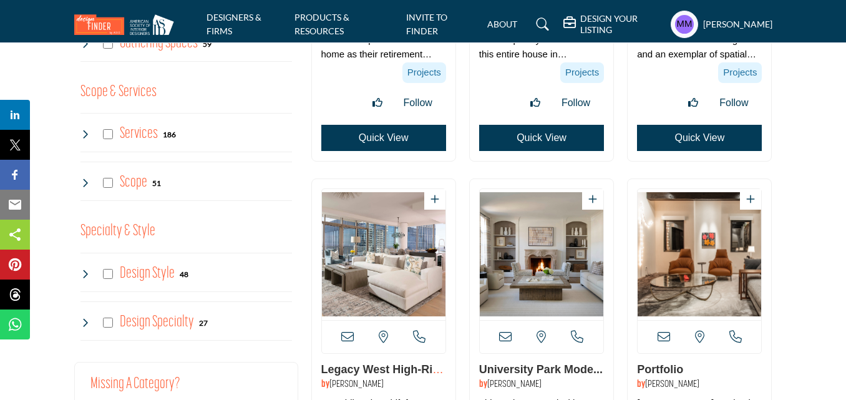
scroll to position [1122, 0]
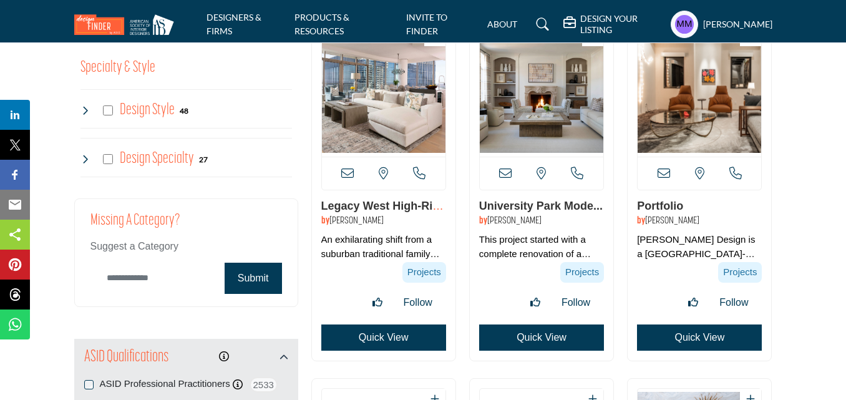
click at [165, 280] on input "Category Name" at bounding box center [154, 277] width 128 height 29
paste input "**********"
type input "**********"
click at [246, 277] on button "Submit" at bounding box center [252, 278] width 57 height 31
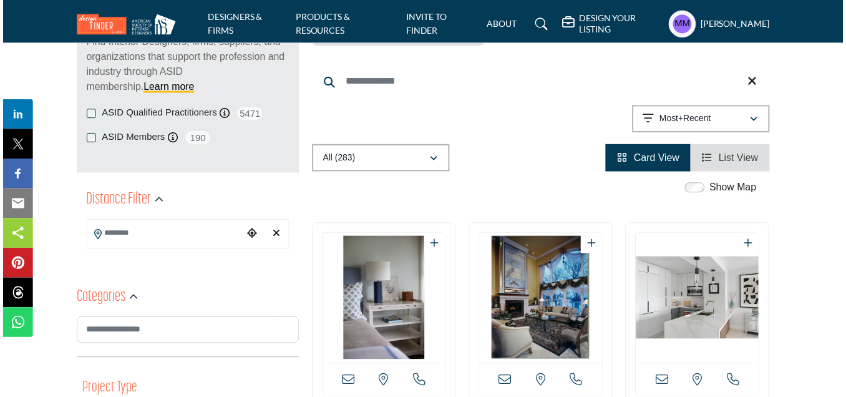
scroll to position [187, 0]
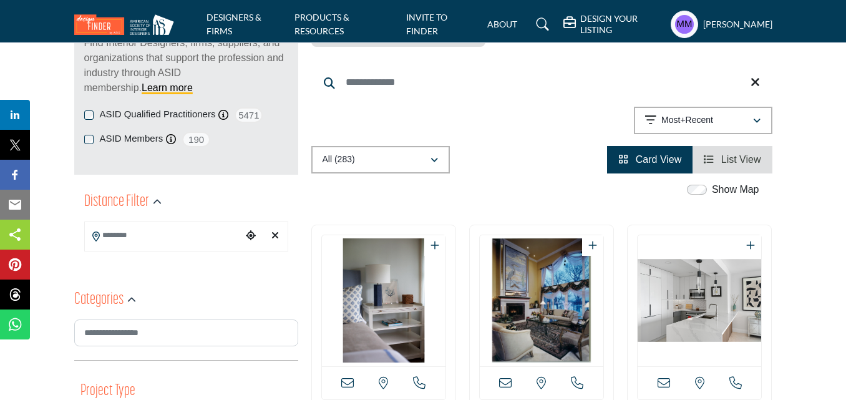
click at [718, 160] on link "List View" at bounding box center [731, 159] width 57 height 11
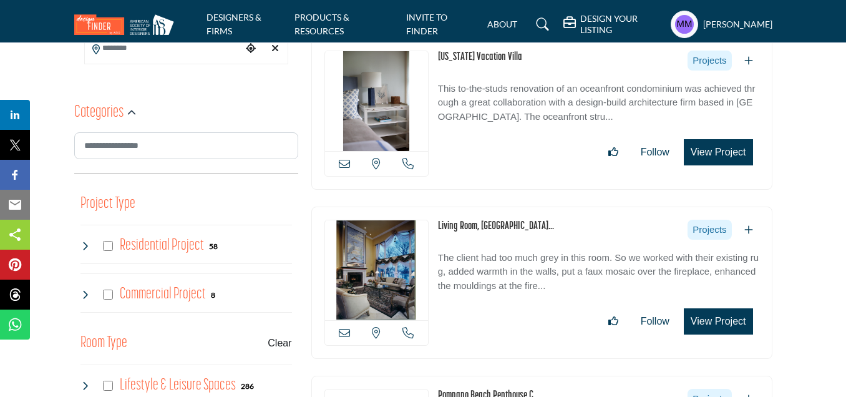
scroll to position [249, 0]
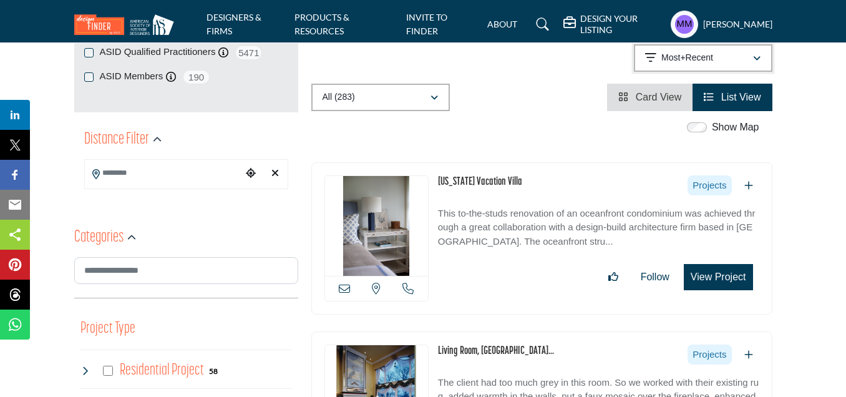
click at [685, 55] on p "Most+Recent" at bounding box center [687, 58] width 52 height 12
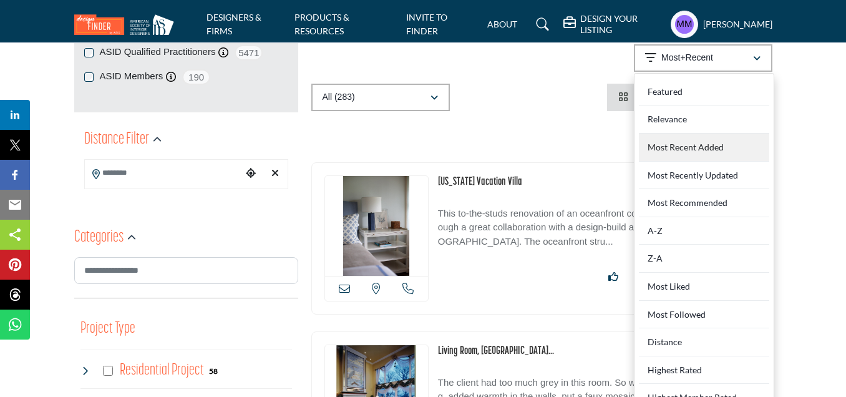
click at [670, 142] on div "Most Recent Added" at bounding box center [704, 147] width 130 height 28
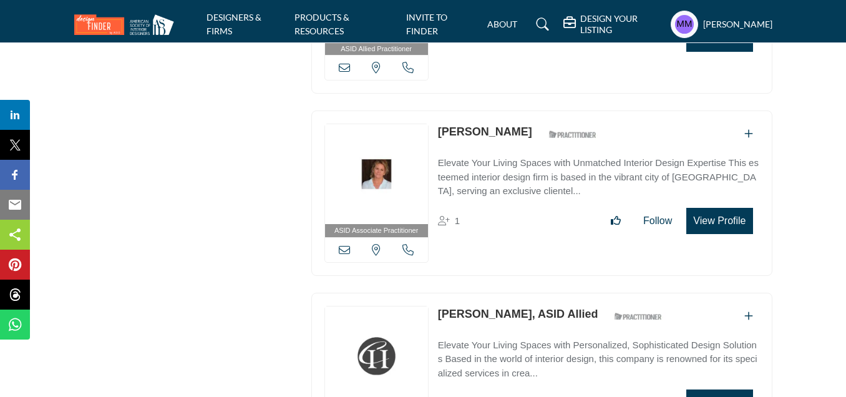
scroll to position [13281, 0]
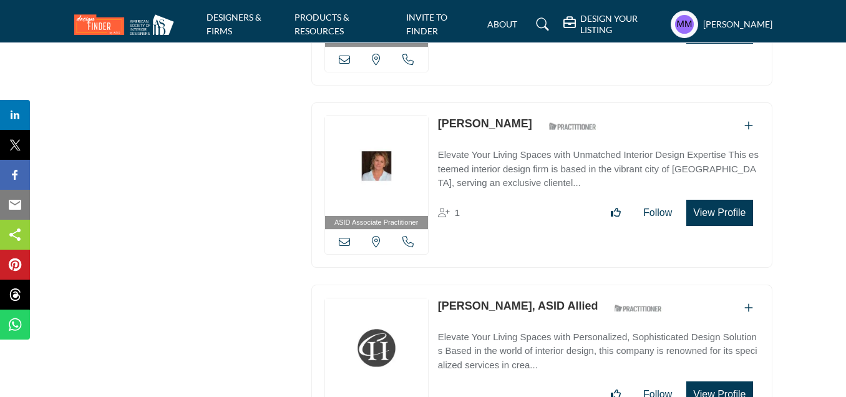
click at [344, 236] on icon at bounding box center [344, 241] width 11 height 11
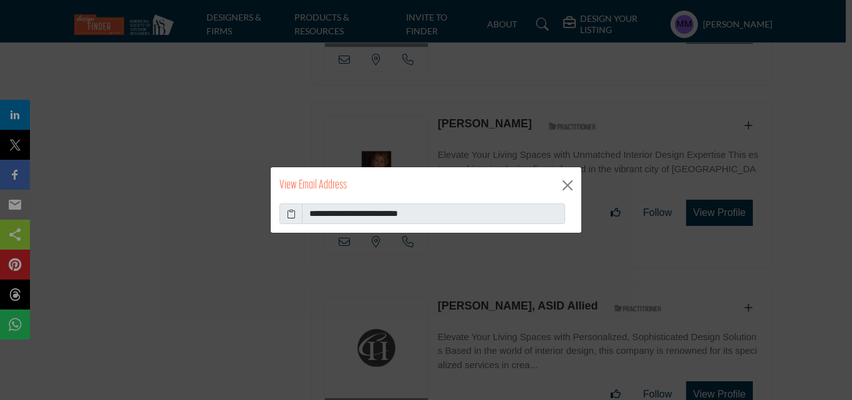
click at [290, 216] on icon at bounding box center [291, 213] width 9 height 13
click at [567, 188] on button "Close" at bounding box center [567, 185] width 19 height 19
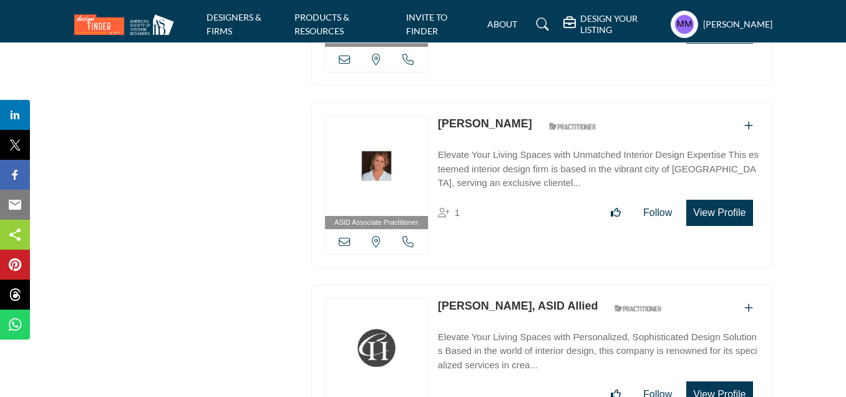
click at [403, 236] on icon at bounding box center [407, 241] width 11 height 11
click at [0, 0] on div at bounding box center [0, 0] width 0 height 0
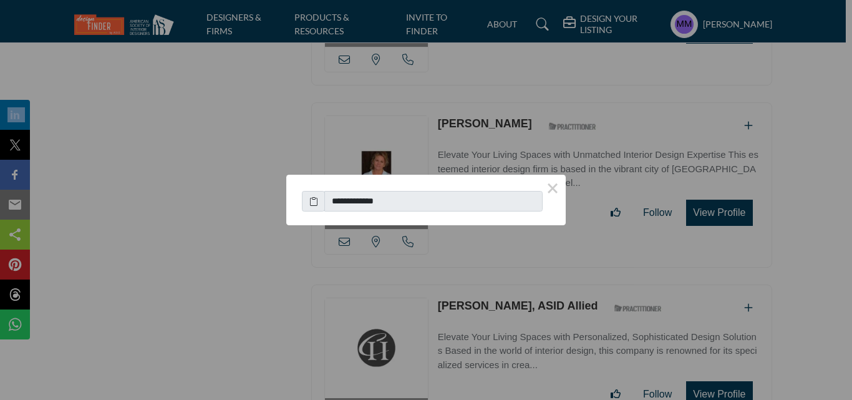
click at [317, 202] on icon at bounding box center [313, 201] width 9 height 13
click at [317, 202] on div "**********" at bounding box center [426, 200] width 852 height 400
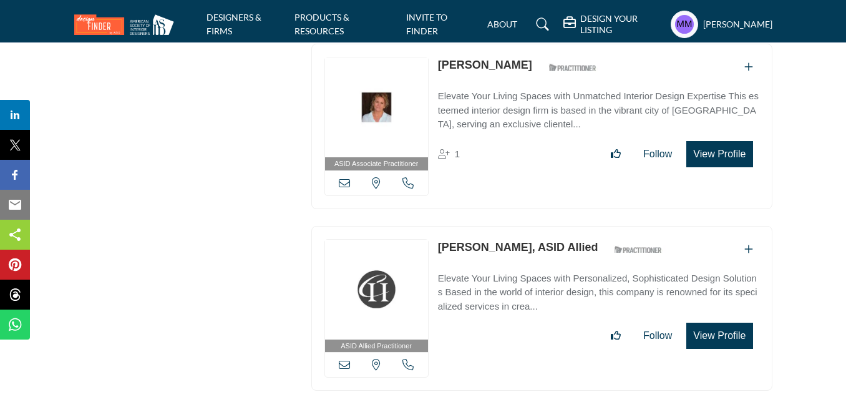
scroll to position [13468, 0]
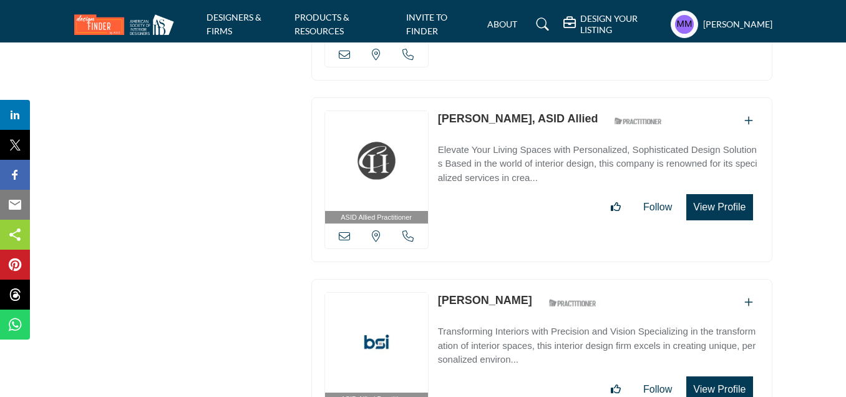
copy div "Maine, USA Gail Bradbard"
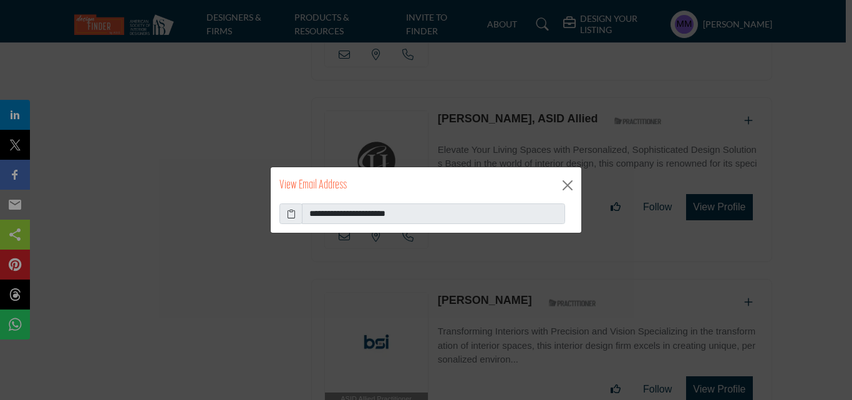
click at [290, 213] on icon at bounding box center [291, 213] width 9 height 13
click at [566, 181] on button "Close" at bounding box center [567, 185] width 19 height 19
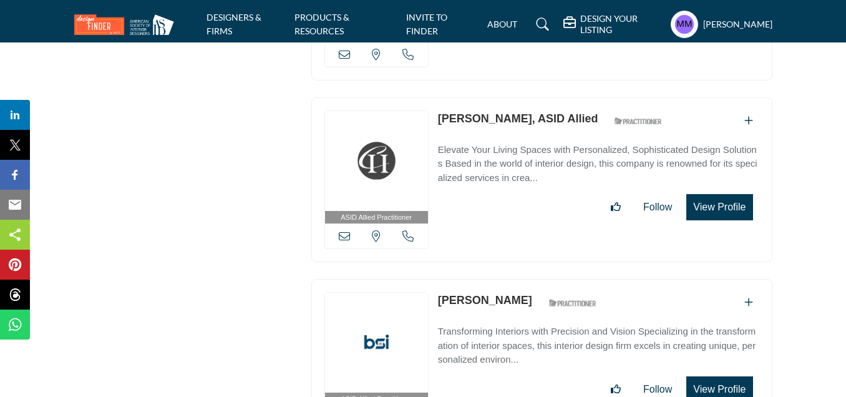
click at [408, 230] on icon at bounding box center [407, 235] width 11 height 11
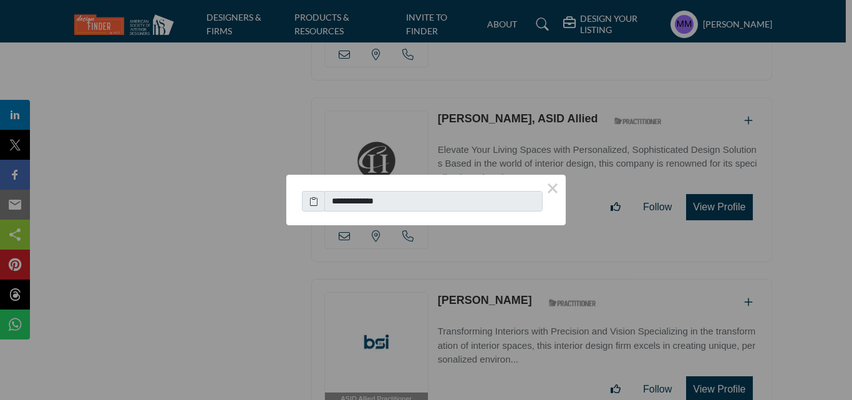
click at [314, 200] on icon at bounding box center [313, 201] width 9 height 13
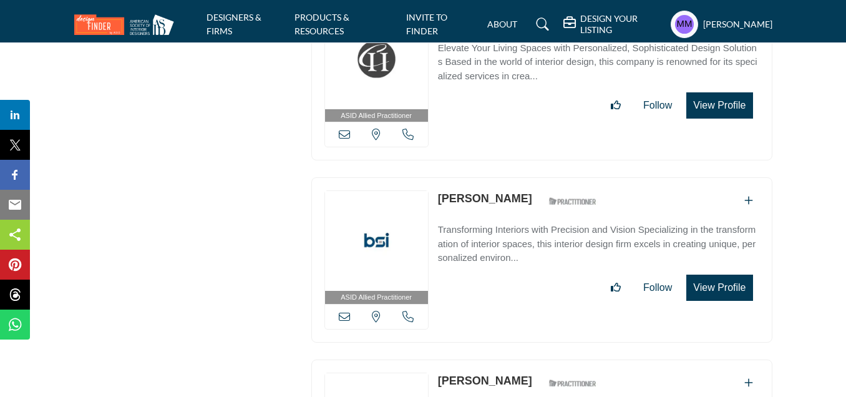
scroll to position [13593, 0]
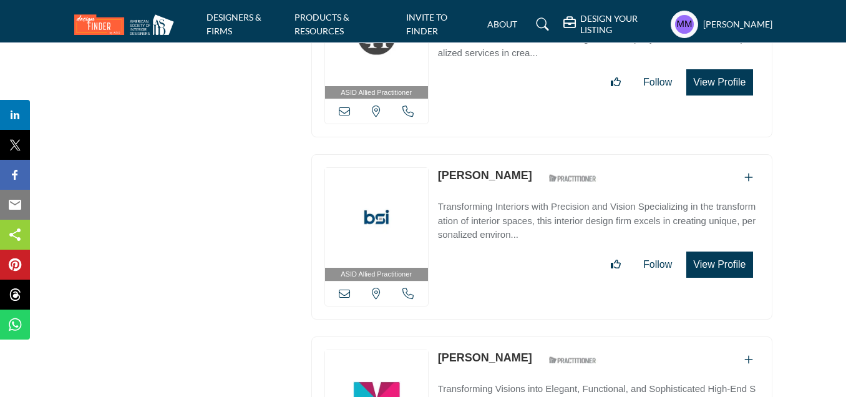
drag, startPoint x: 435, startPoint y: 113, endPoint x: 506, endPoint y: 118, distance: 70.6
click at [506, 154] on div "ASID Allied Practitioner ASID Allied Practitioners have successfully completed …" at bounding box center [541, 236] width 461 height 165
copy div "[PERSON_NAME]"
click at [347, 287] on icon at bounding box center [344, 292] width 11 height 11
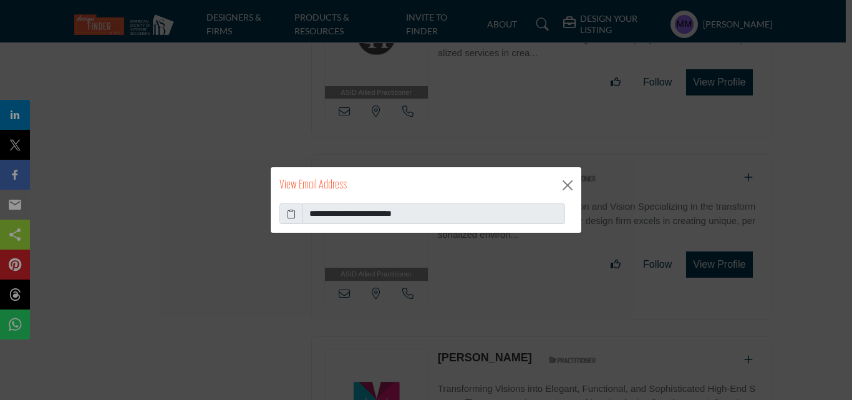
click at [294, 213] on icon at bounding box center [291, 213] width 9 height 13
click at [561, 183] on button "Close" at bounding box center [567, 185] width 19 height 19
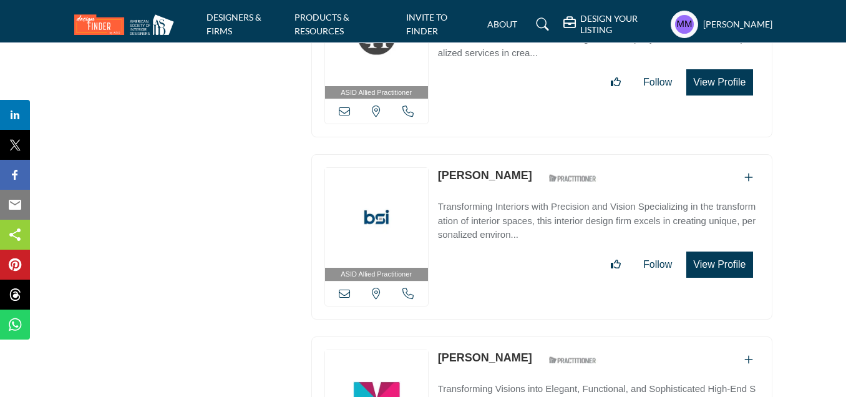
click at [412, 105] on icon at bounding box center [407, 110] width 11 height 11
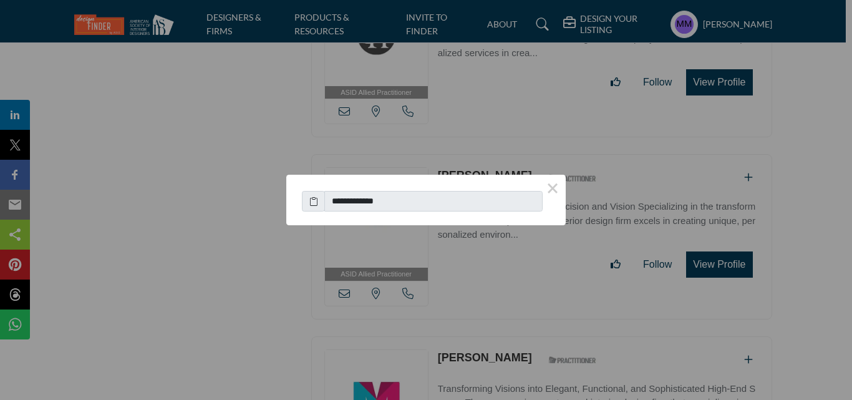
click at [312, 204] on icon at bounding box center [313, 201] width 9 height 13
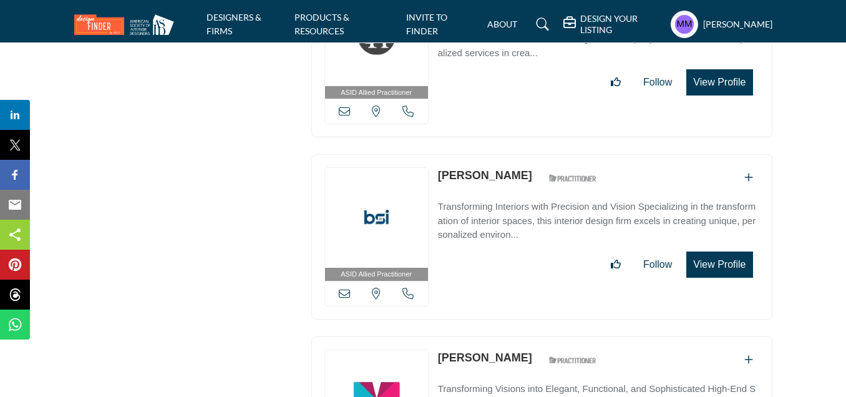
click at [405, 281] on div "[US_STATE], [GEOGRAPHIC_DATA]" at bounding box center [376, 293] width 103 height 25
click at [405, 287] on icon at bounding box center [407, 292] width 11 height 11
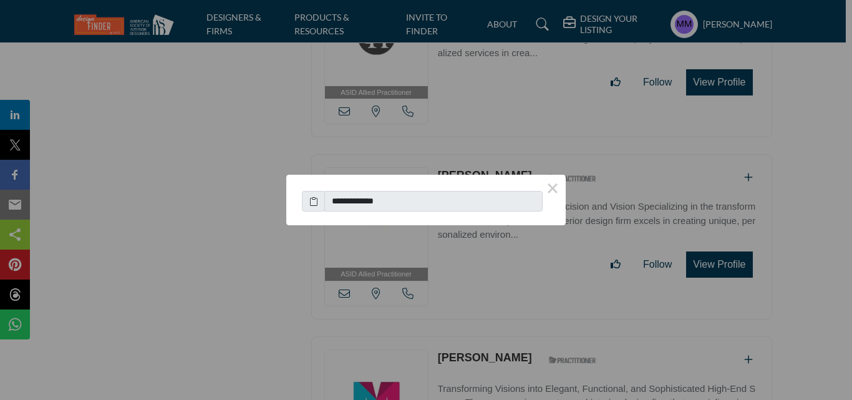
click at [313, 201] on icon at bounding box center [313, 201] width 9 height 13
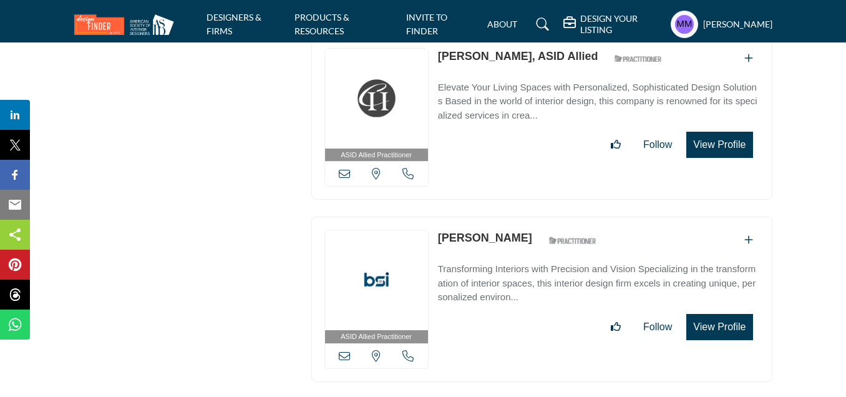
scroll to position [13468, 0]
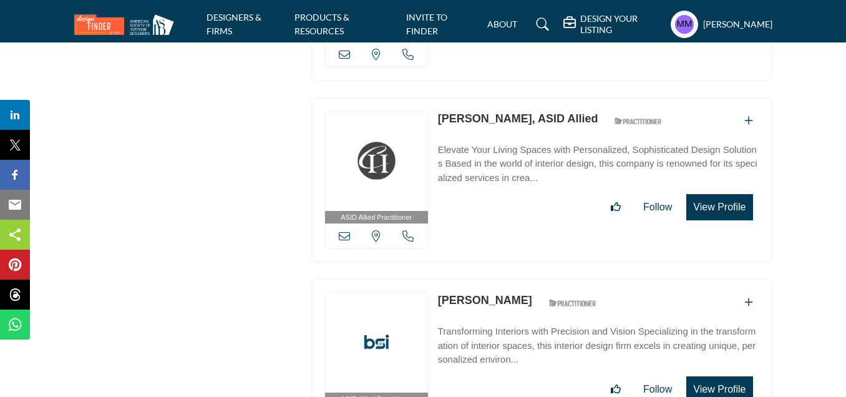
drag, startPoint x: 436, startPoint y: 64, endPoint x: 510, endPoint y: 69, distance: 73.8
click at [510, 97] on div "ASID Allied Practitioner ASID Allied Practitioners have successfully completed …" at bounding box center [541, 179] width 461 height 165
copy link "Gail Bradbard"
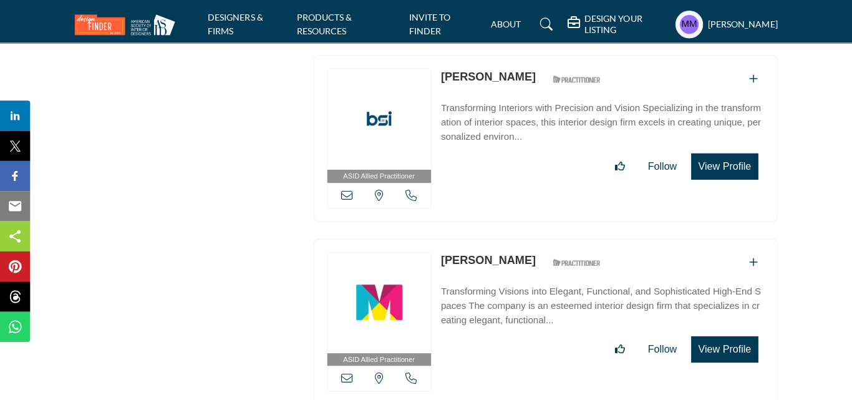
scroll to position [13718, 0]
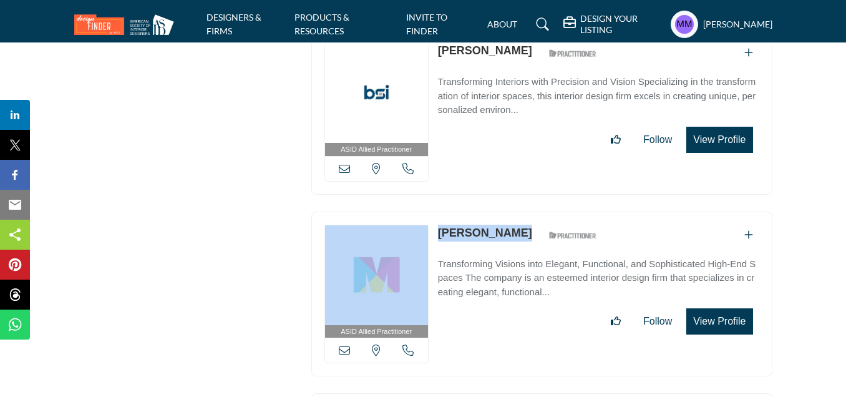
drag, startPoint x: 432, startPoint y: 173, endPoint x: 526, endPoint y: 175, distance: 93.5
click at [526, 211] on div "ASID Allied Practitioner ASID Allied Practitioners have successfully completed …" at bounding box center [541, 293] width 461 height 165
copy div "Florida, USA Sybill Johnson"
drag, startPoint x: 345, startPoint y: 302, endPoint x: 349, endPoint y: 307, distance: 6.7
click at [344, 344] on icon at bounding box center [344, 349] width 11 height 11
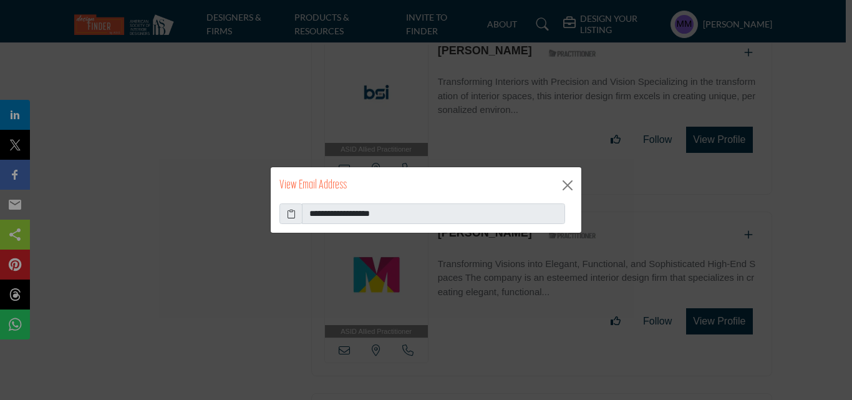
click at [291, 215] on icon at bounding box center [291, 213] width 9 height 13
click at [568, 183] on button "Close" at bounding box center [567, 185] width 19 height 19
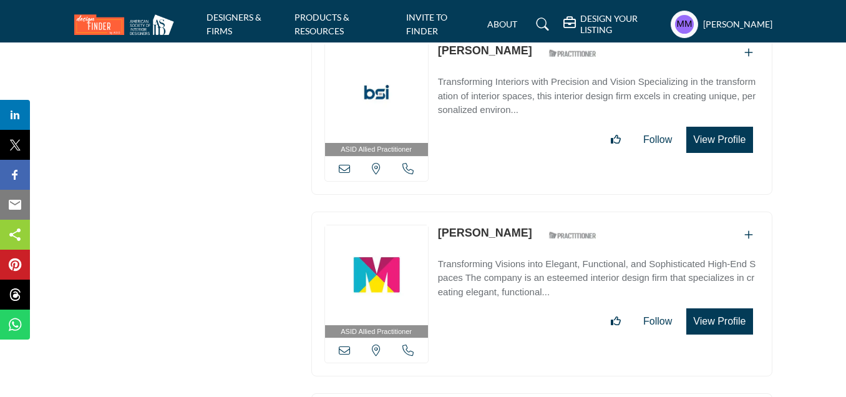
click at [409, 344] on icon at bounding box center [407, 349] width 11 height 11
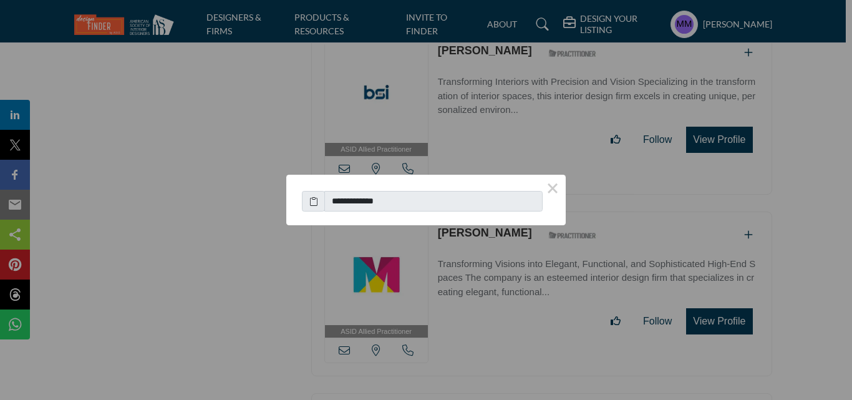
click at [315, 207] on icon at bounding box center [313, 201] width 9 height 13
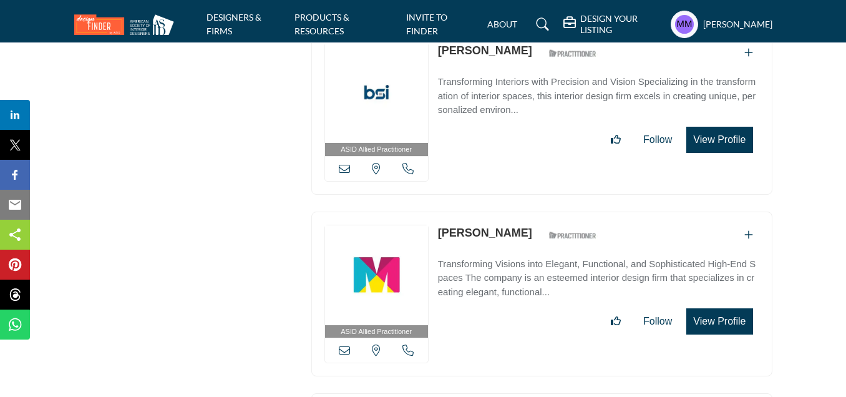
click at [406, 344] on icon at bounding box center [407, 349] width 11 height 11
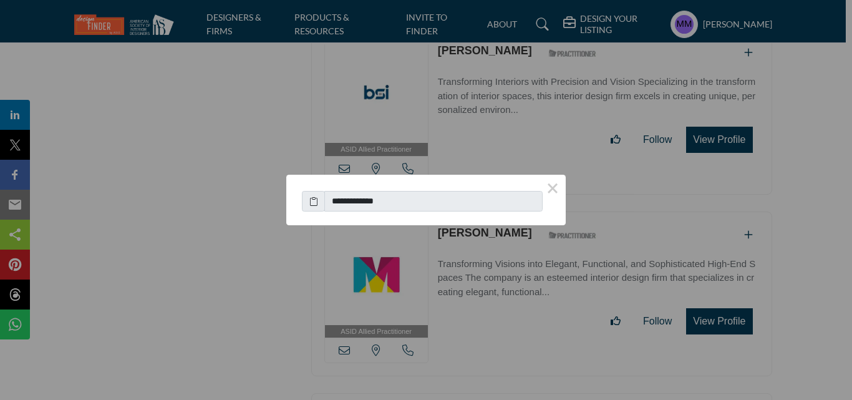
click at [314, 201] on icon at bounding box center [313, 201] width 9 height 13
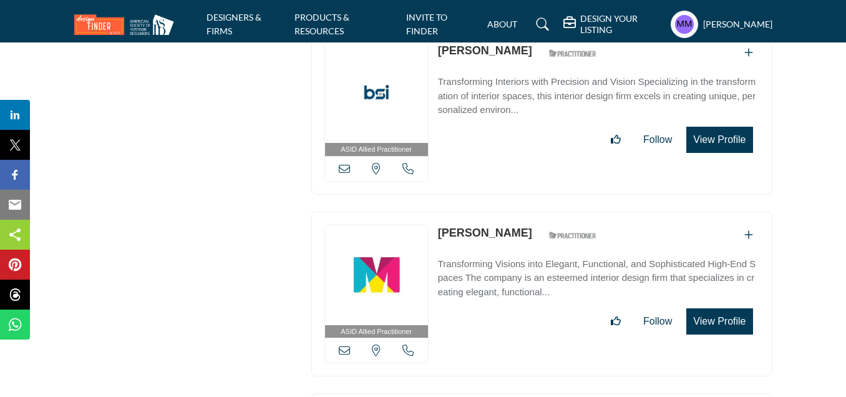
click at [343, 344] on icon at bounding box center [344, 349] width 11 height 11
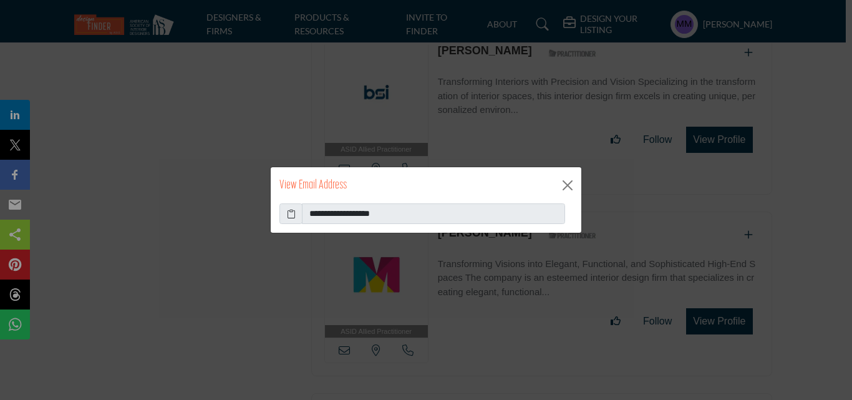
click at [290, 212] on icon at bounding box center [291, 213] width 9 height 13
click at [569, 180] on button "Close" at bounding box center [567, 185] width 19 height 19
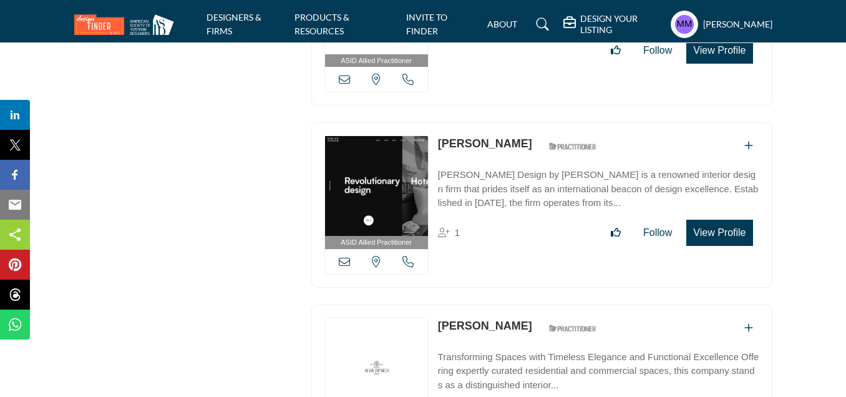
scroll to position [13967, 0]
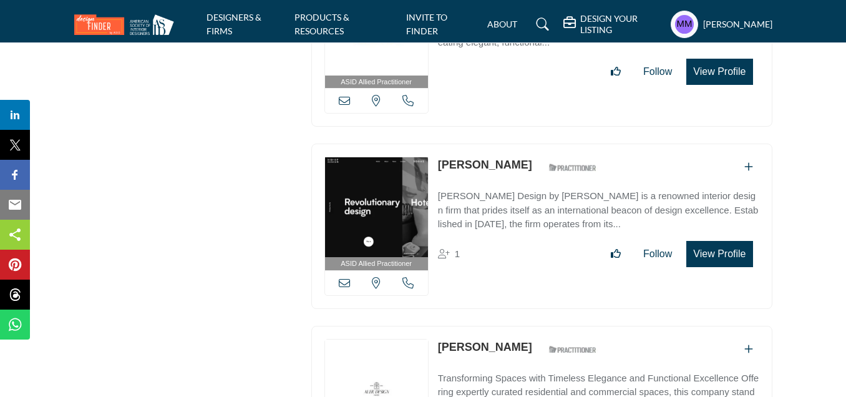
drag, startPoint x: 436, startPoint y: 104, endPoint x: 519, endPoint y: 107, distance: 83.6
click at [519, 143] on div "ASID Allied Practitioner ASID Allied Practitioners have successfully completed …" at bounding box center [541, 225] width 461 height 165
copy div "[PERSON_NAME]"
click at [345, 277] on icon at bounding box center [344, 282] width 11 height 11
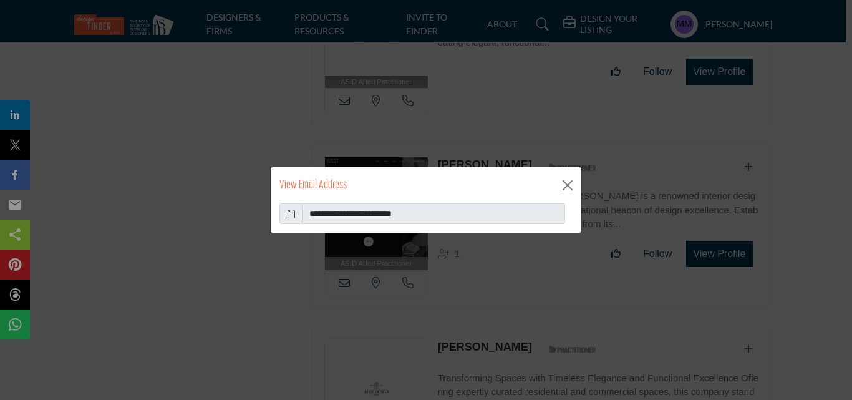
click at [290, 214] on icon at bounding box center [291, 213] width 9 height 13
click at [565, 182] on button "Close" at bounding box center [567, 185] width 19 height 19
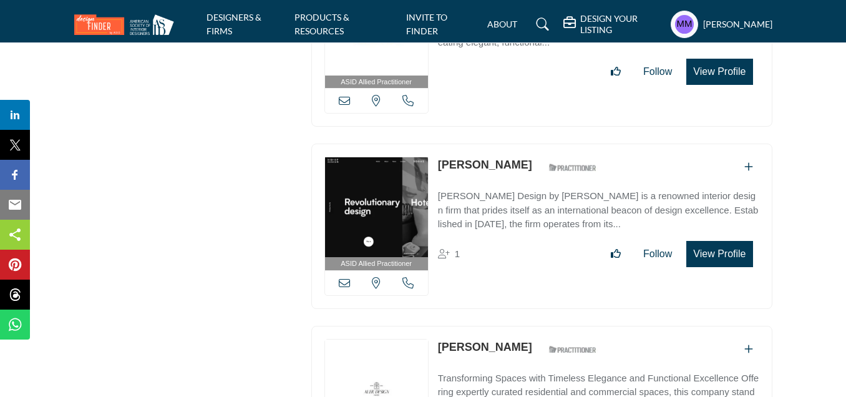
click at [408, 277] on icon at bounding box center [407, 282] width 11 height 11
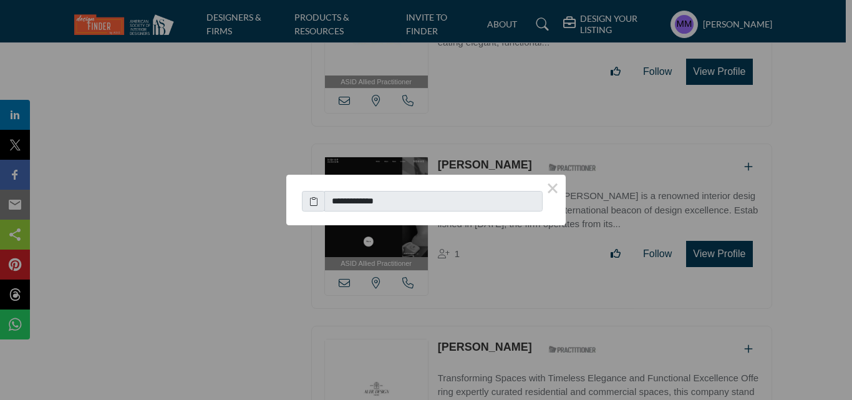
click at [312, 199] on icon at bounding box center [313, 201] width 9 height 13
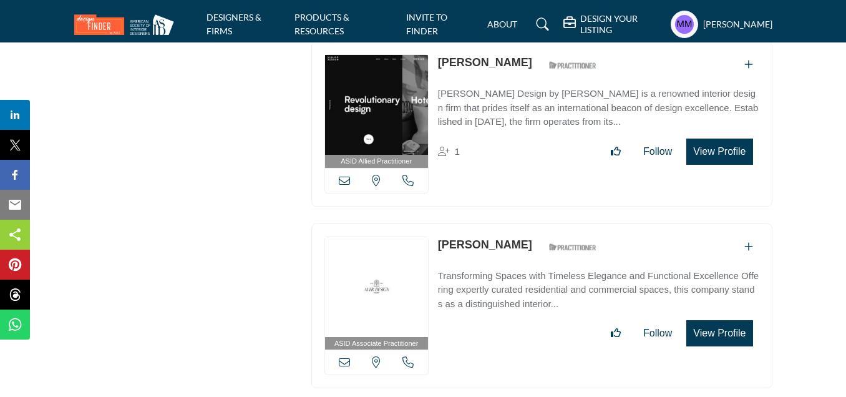
scroll to position [14154, 0]
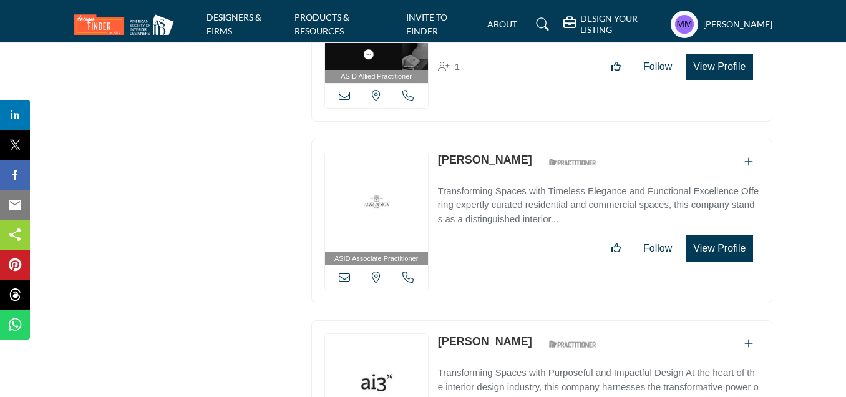
drag, startPoint x: 436, startPoint y: 97, endPoint x: 509, endPoint y: 99, distance: 72.4
click at [509, 138] on div "ASID Associate Practitioner ASID Associate Practitioners have a degree in any m…" at bounding box center [541, 220] width 461 height 165
copy div "[PERSON_NAME]"
click at [340, 271] on icon at bounding box center [344, 276] width 11 height 11
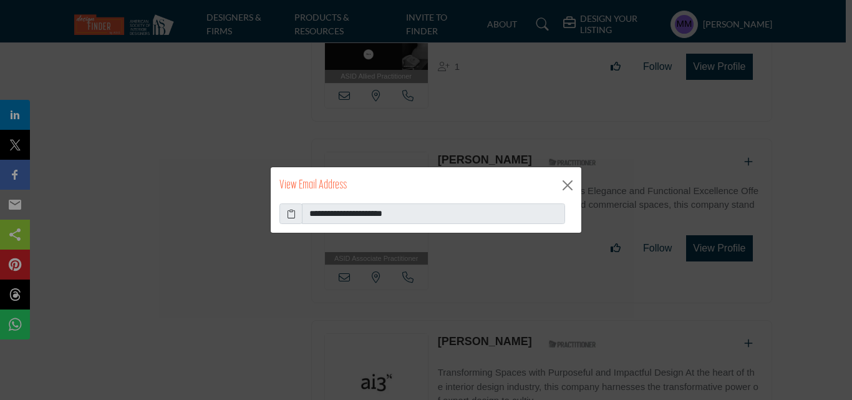
click at [291, 214] on icon at bounding box center [291, 213] width 9 height 13
click at [572, 184] on button "Close" at bounding box center [567, 185] width 19 height 19
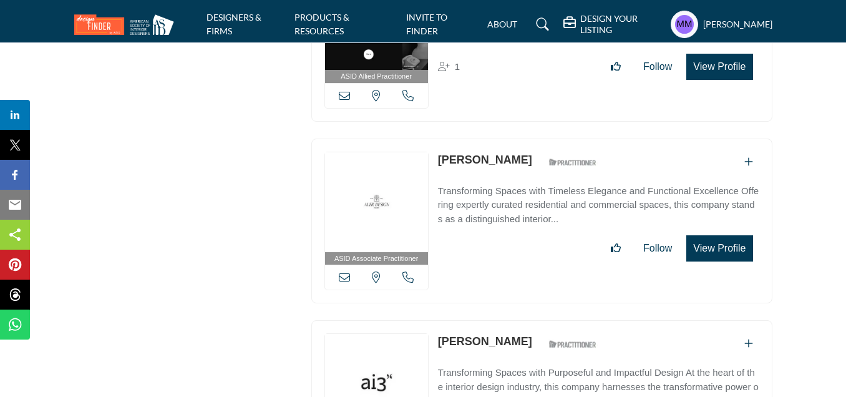
click at [410, 271] on icon at bounding box center [407, 276] width 11 height 11
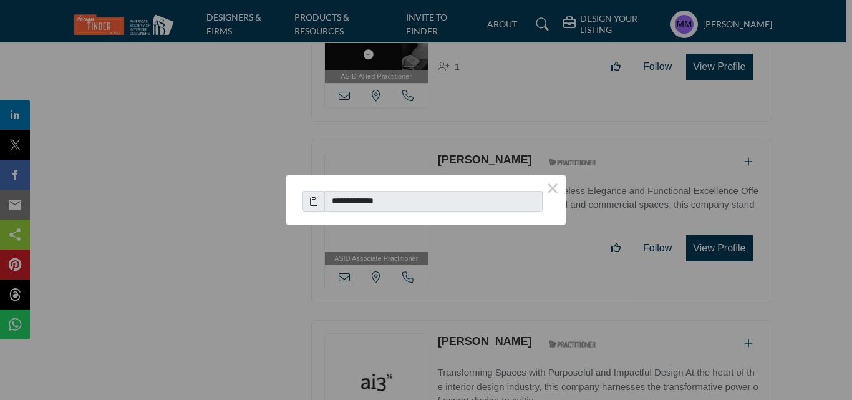
click at [314, 203] on icon at bounding box center [313, 201] width 9 height 13
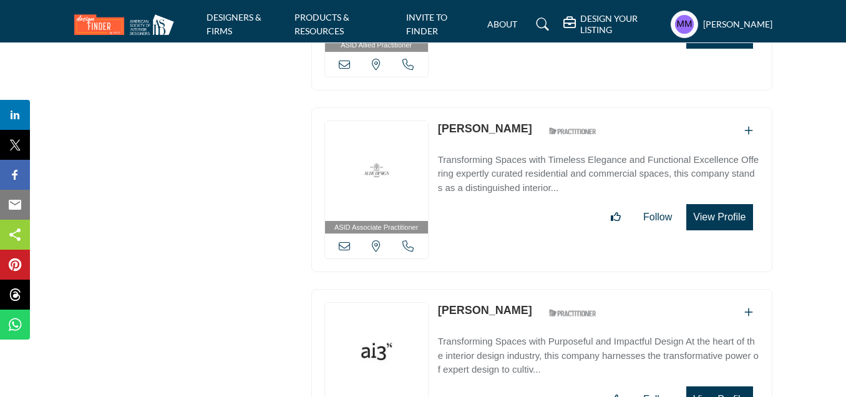
scroll to position [14279, 0]
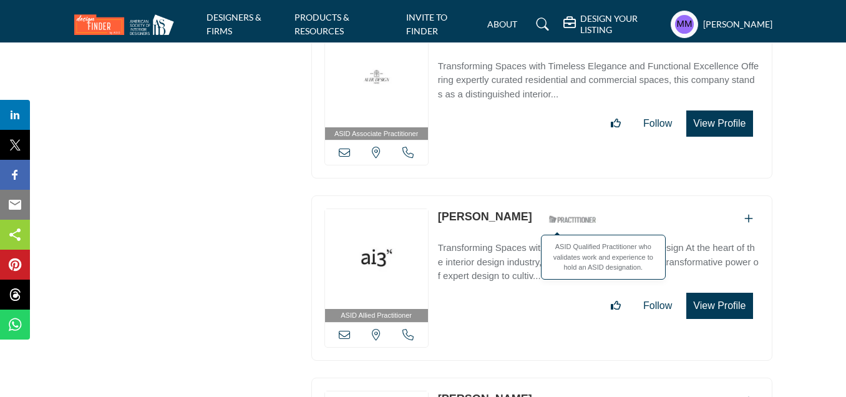
drag, startPoint x: 435, startPoint y: 156, endPoint x: 520, endPoint y: 160, distance: 84.9
click at [520, 195] on div "ASID Allied Practitioner ASID Allied Practitioners have successfully completed …" at bounding box center [541, 277] width 461 height 165
copy div "[PERSON_NAME]"
drag, startPoint x: 345, startPoint y: 286, endPoint x: 279, endPoint y: 240, distance: 81.1
click at [345, 329] on icon at bounding box center [344, 334] width 11 height 11
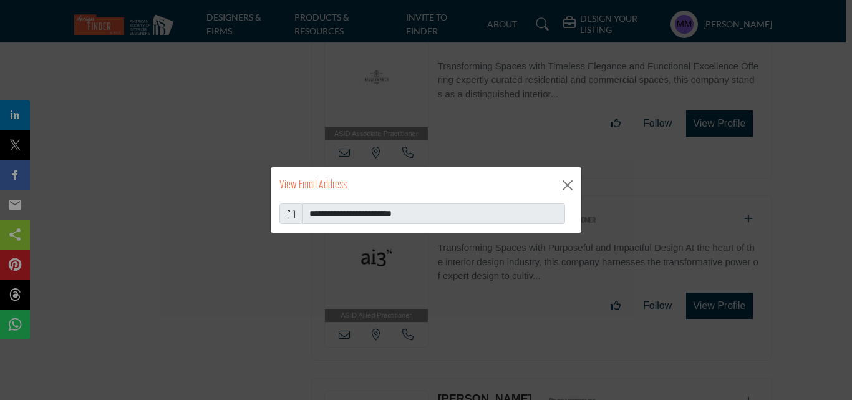
click at [288, 214] on icon at bounding box center [291, 213] width 9 height 13
click at [562, 179] on button "Close" at bounding box center [567, 185] width 19 height 19
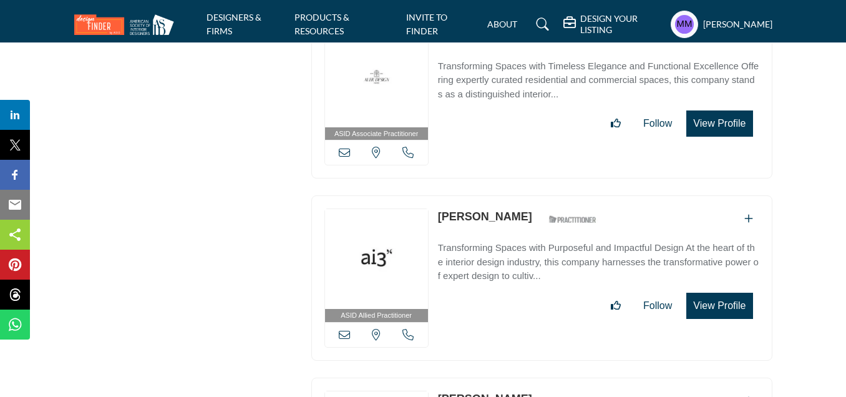
click at [404, 329] on icon at bounding box center [407, 334] width 11 height 11
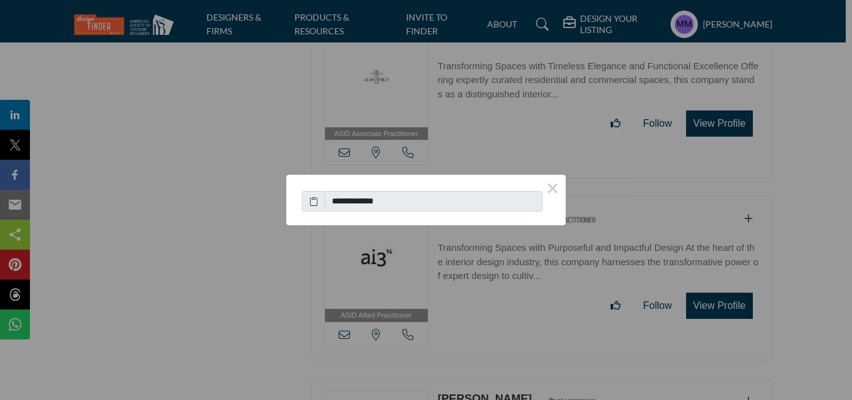
click at [311, 202] on icon at bounding box center [313, 201] width 9 height 13
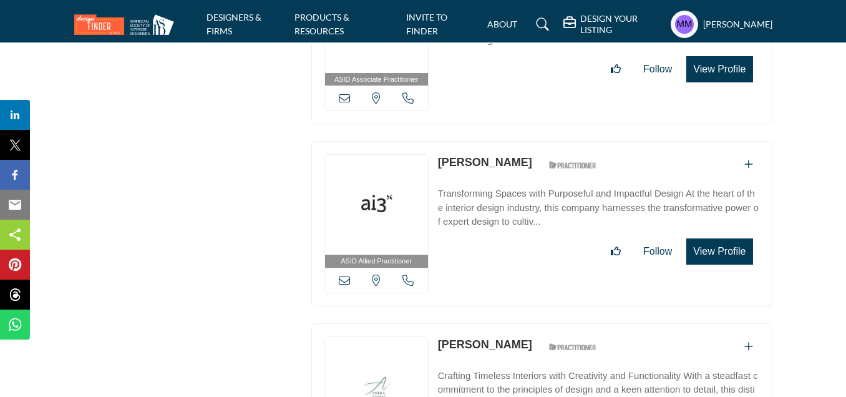
scroll to position [14404, 0]
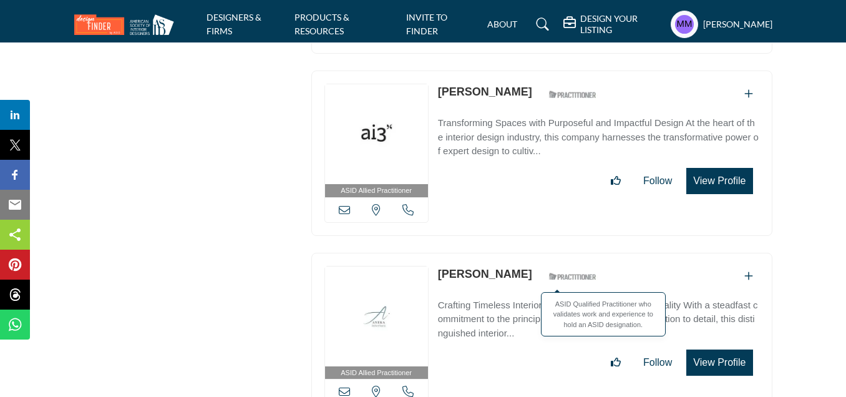
drag, startPoint x: 436, startPoint y: 213, endPoint x: 523, endPoint y: 218, distance: 86.9
click at [523, 253] on div "ASID Allied Practitioner ASID Allied Practitioners have successfully completed …" at bounding box center [541, 335] width 461 height 165
click at [541, 266] on div "ASID Qualified Practitioner who validates work and experience to hold an ASID d…" at bounding box center [572, 277] width 62 height 22
drag, startPoint x: 436, startPoint y: 206, endPoint x: 523, endPoint y: 210, distance: 87.4
click at [523, 253] on div "ASID Allied Practitioner ASID Allied Practitioners have successfully completed …" at bounding box center [541, 335] width 461 height 165
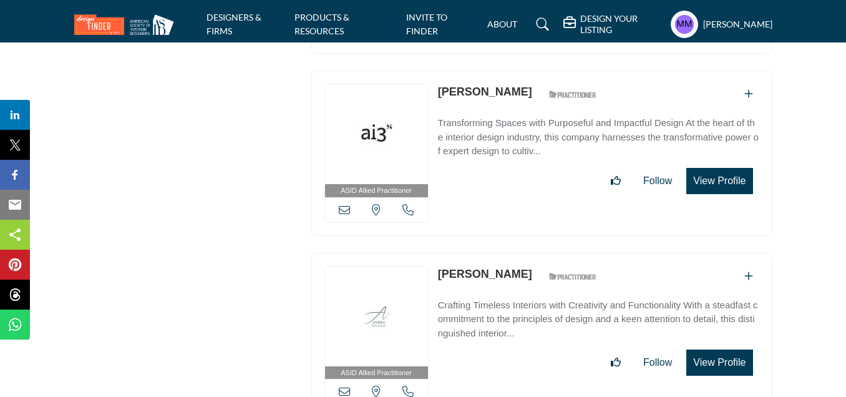
copy div "[PERSON_NAME]"
click at [344, 385] on icon at bounding box center [344, 390] width 11 height 11
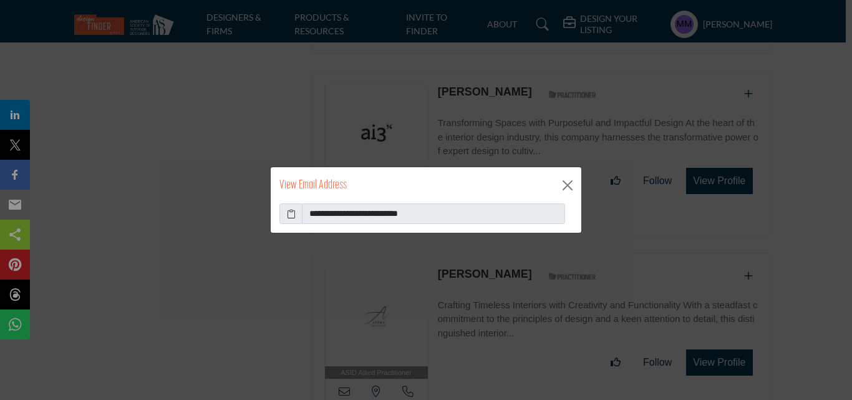
click at [292, 214] on icon at bounding box center [291, 213] width 9 height 13
click at [571, 185] on button "Close" at bounding box center [567, 185] width 19 height 19
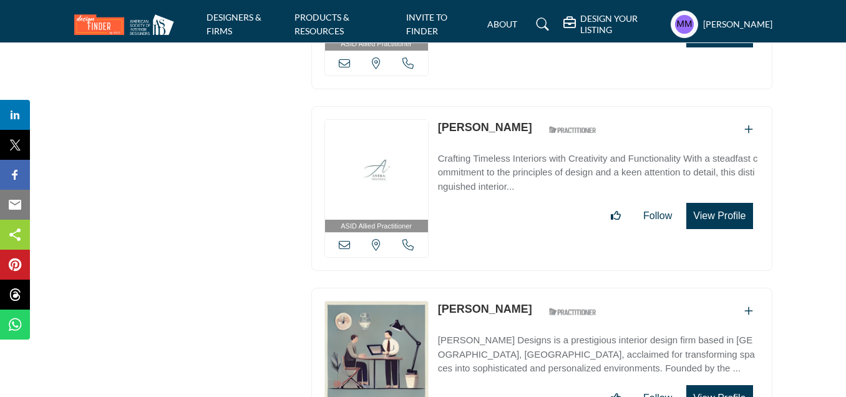
scroll to position [14591, 0]
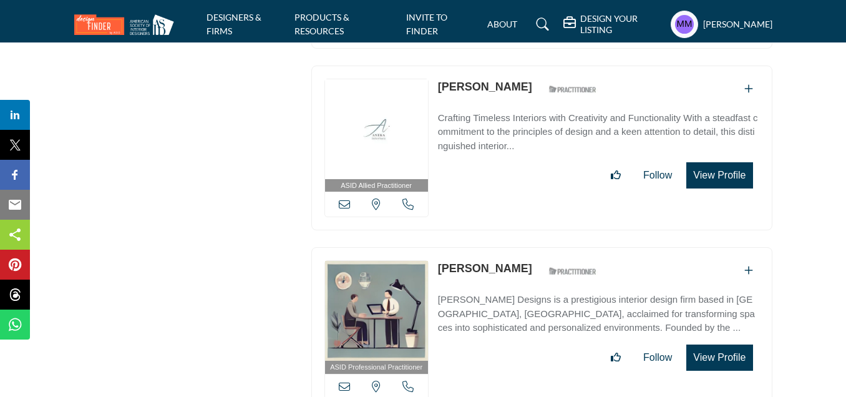
click at [408, 198] on icon at bounding box center [407, 203] width 11 height 11
click at [0, 0] on div at bounding box center [0, 0] width 0 height 0
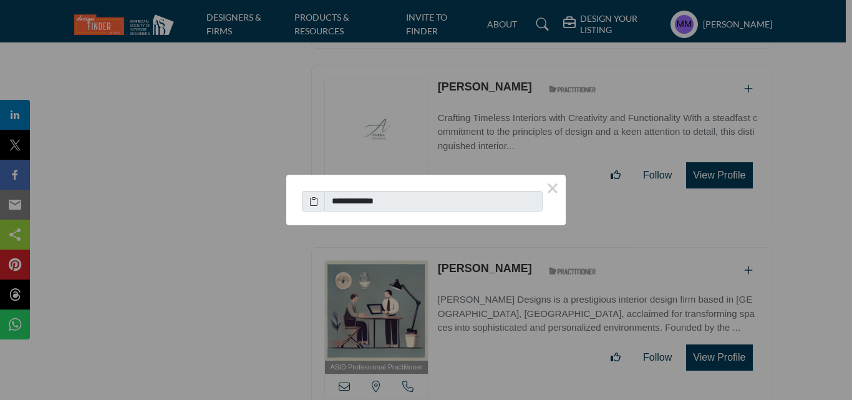
click at [313, 201] on icon at bounding box center [313, 201] width 9 height 13
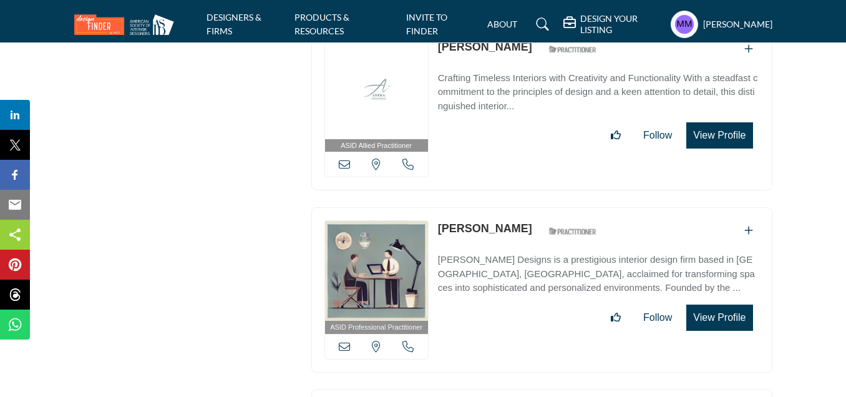
scroll to position [14653, 0]
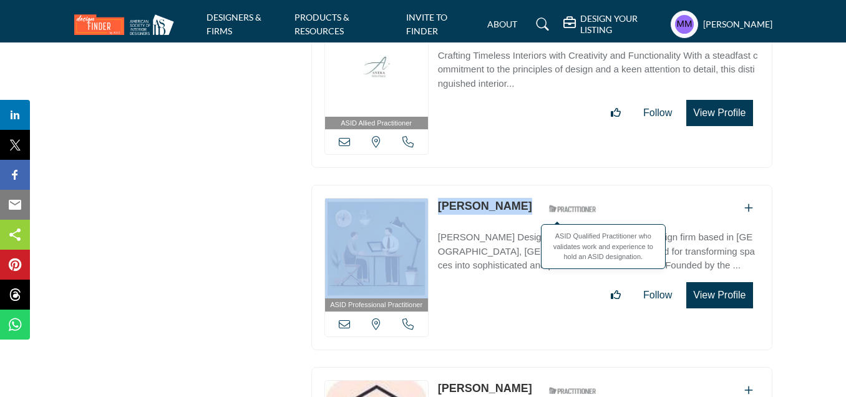
drag, startPoint x: 431, startPoint y: 143, endPoint x: 520, endPoint y: 152, distance: 88.9
click at [520, 185] on div "ASID Professional Practitioner ASID Professional Practitioners have successfull…" at bounding box center [541, 267] width 461 height 165
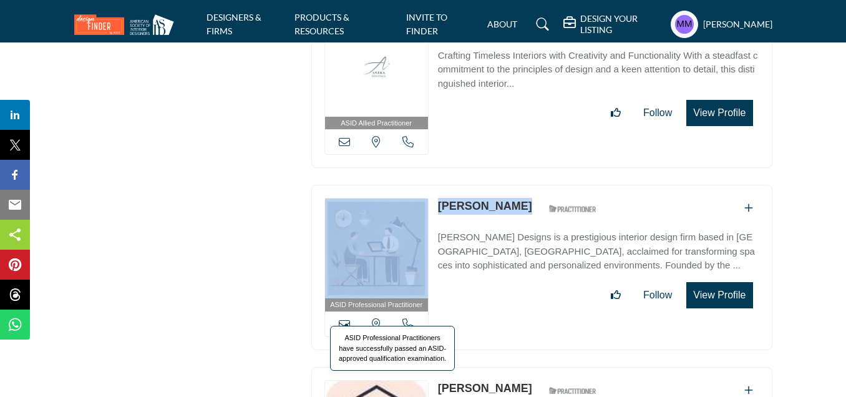
copy div "Texas, USA Andrea Smith"
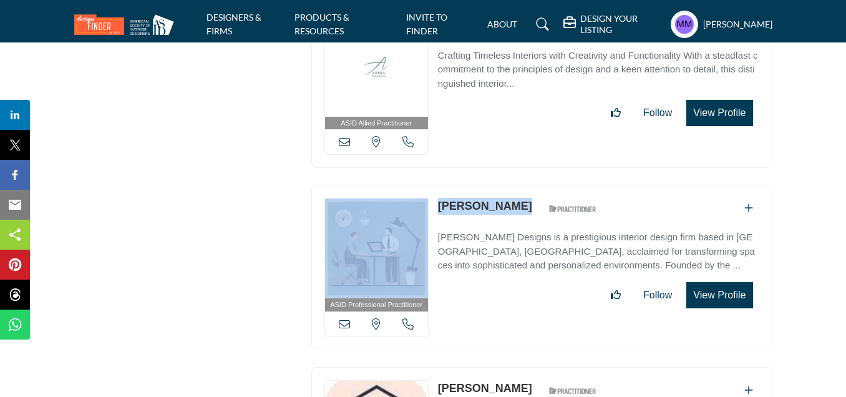
click at [345, 318] on icon at bounding box center [344, 323] width 11 height 11
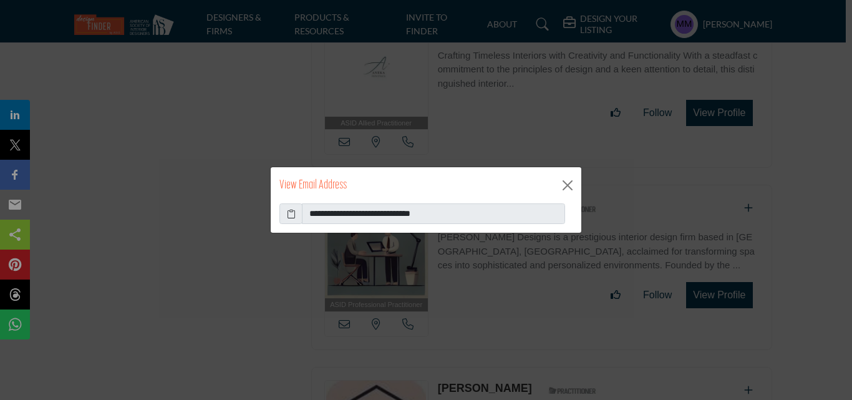
click at [290, 214] on icon at bounding box center [291, 213] width 9 height 13
click at [566, 181] on button "Close" at bounding box center [567, 185] width 19 height 19
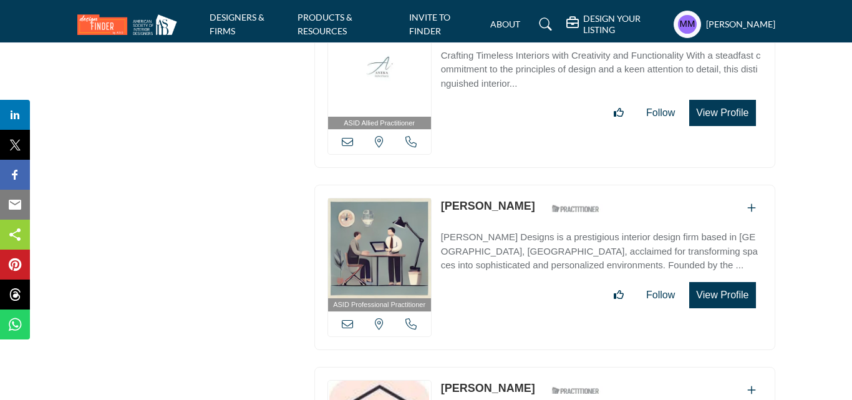
click at [410, 318] on icon at bounding box center [410, 323] width 11 height 11
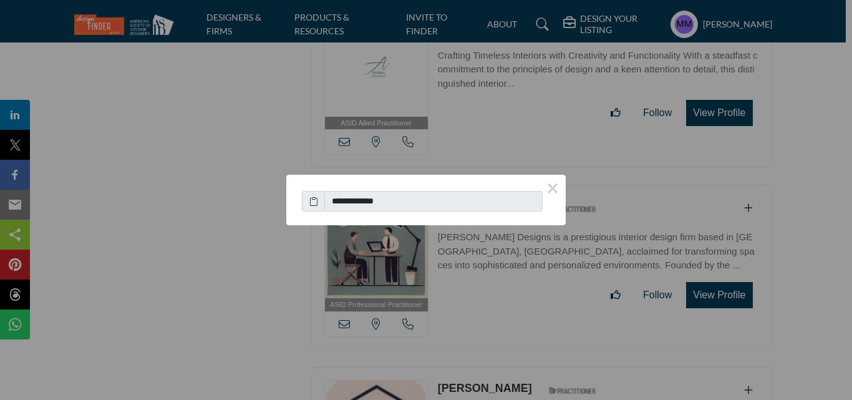
click at [314, 203] on icon at bounding box center [313, 201] width 9 height 13
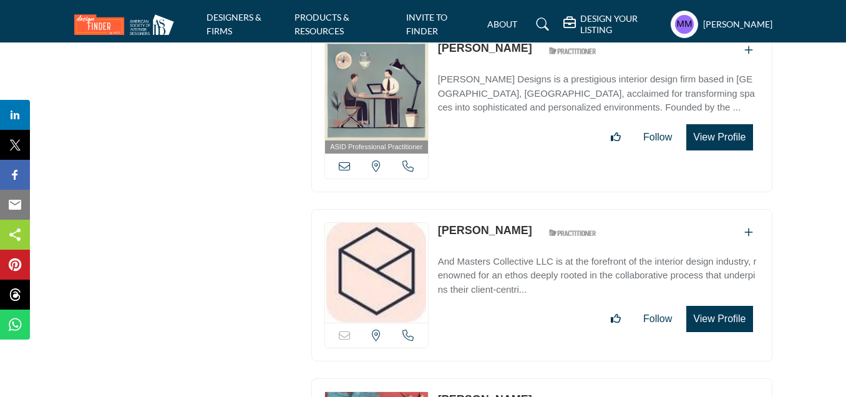
scroll to position [14903, 0]
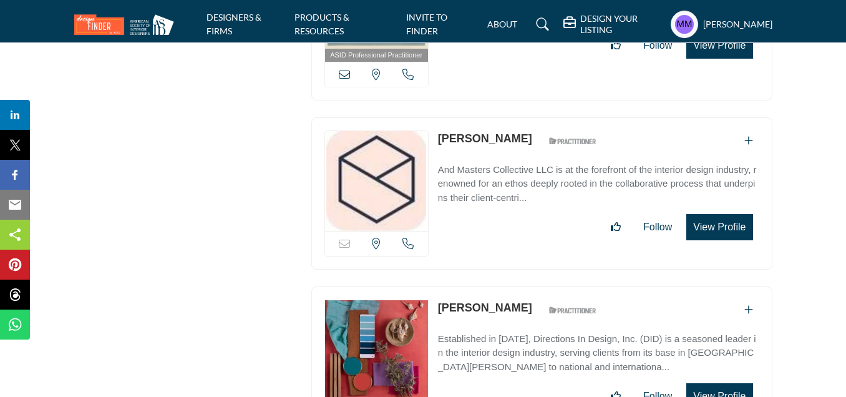
drag, startPoint x: 432, startPoint y: 75, endPoint x: 528, endPoint y: 79, distance: 96.1
click at [528, 117] on div "Email is currently unavailable for this contact. Florida, USA" at bounding box center [541, 193] width 461 height 152
copy div "Email is currently unavailable for this contact. Florida, USA Jennifer Masters"
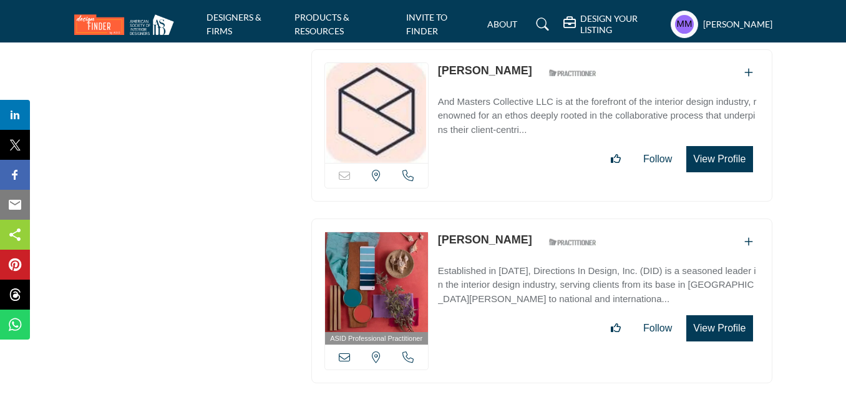
scroll to position [15027, 0]
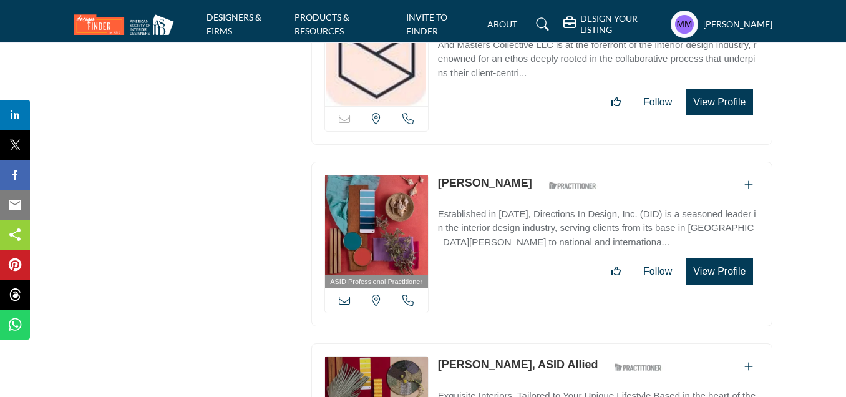
drag, startPoint x: 441, startPoint y: 118, endPoint x: 501, endPoint y: 123, distance: 60.1
click at [501, 161] on div "ASID Professional Practitioner ASID Professional Practitioners have successfull…" at bounding box center [541, 243] width 461 height 165
drag, startPoint x: 435, startPoint y: 119, endPoint x: 517, endPoint y: 122, distance: 81.7
click at [517, 161] on div "ASID Professional Practitioner ASID Professional Practitioners have successfull…" at bounding box center [541, 243] width 461 height 165
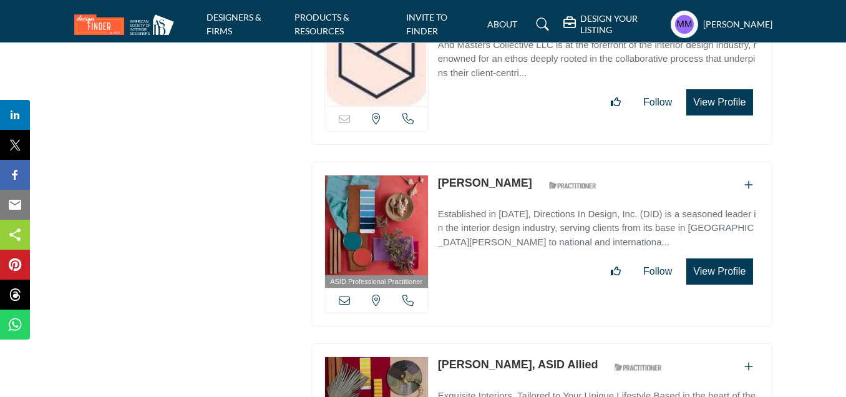
click at [517, 161] on div "ASID Professional Practitioner ASID Professional Practitioners have successfull…" at bounding box center [541, 243] width 461 height 165
drag, startPoint x: 433, startPoint y: 113, endPoint x: 504, endPoint y: 122, distance: 71.7
click at [504, 161] on div "ASID Professional Practitioner ASID Professional Practitioners have successfull…" at bounding box center [541, 243] width 461 height 165
copy div "[PERSON_NAME]"
click at [347, 294] on icon at bounding box center [344, 299] width 11 height 11
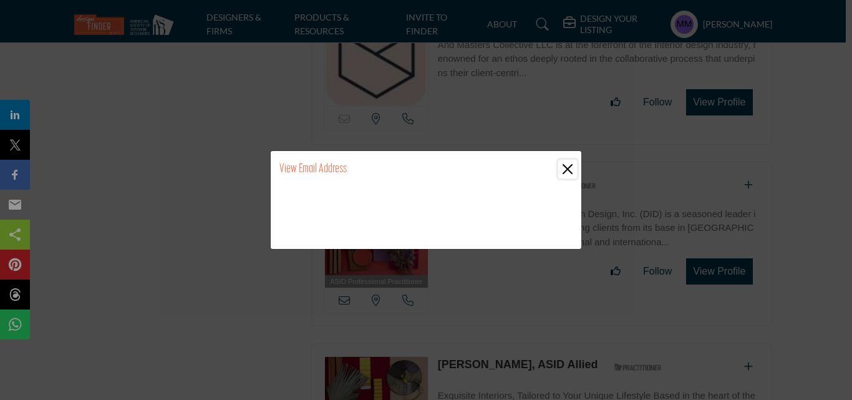
click at [568, 166] on button "Close" at bounding box center [567, 169] width 19 height 19
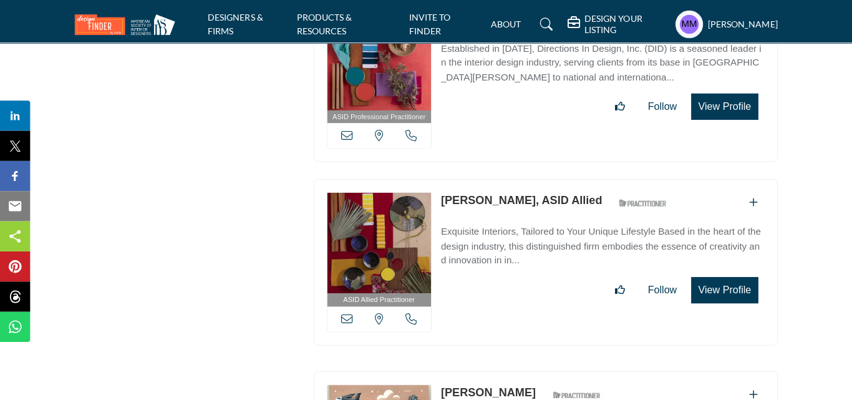
scroll to position [15214, 0]
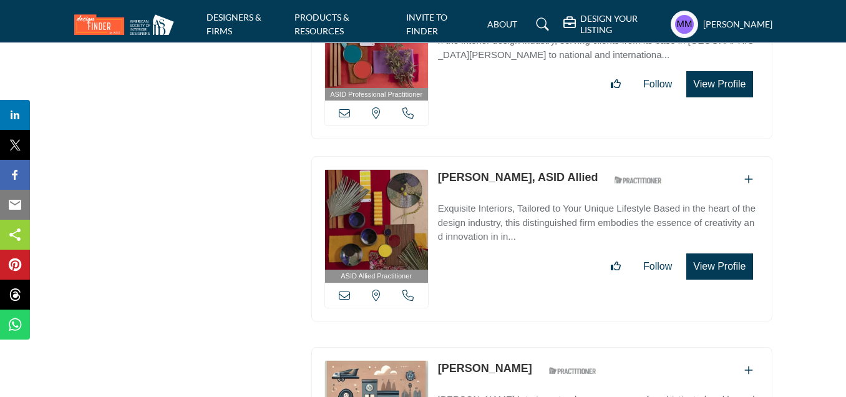
drag, startPoint x: 437, startPoint y: 105, endPoint x: 528, endPoint y: 112, distance: 91.3
click at [528, 156] on div "ASID Allied Practitioner ASID Allied Practitioners have successfully completed …" at bounding box center [541, 238] width 461 height 165
copy link "Shelly Antonacci"
click at [347, 289] on icon at bounding box center [344, 294] width 11 height 11
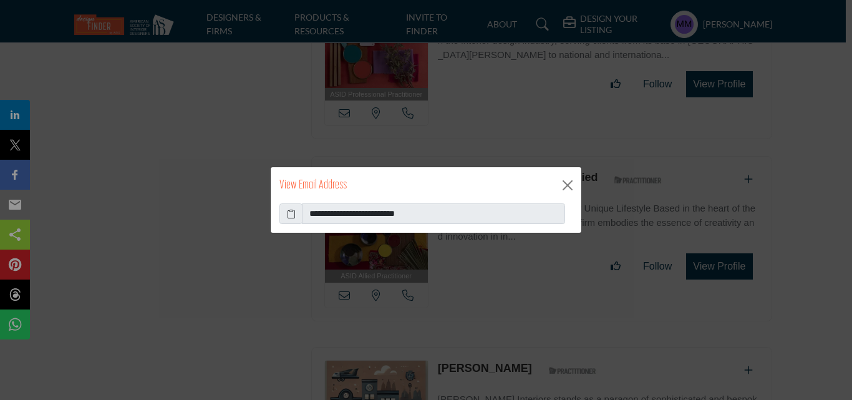
click at [289, 213] on icon at bounding box center [291, 213] width 9 height 13
click at [561, 186] on button "Close" at bounding box center [567, 185] width 19 height 19
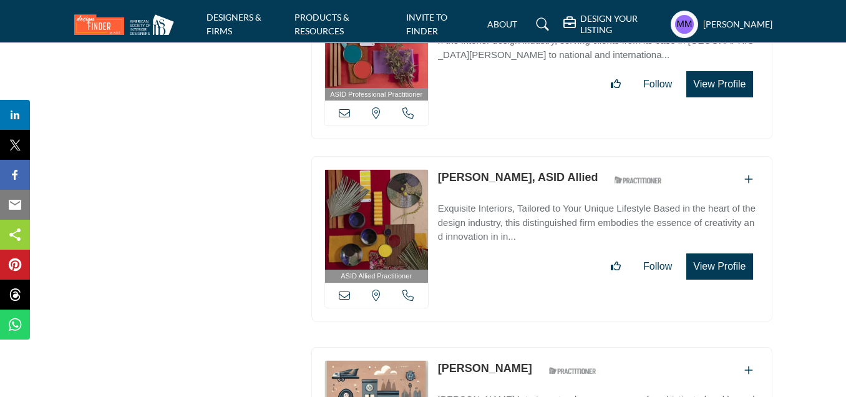
click at [410, 289] on icon at bounding box center [407, 294] width 11 height 11
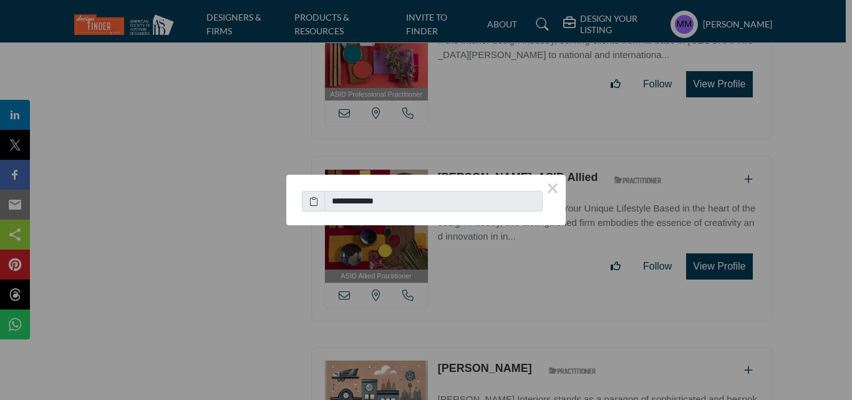
click at [314, 202] on icon at bounding box center [313, 201] width 9 height 13
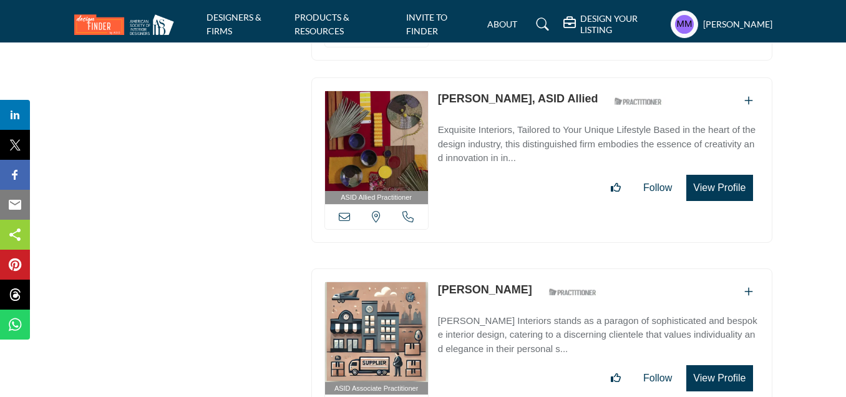
scroll to position [15401, 0]
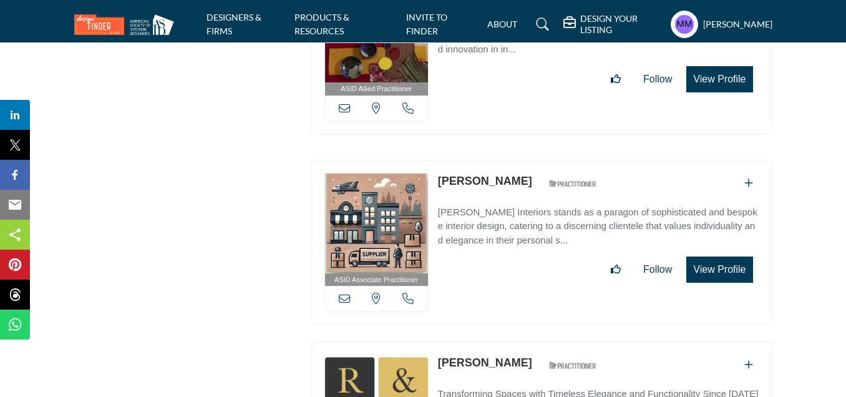
drag, startPoint x: 435, startPoint y: 112, endPoint x: 489, endPoint y: 111, distance: 54.3
click at [489, 160] on div "ASID Associate Practitioner ASID Associate Practitioners have a degree in any m…" at bounding box center [541, 242] width 461 height 165
copy link "[PERSON_NAME]"
click at [343, 292] on icon at bounding box center [344, 297] width 11 height 11
click at [0, 0] on div at bounding box center [0, 0] width 0 height 0
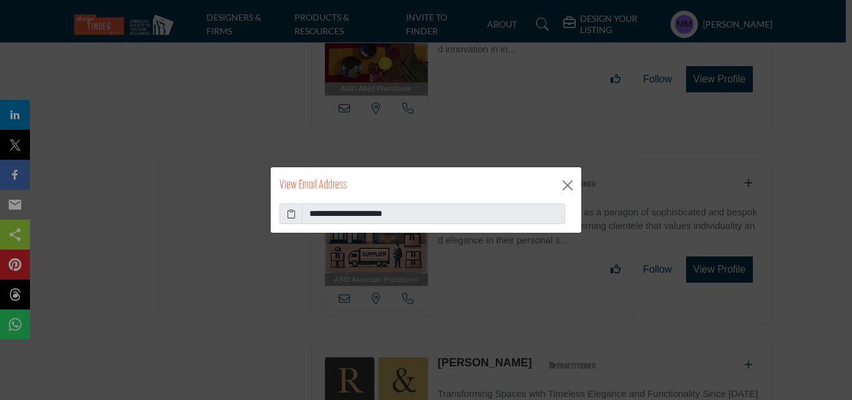
click at [292, 210] on icon at bounding box center [291, 213] width 9 height 13
click at [566, 182] on button "Close" at bounding box center [567, 185] width 19 height 19
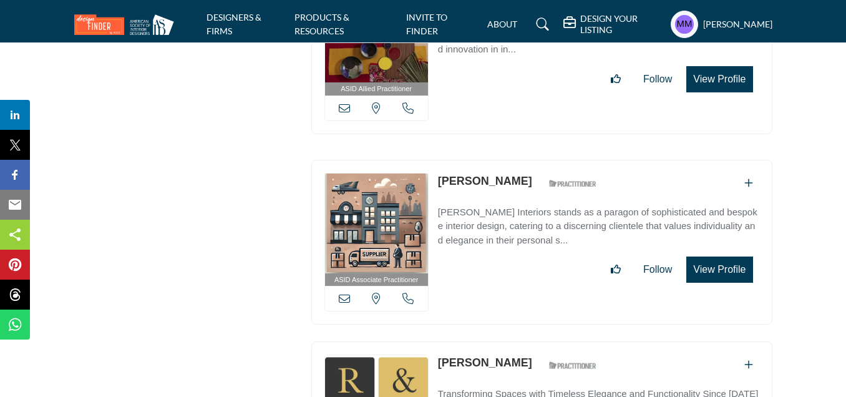
click at [408, 292] on icon at bounding box center [407, 297] width 11 height 11
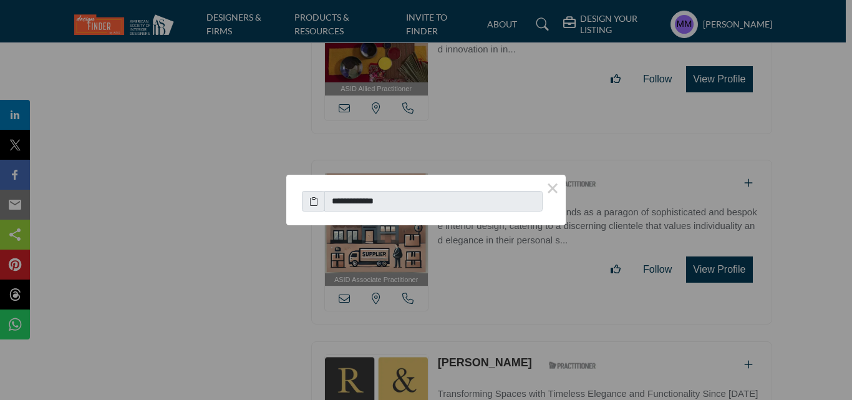
click at [315, 200] on icon at bounding box center [313, 201] width 9 height 13
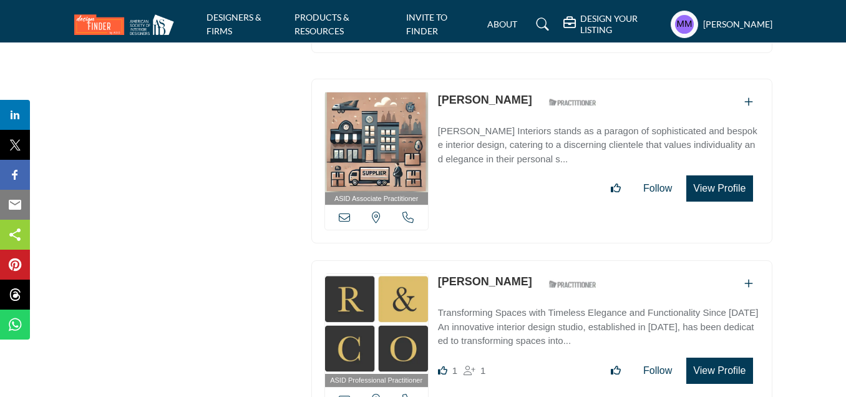
scroll to position [15588, 0]
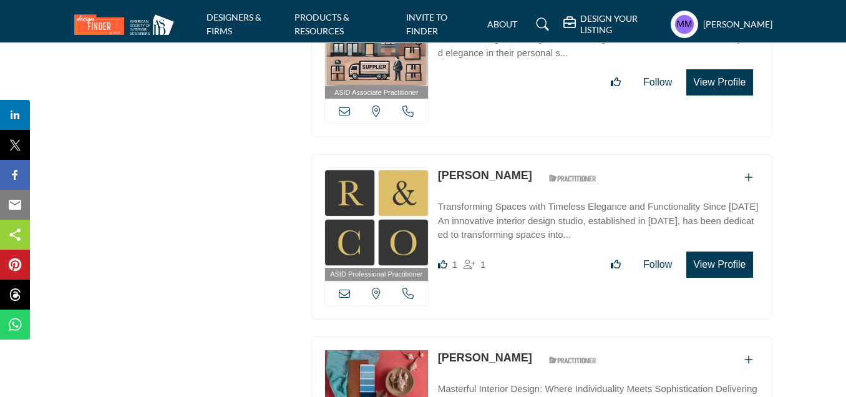
drag, startPoint x: 436, startPoint y: 108, endPoint x: 527, endPoint y: 110, distance: 90.4
click at [527, 154] on div "ASID Professional Practitioner ASID Professional Practitioners have successfull…" at bounding box center [541, 236] width 461 height 165
copy link "[PERSON_NAME]"
click at [345, 287] on icon at bounding box center [344, 292] width 11 height 11
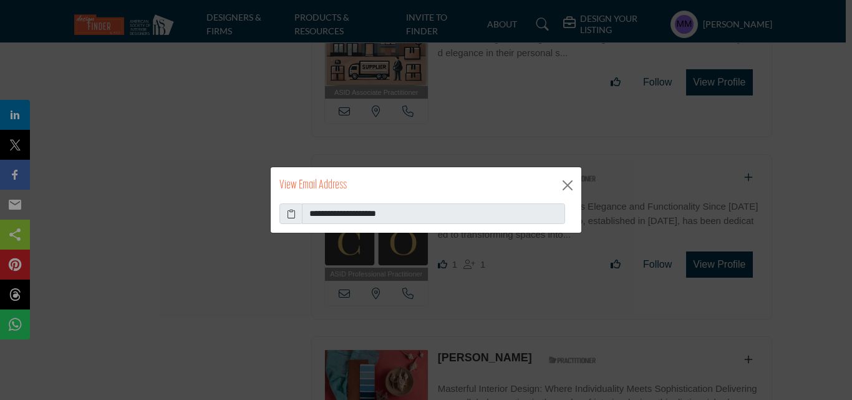
click at [291, 213] on icon at bounding box center [291, 213] width 9 height 13
click at [568, 181] on button "Close" at bounding box center [567, 185] width 19 height 19
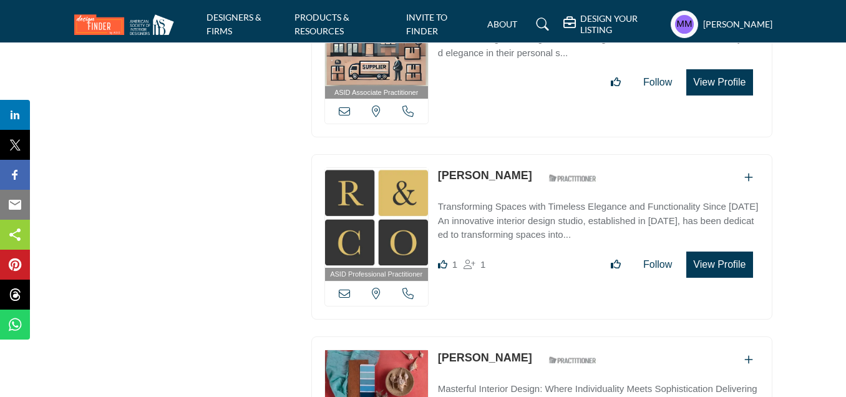
click at [410, 287] on icon at bounding box center [407, 292] width 11 height 11
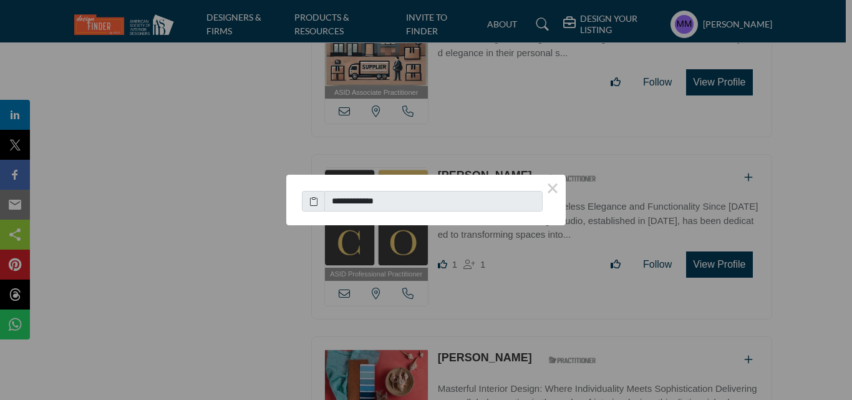
click at [317, 202] on icon at bounding box center [313, 201] width 9 height 13
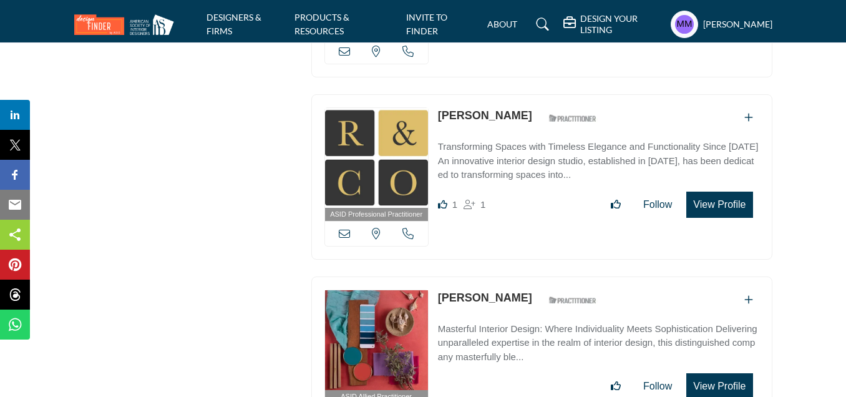
scroll to position [15713, 0]
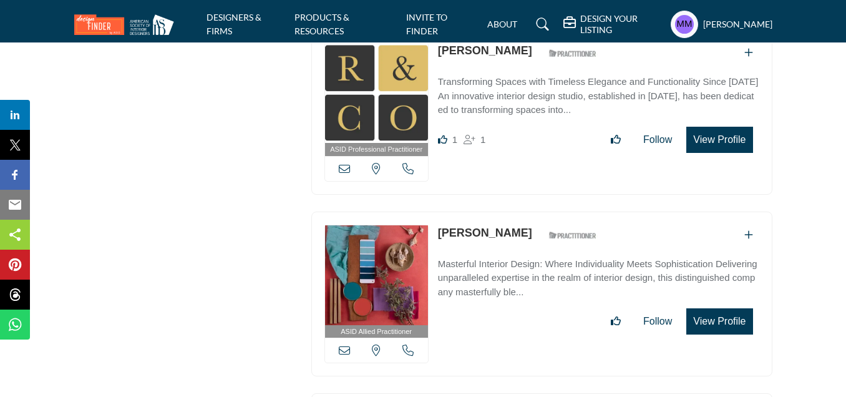
drag, startPoint x: 432, startPoint y: 161, endPoint x: 521, endPoint y: 166, distance: 89.3
click at [521, 211] on div "ASID Allied Practitioner ASID Allied Practitioners have successfully completed …" at bounding box center [541, 293] width 461 height 165
copy div "Pennsylvania, USA Marilyn Boucek"
click at [344, 344] on icon at bounding box center [344, 349] width 11 height 11
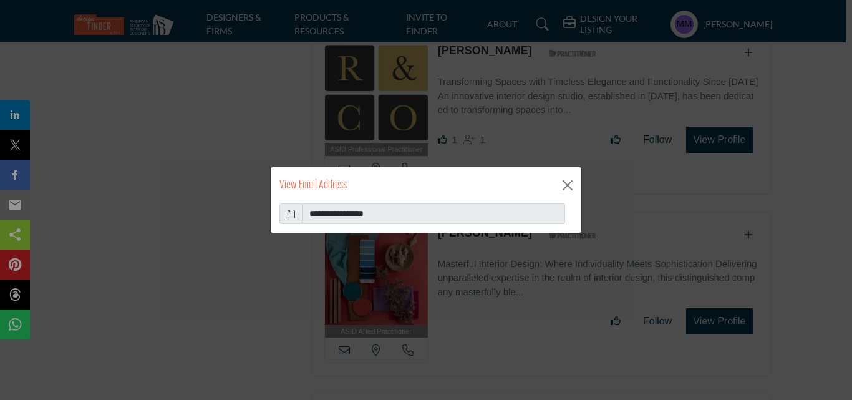
click at [294, 213] on icon at bounding box center [291, 213] width 9 height 13
click at [566, 185] on button "Close" at bounding box center [567, 185] width 19 height 19
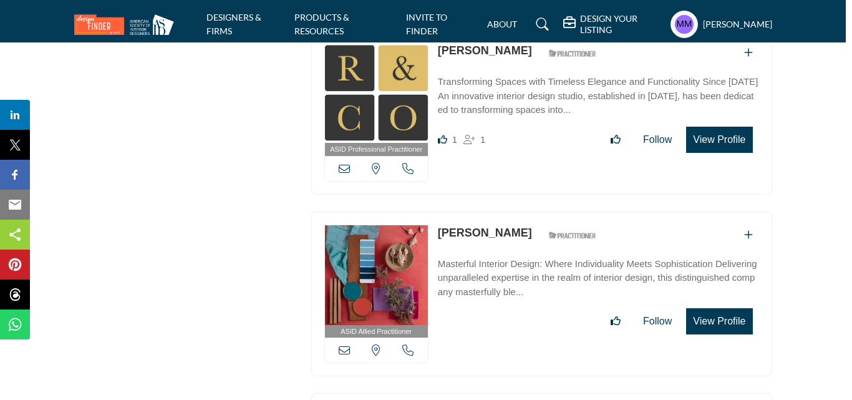
click at [410, 344] on icon at bounding box center [407, 349] width 11 height 11
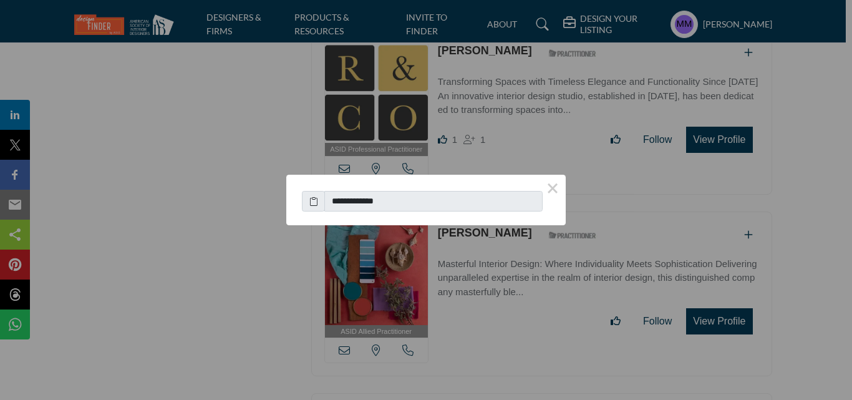
click at [314, 203] on icon at bounding box center [313, 201] width 9 height 13
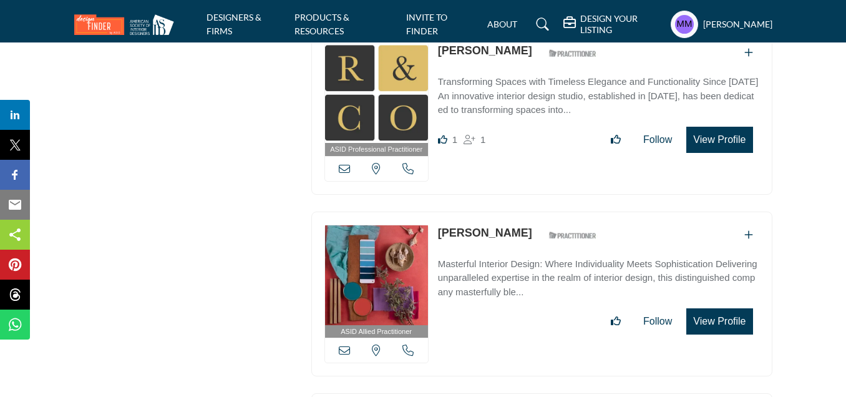
scroll to position [15900, 0]
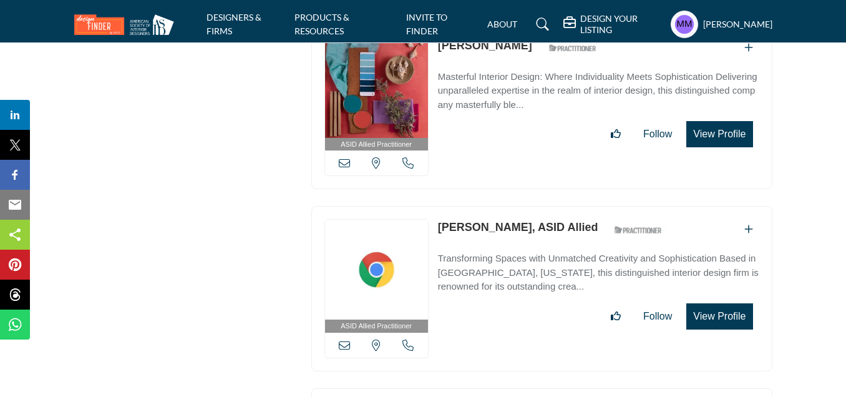
drag, startPoint x: 435, startPoint y: 158, endPoint x: 556, endPoint y: 166, distance: 121.2
click at [556, 206] on div "ASID Allied Practitioner ASID Allied Practitioners have successfully completed …" at bounding box center [541, 288] width 461 height 165
copy link "Valentine Vigil-Fennell"
click at [344, 339] on icon at bounding box center [344, 344] width 11 height 11
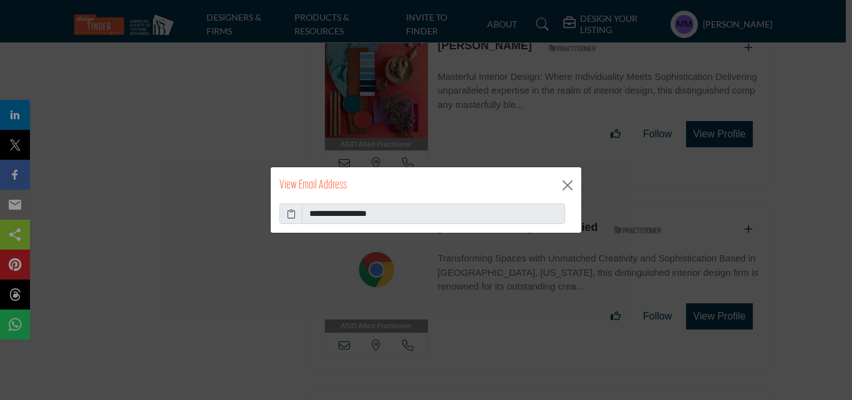
click at [294, 215] on icon at bounding box center [291, 213] width 9 height 13
click at [564, 183] on button "Close" at bounding box center [567, 185] width 19 height 19
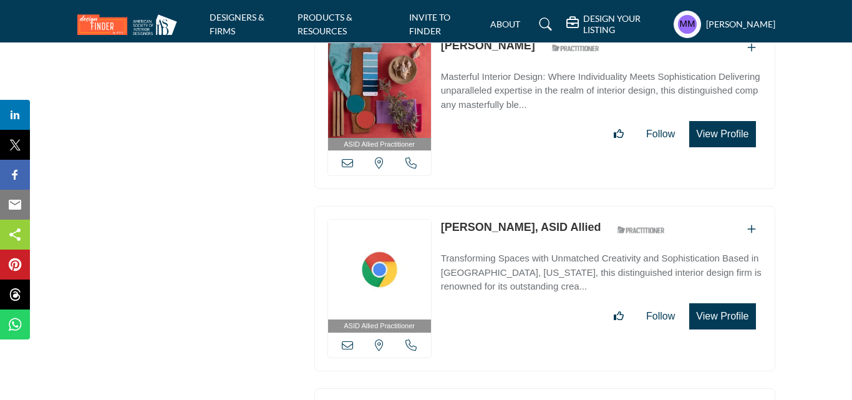
click at [412, 339] on icon at bounding box center [410, 344] width 11 height 11
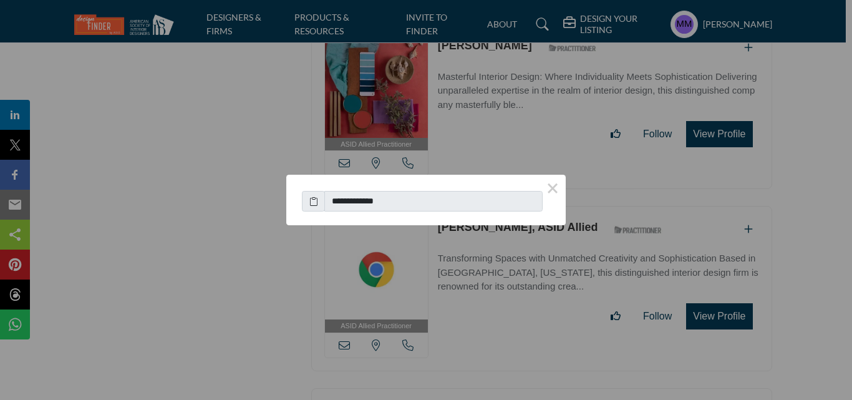
click at [314, 200] on icon at bounding box center [313, 201] width 9 height 13
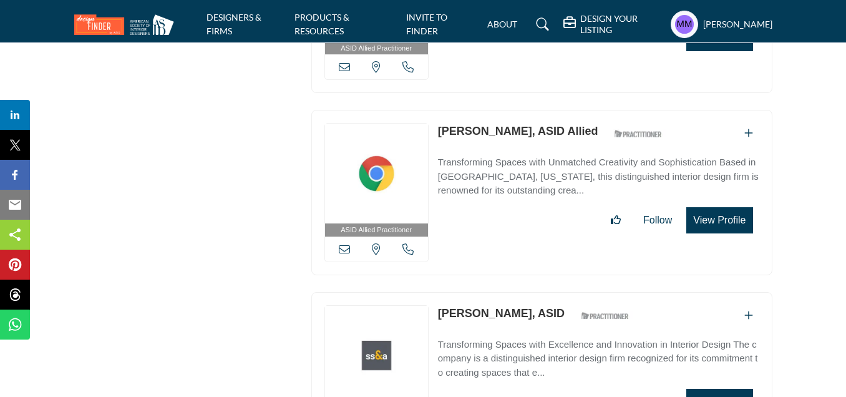
scroll to position [16087, 0]
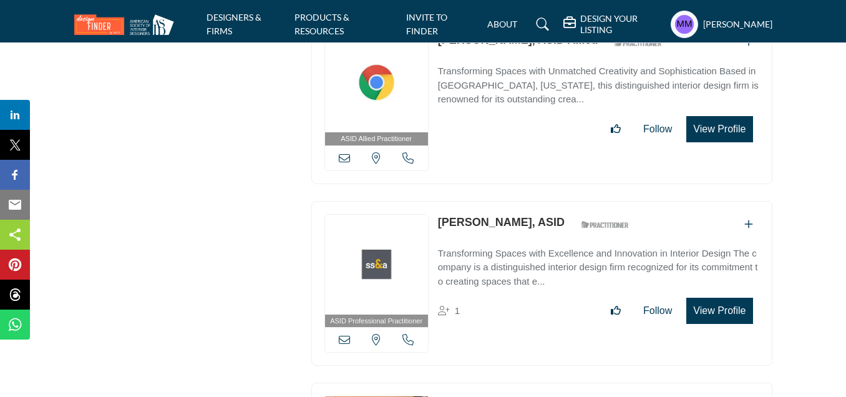
drag, startPoint x: 435, startPoint y: 153, endPoint x: 494, endPoint y: 158, distance: 59.4
click at [494, 201] on div "ASID Professional Practitioner ASID Professional Practitioners have successfull…" at bounding box center [541, 283] width 461 height 165
copy link "Carla Hall,"
click at [345, 334] on icon at bounding box center [344, 339] width 11 height 11
click at [0, 0] on div at bounding box center [0, 0] width 0 height 0
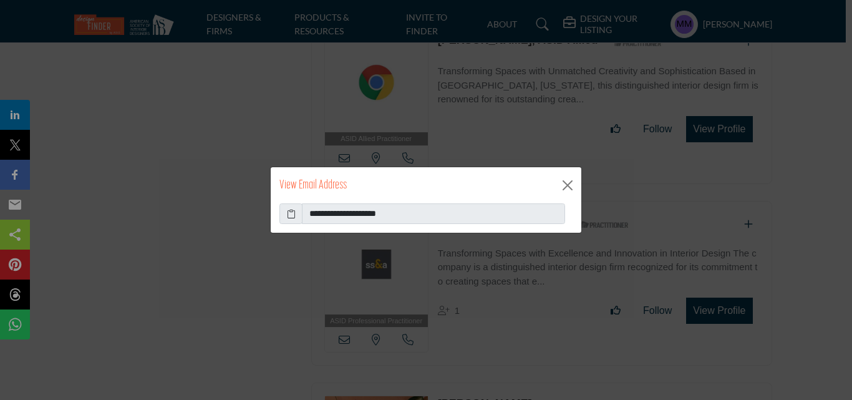
click at [292, 213] on icon at bounding box center [291, 213] width 9 height 13
click at [571, 185] on button "Close" at bounding box center [567, 185] width 19 height 19
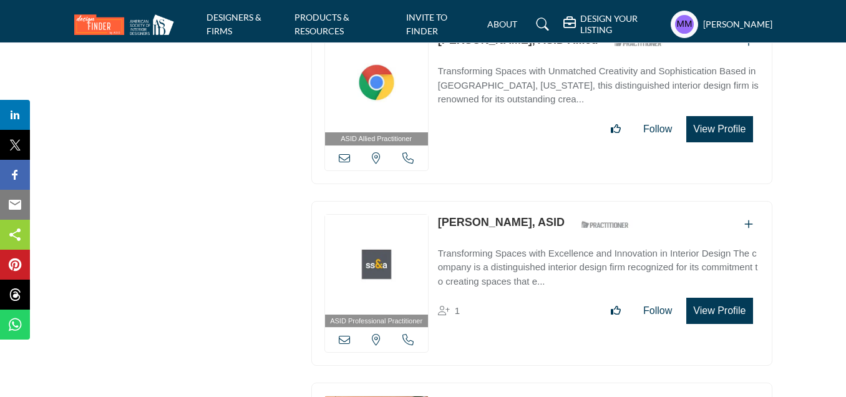
click at [411, 334] on icon at bounding box center [407, 339] width 11 height 11
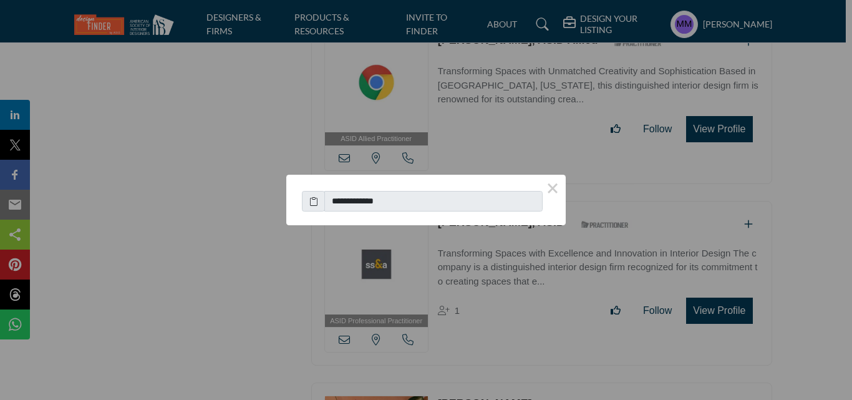
click at [316, 204] on icon at bounding box center [313, 201] width 9 height 13
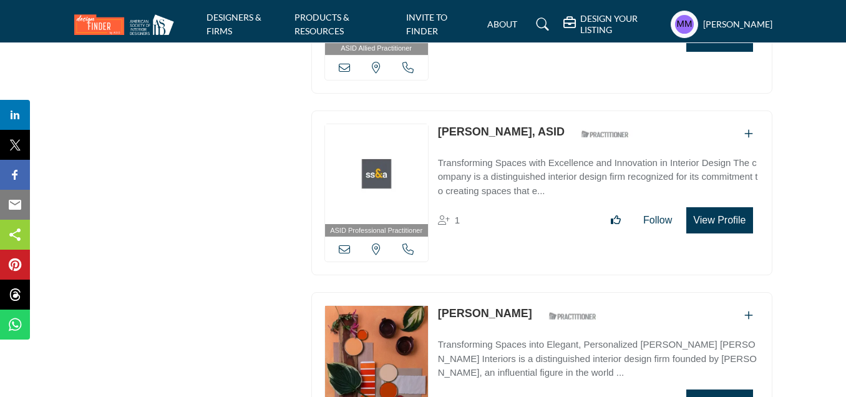
scroll to position [16212, 0]
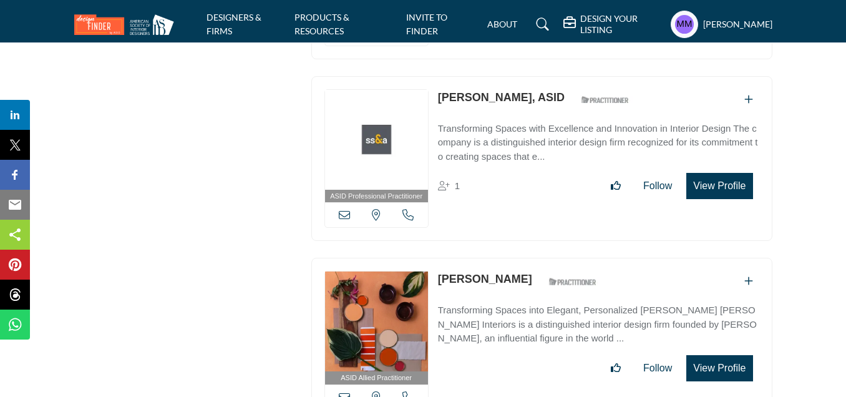
click at [433, 258] on div "ASID Allied Practitioner ASID Allied Practitioners have successfully completed …" at bounding box center [541, 340] width 461 height 165
click at [496, 271] on p "[PERSON_NAME]" at bounding box center [485, 279] width 94 height 17
click at [514, 271] on div "Brooke White ASID Qualified Practitioner who validates work and experience to h…" at bounding box center [520, 282] width 165 height 22
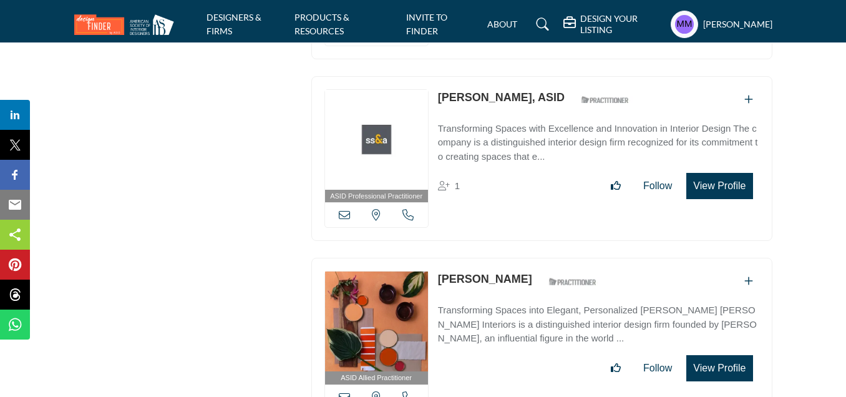
drag, startPoint x: 430, startPoint y: 216, endPoint x: 510, endPoint y: 222, distance: 80.7
click at [510, 258] on div "ASID Allied Practitioner ASID Allied Practitioners have successfully completed …" at bounding box center [541, 340] width 461 height 165
drag, startPoint x: 510, startPoint y: 222, endPoint x: 301, endPoint y: 288, distance: 219.7
click at [510, 271] on div "Brooke White ASID Qualified Practitioner who validates work and experience to h…" at bounding box center [520, 282] width 165 height 22
drag, startPoint x: 438, startPoint y: 209, endPoint x: 535, endPoint y: 214, distance: 96.8
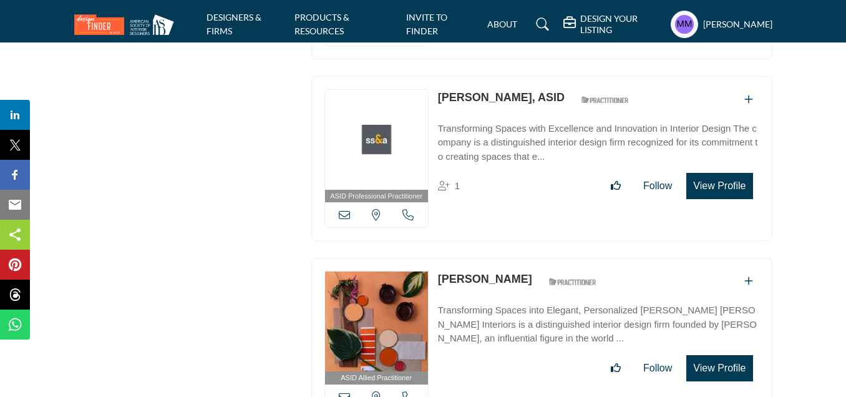
click at [535, 258] on div "ASID Allied Practitioner ASID Allied Practitioners have successfully completed …" at bounding box center [541, 340] width 461 height 165
copy div "[PERSON_NAME]"
click at [344, 391] on icon at bounding box center [344, 396] width 11 height 11
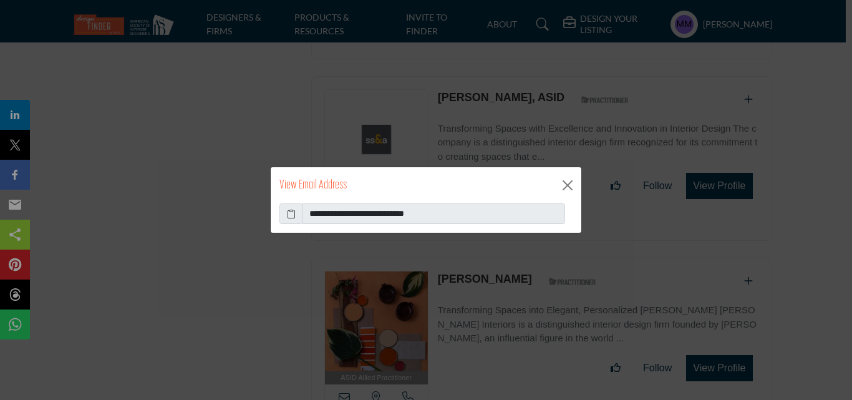
click at [293, 214] on icon at bounding box center [291, 213] width 9 height 13
click at [565, 177] on button "Close" at bounding box center [567, 185] width 19 height 19
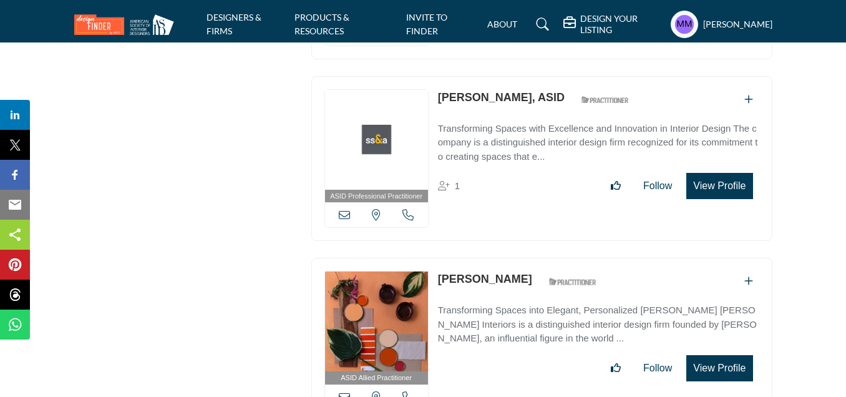
scroll to position [16337, 0]
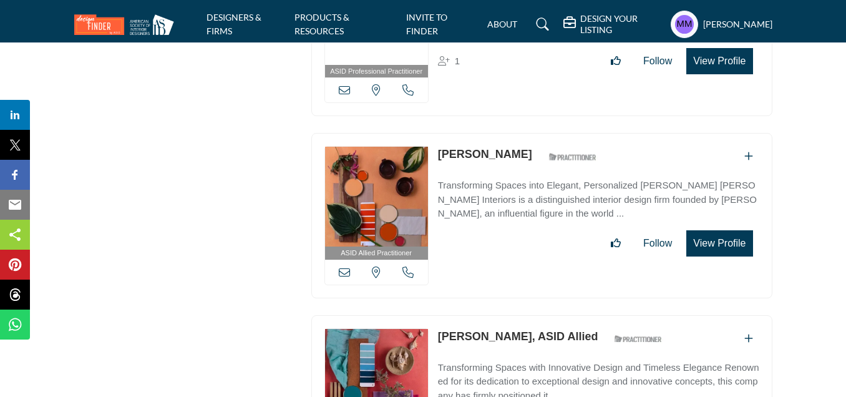
click at [407, 266] on icon at bounding box center [407, 271] width 11 height 11
click at [0, 0] on div at bounding box center [0, 0] width 0 height 0
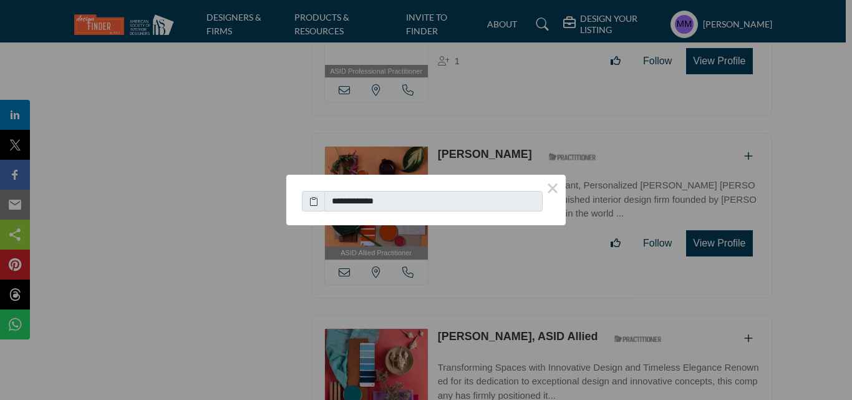
click at [311, 203] on icon at bounding box center [313, 201] width 9 height 13
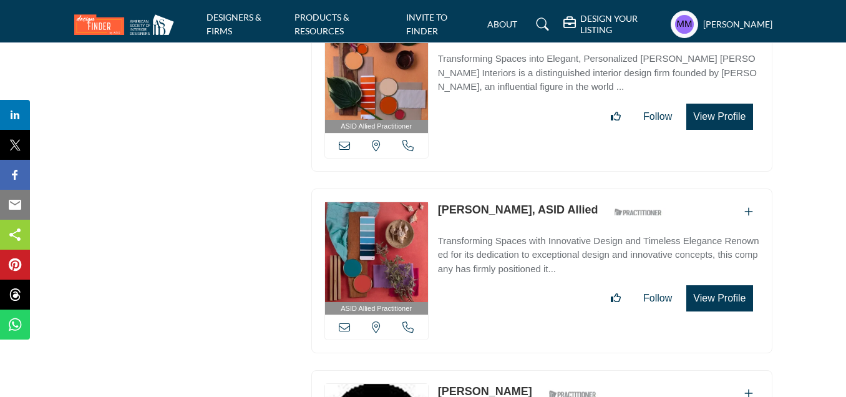
scroll to position [16524, 0]
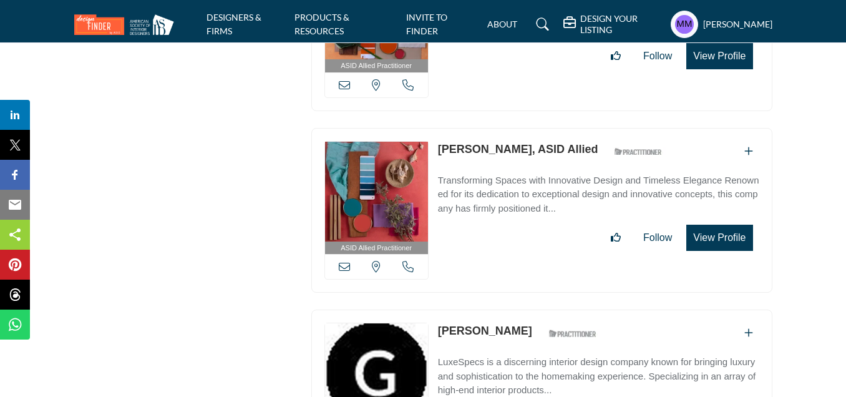
drag, startPoint x: 433, startPoint y: 82, endPoint x: 536, endPoint y: 85, distance: 103.5
click at [536, 128] on div "ASID Allied Practitioner ASID Allied Practitioners have successfully completed …" at bounding box center [541, 210] width 461 height 165
copy link "Deborah Schwartz"
click at [352, 254] on div "[US_STATE], [GEOGRAPHIC_DATA]" at bounding box center [376, 266] width 103 height 25
click at [350, 261] on icon at bounding box center [344, 266] width 11 height 11
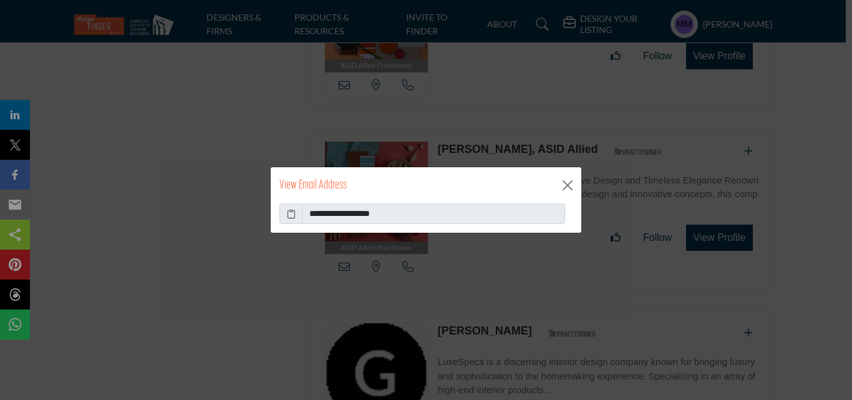
click at [294, 214] on icon at bounding box center [291, 213] width 9 height 13
click at [571, 180] on button "Close" at bounding box center [567, 185] width 19 height 19
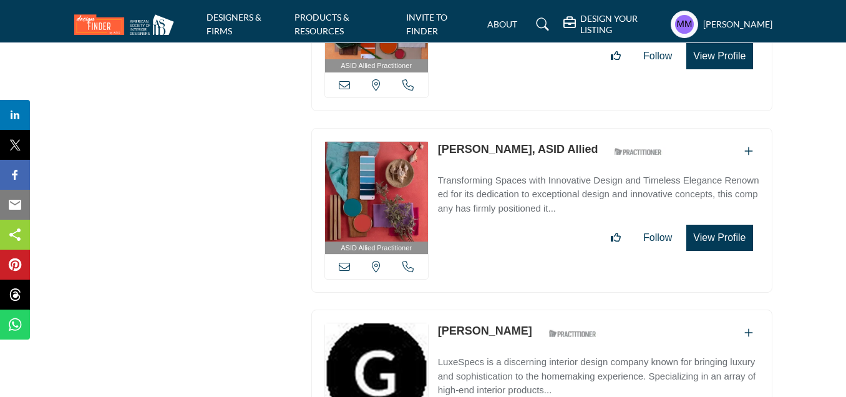
click at [408, 261] on icon at bounding box center [407, 266] width 11 height 11
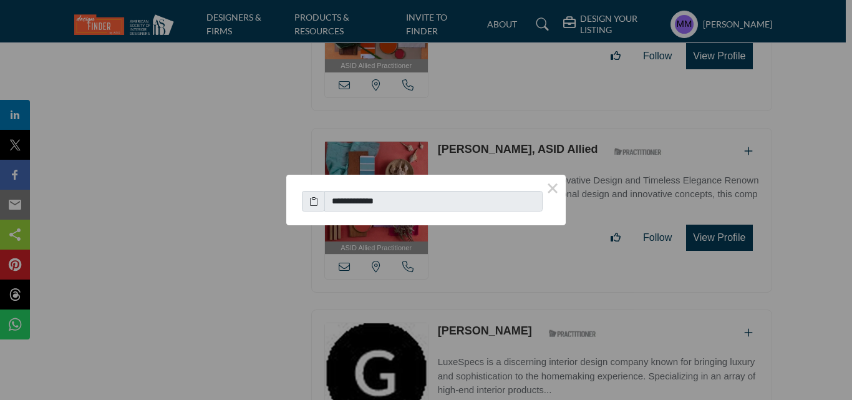
click at [310, 200] on icon at bounding box center [313, 201] width 9 height 13
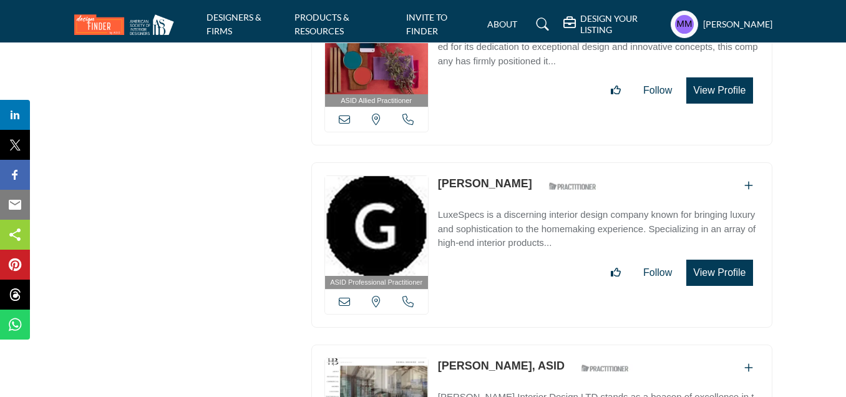
scroll to position [16711, 0]
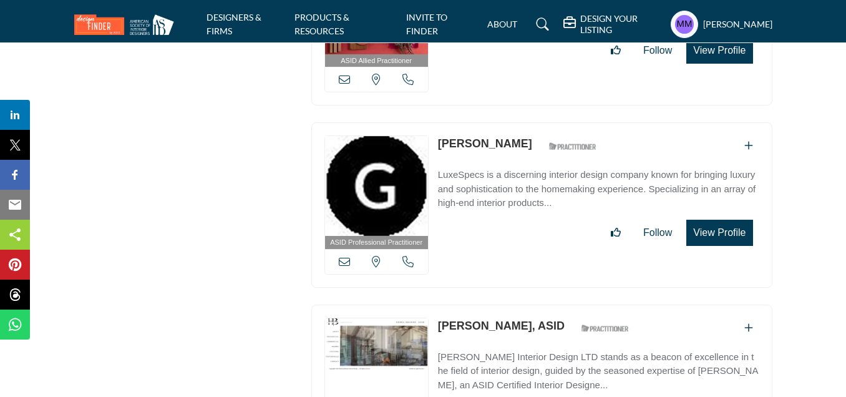
drag, startPoint x: 433, startPoint y: 75, endPoint x: 517, endPoint y: 85, distance: 84.8
click at [517, 122] on div "ASID Professional Practitioner ASID Professional Practitioners have successfull…" at bounding box center [541, 204] width 461 height 165
click at [517, 135] on div "Sherry Hauser ASID Qualified Practitioner who validates work and experience to …" at bounding box center [520, 146] width 165 height 22
drag, startPoint x: 437, startPoint y: 69, endPoint x: 519, endPoint y: 77, distance: 82.7
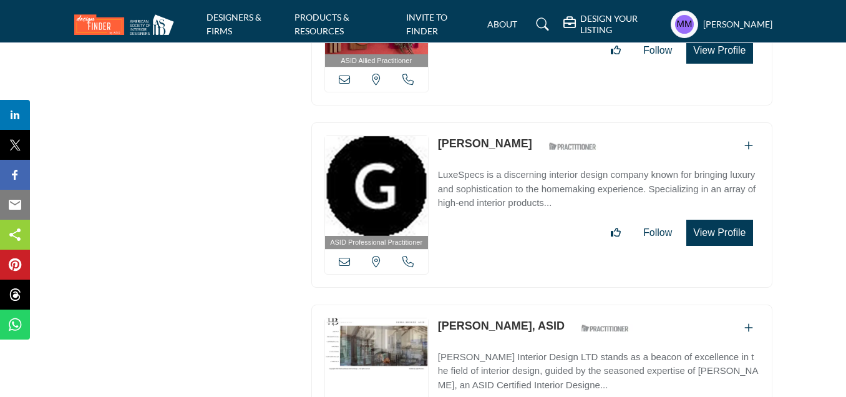
click at [519, 122] on div "ASID Professional Practitioner ASID Professional Practitioners have successfull…" at bounding box center [541, 204] width 461 height 165
copy div "[PERSON_NAME]"
click at [342, 256] on icon at bounding box center [344, 261] width 11 height 11
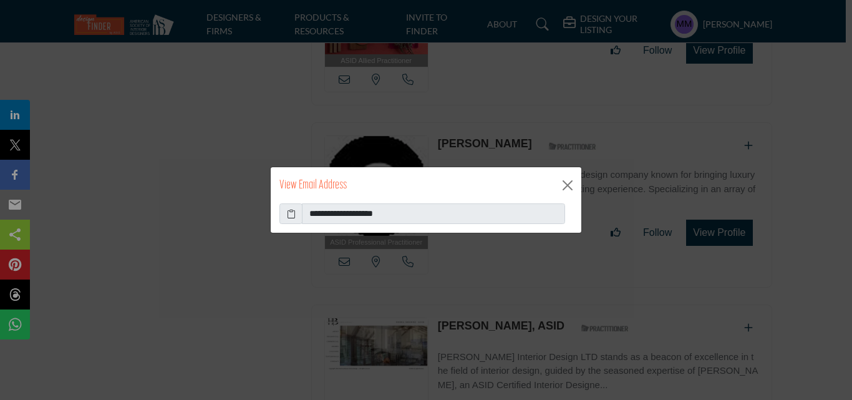
click at [291, 214] on icon at bounding box center [291, 213] width 9 height 13
click at [569, 185] on button "Close" at bounding box center [567, 185] width 19 height 19
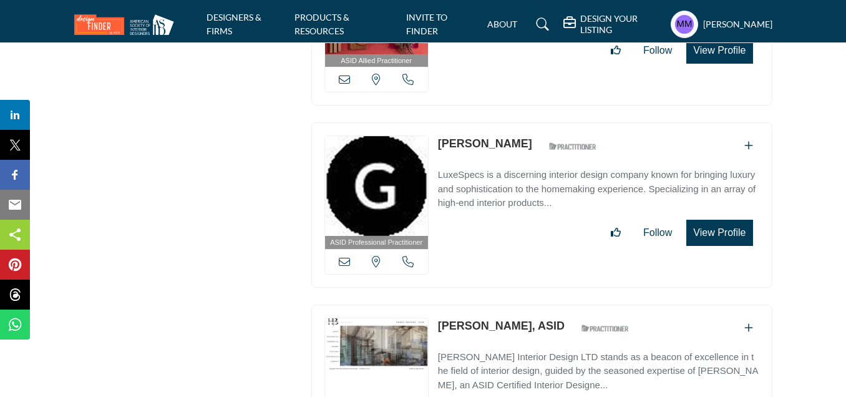
click at [408, 256] on icon at bounding box center [407, 261] width 11 height 11
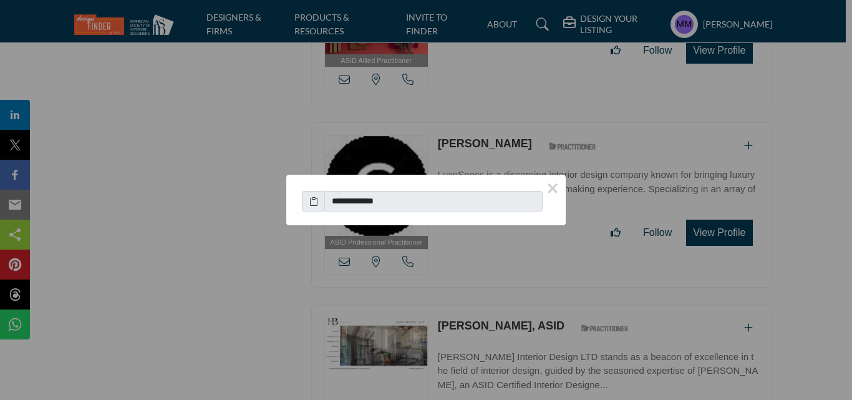
click at [313, 202] on icon at bounding box center [313, 201] width 9 height 13
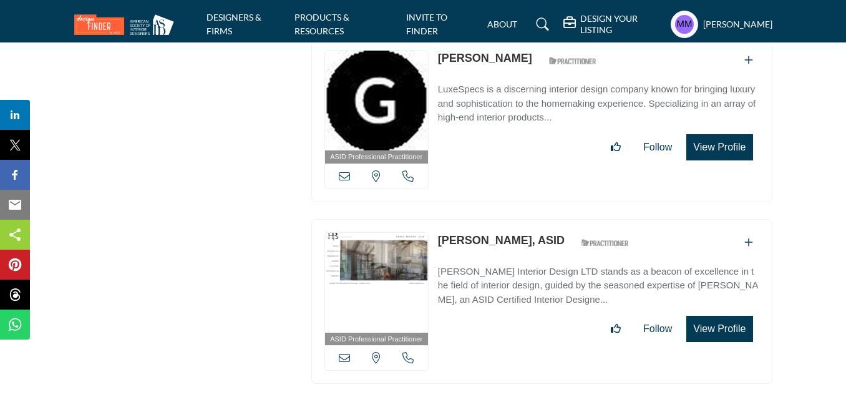
scroll to position [16898, 0]
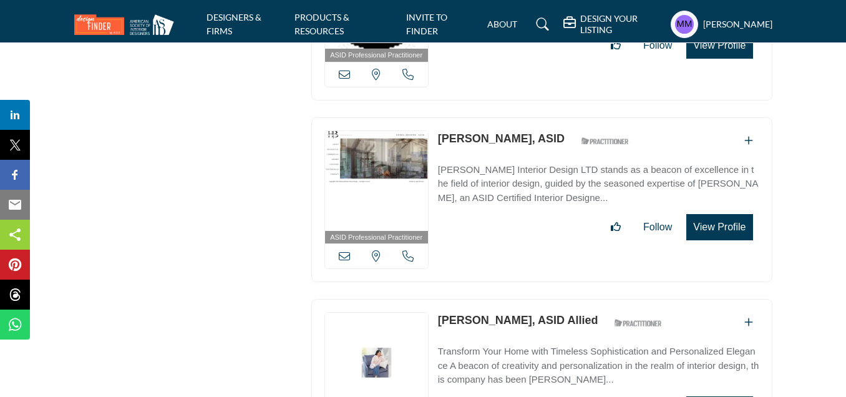
drag, startPoint x: 433, startPoint y: 69, endPoint x: 517, endPoint y: 72, distance: 83.6
click at [517, 117] on div "ASID Professional Practitioner ASID Professional Practitioners have successfull…" at bounding box center [541, 199] width 461 height 165
copy link "Debra Browne,"
click at [348, 250] on icon at bounding box center [344, 255] width 11 height 11
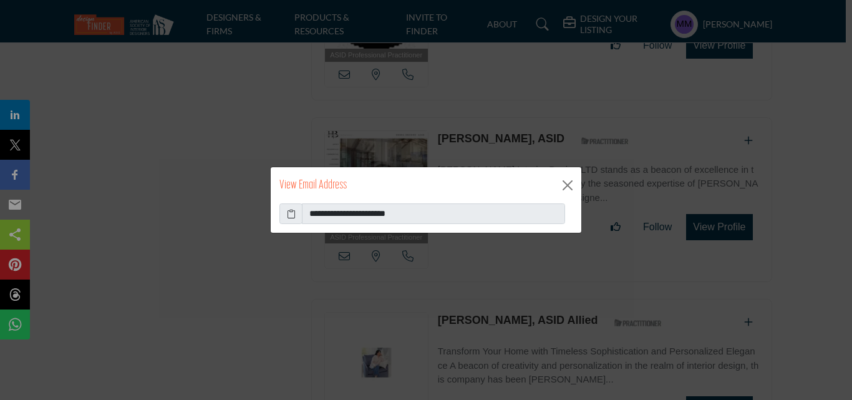
click at [294, 213] on icon at bounding box center [291, 213] width 9 height 13
drag, startPoint x: 565, startPoint y: 181, endPoint x: 366, endPoint y: 229, distance: 204.6
click at [565, 181] on button "Close" at bounding box center [567, 185] width 19 height 19
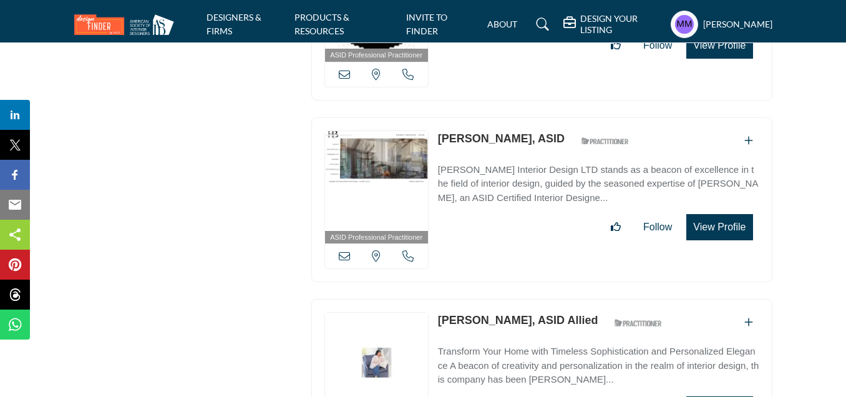
click at [407, 250] on icon at bounding box center [407, 255] width 11 height 11
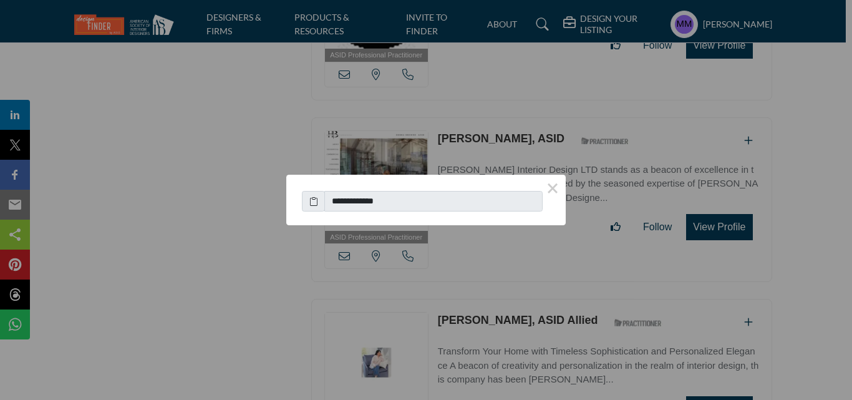
click at [311, 205] on icon at bounding box center [313, 201] width 9 height 13
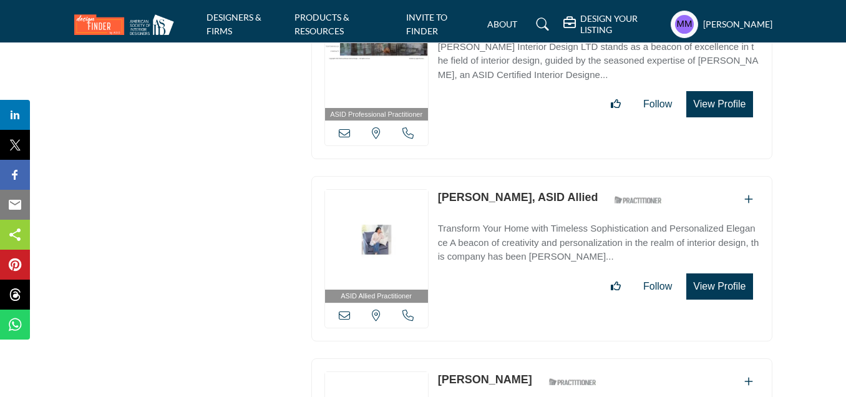
scroll to position [17023, 0]
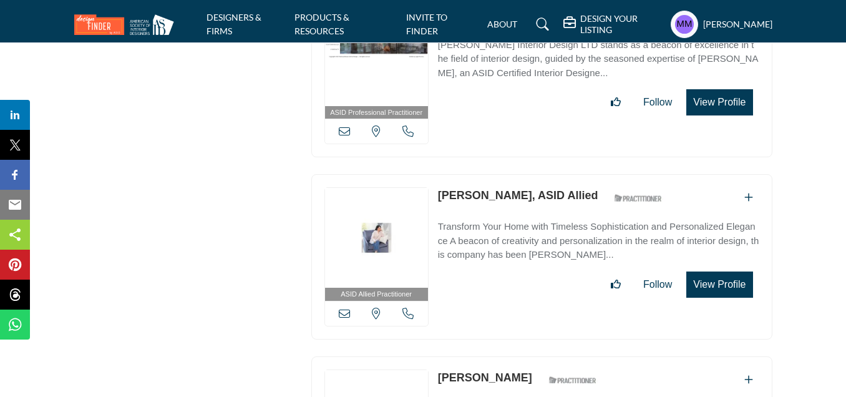
drag, startPoint x: 437, startPoint y: 120, endPoint x: 552, endPoint y: 126, distance: 114.9
click at [552, 174] on div "ASID Allied Practitioner ASID Allied Practitioners have successfully completed …" at bounding box center [541, 256] width 461 height 165
copy link "Danielle Palmadessa,"
click at [347, 307] on icon at bounding box center [344, 312] width 11 height 11
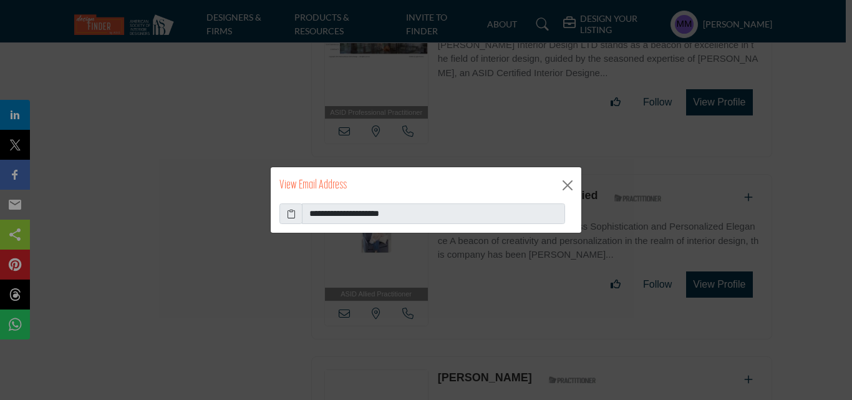
click at [294, 214] on icon at bounding box center [291, 213] width 9 height 13
click at [562, 183] on button "Close" at bounding box center [567, 185] width 19 height 19
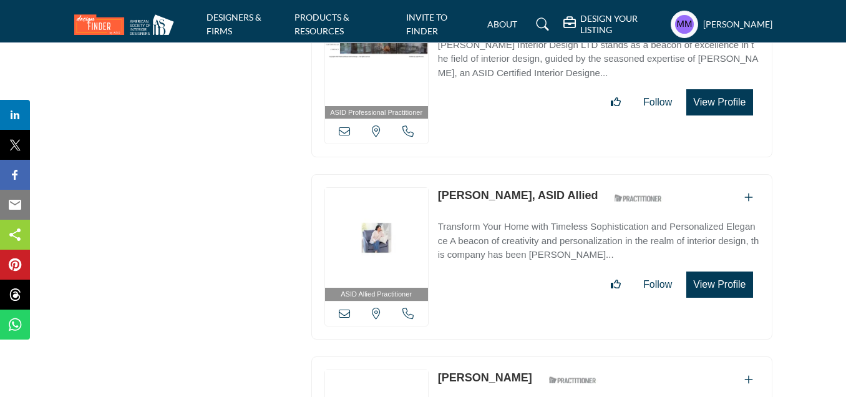
click at [408, 307] on icon at bounding box center [407, 312] width 11 height 11
click at [0, 0] on div at bounding box center [0, 0] width 0 height 0
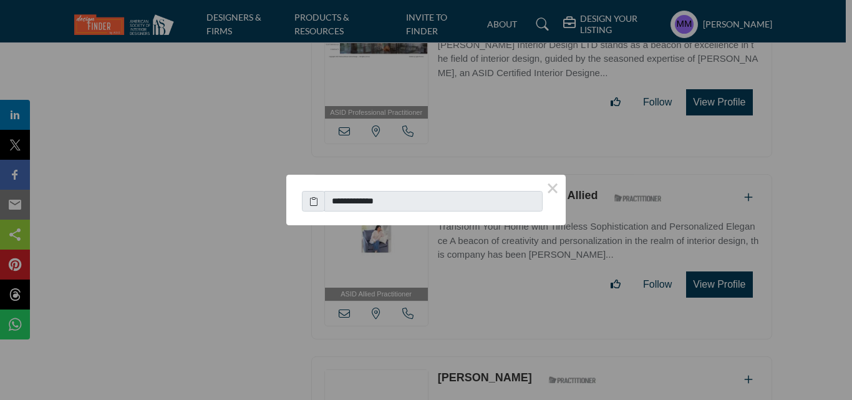
click at [311, 204] on icon at bounding box center [313, 201] width 9 height 13
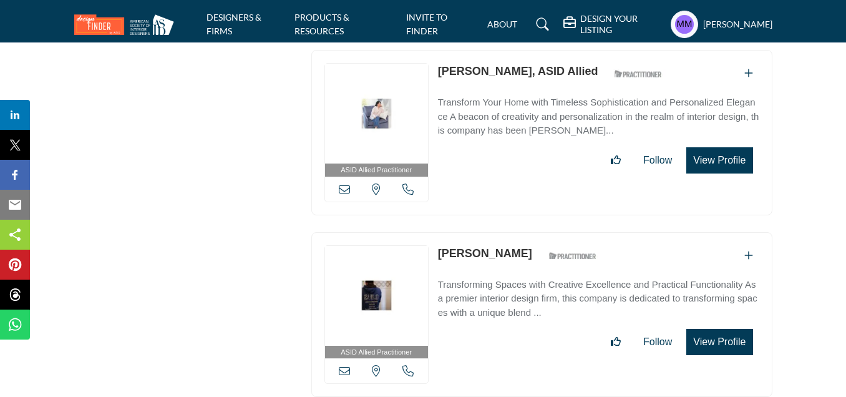
scroll to position [17147, 0]
drag, startPoint x: 443, startPoint y: 183, endPoint x: 518, endPoint y: 191, distance: 75.2
click at [518, 231] on div "ASID Allied Practitioner ASID Allied Practitioners have successfully completed …" at bounding box center [541, 313] width 461 height 165
click at [346, 364] on icon at bounding box center [344, 369] width 11 height 11
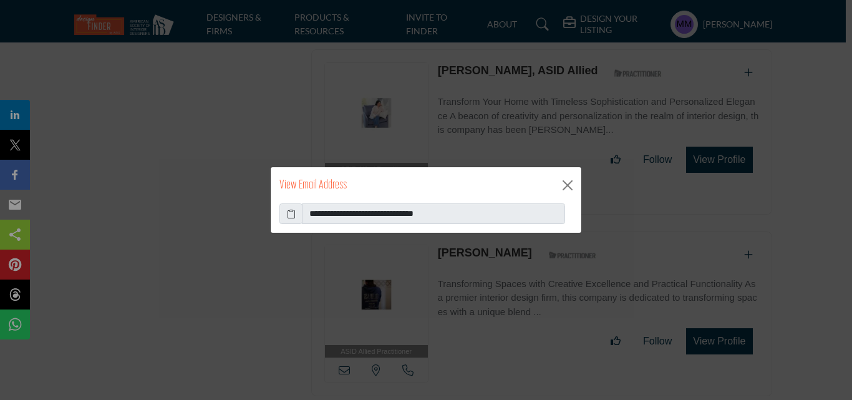
click at [292, 213] on icon at bounding box center [291, 213] width 9 height 13
click at [573, 185] on button "Close" at bounding box center [567, 185] width 19 height 19
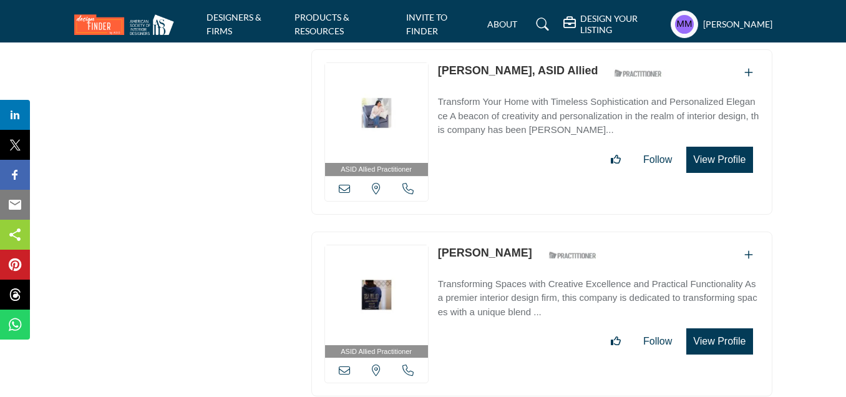
click at [396, 357] on div "[US_STATE], [GEOGRAPHIC_DATA]" at bounding box center [376, 369] width 103 height 25
click at [403, 364] on icon at bounding box center [407, 369] width 11 height 11
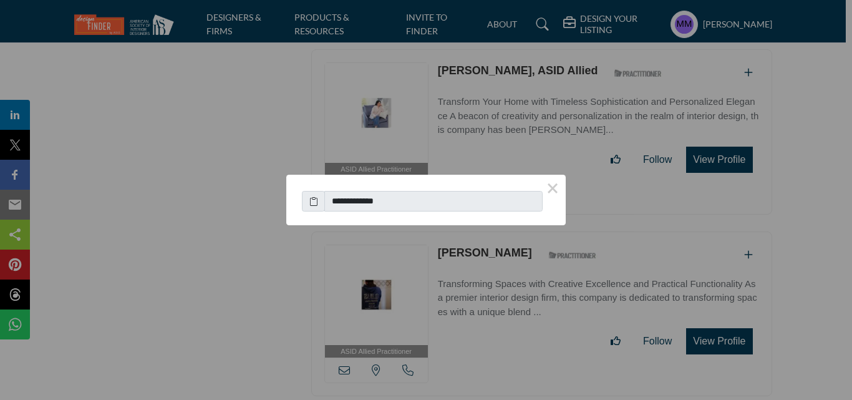
click at [314, 203] on icon at bounding box center [313, 201] width 9 height 13
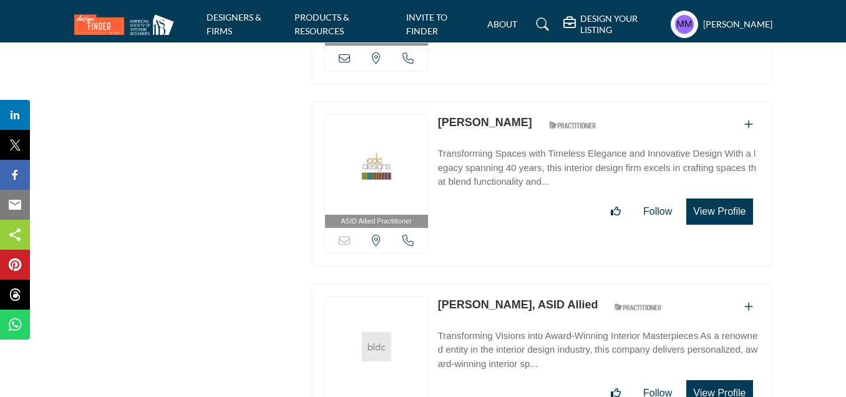
scroll to position [17397, 0]
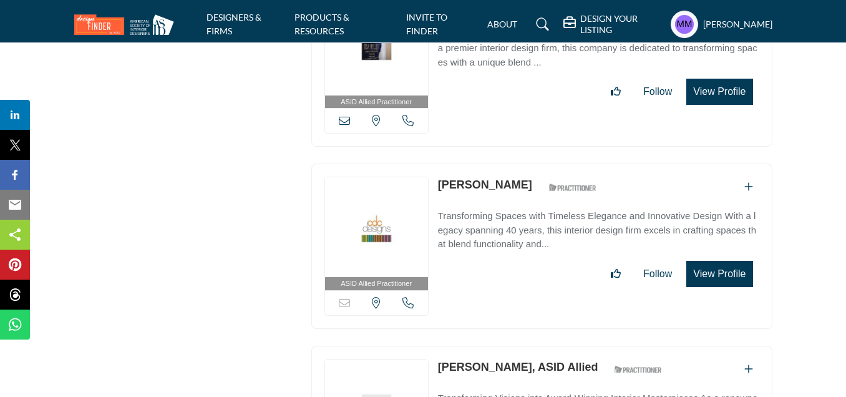
drag, startPoint x: 437, startPoint y: 112, endPoint x: 496, endPoint y: 115, distance: 58.7
click at [496, 163] on div "ASID Allied Practitioner ASID Allied Practitioners have successfully completed …" at bounding box center [541, 245] width 461 height 165
copy link "[PERSON_NAME]"
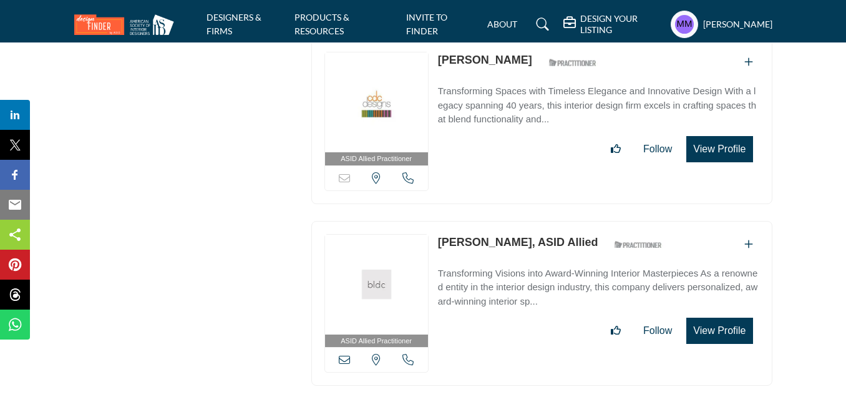
drag, startPoint x: 436, startPoint y: 170, endPoint x: 500, endPoint y: 165, distance: 63.8
click at [500, 221] on div "ASID Allied Practitioner ASID Allied Practitioners have successfully completed …" at bounding box center [541, 303] width 461 height 165
copy link "[PERSON_NAME]"
click at [350, 354] on icon at bounding box center [344, 359] width 11 height 11
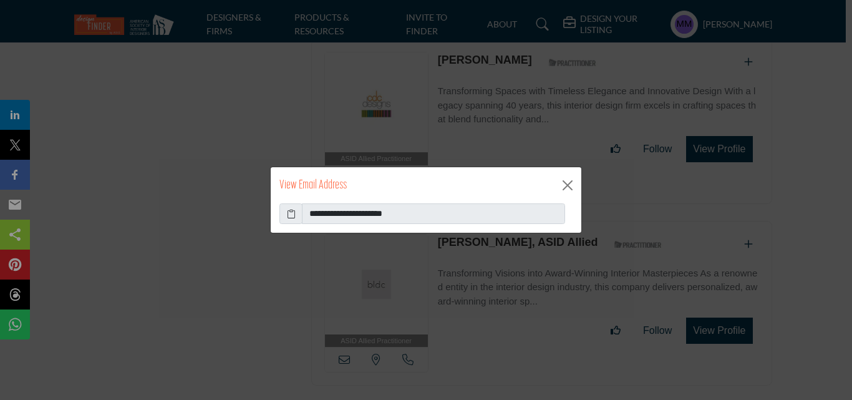
click at [293, 218] on icon at bounding box center [291, 213] width 9 height 13
click at [567, 186] on button "Close" at bounding box center [567, 185] width 19 height 19
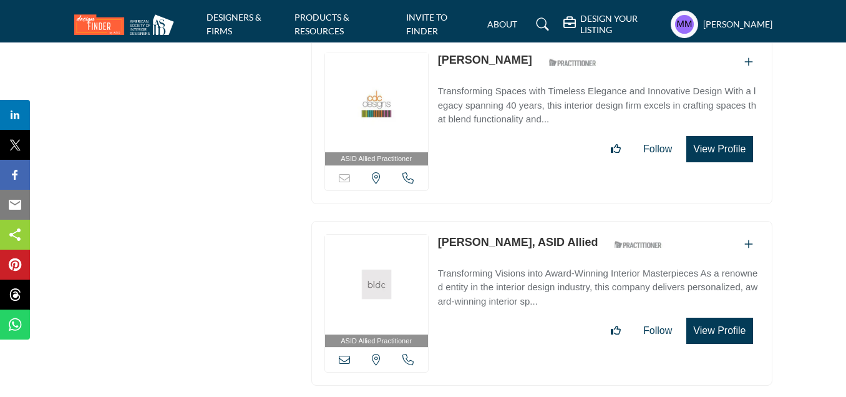
click at [411, 354] on icon at bounding box center [407, 359] width 11 height 11
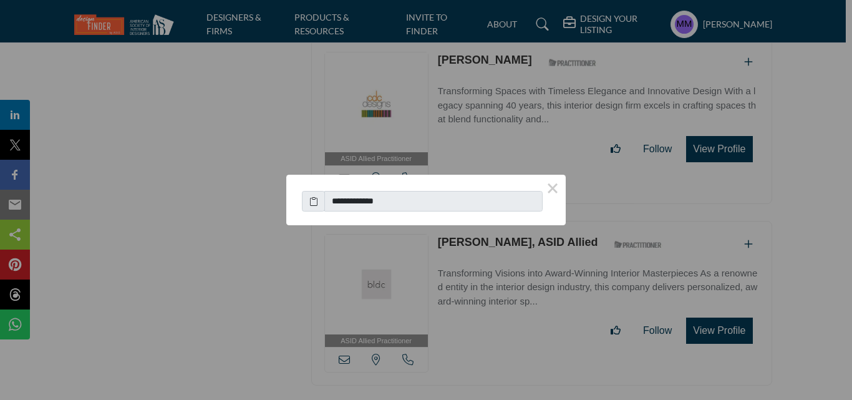
click at [315, 202] on icon at bounding box center [313, 201] width 9 height 13
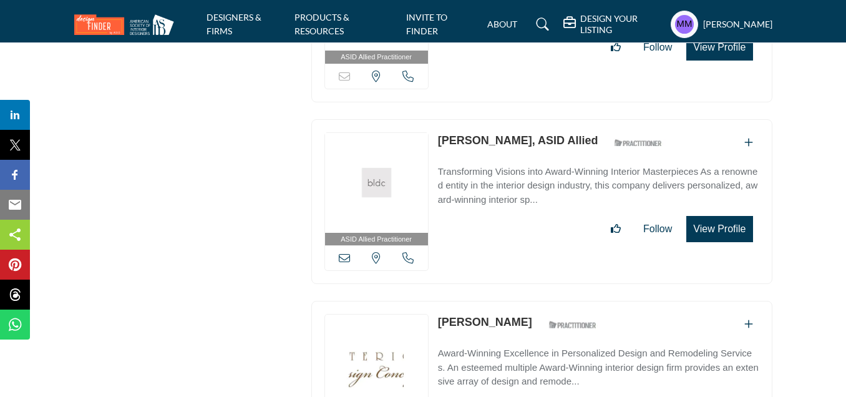
scroll to position [17708, 0]
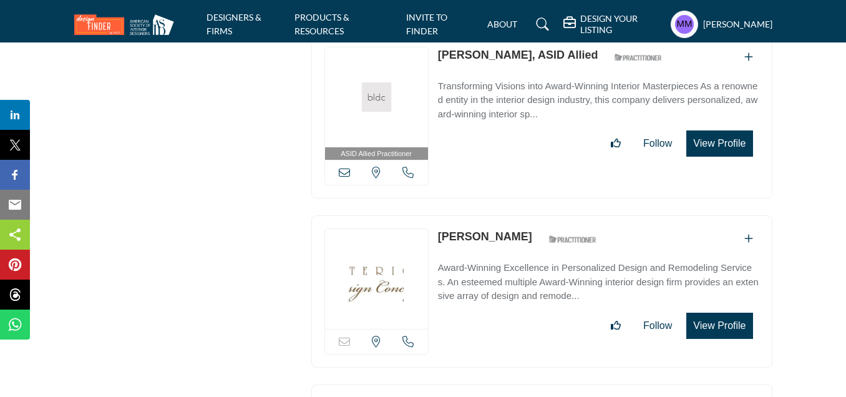
drag, startPoint x: 431, startPoint y: 158, endPoint x: 521, endPoint y: 162, distance: 89.9
click at [521, 215] on div "Email is currently unavailable for this contact. [US_STATE], [GEOGRAPHIC_DATA]" at bounding box center [541, 291] width 461 height 152
copy div "Email is currently unavailable for this contact. [US_STATE], [GEOGRAPHIC_DATA] …"
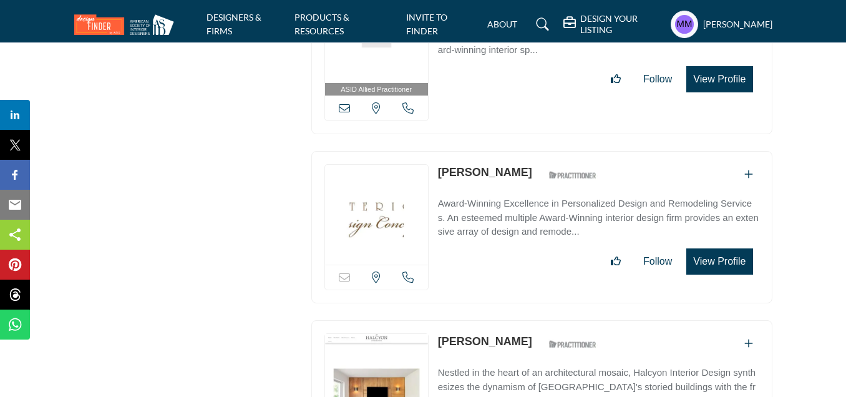
scroll to position [17895, 0]
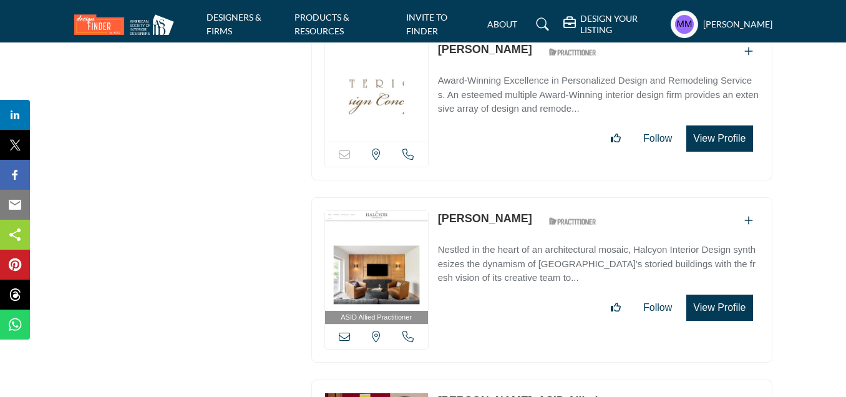
drag, startPoint x: 436, startPoint y: 142, endPoint x: 509, endPoint y: 145, distance: 72.4
click at [509, 197] on div "ASID Allied Practitioner ASID Allied Practitioners have successfully completed …" at bounding box center [541, 279] width 461 height 165
copy link "[PERSON_NAME]"
click at [345, 330] on icon at bounding box center [344, 335] width 11 height 11
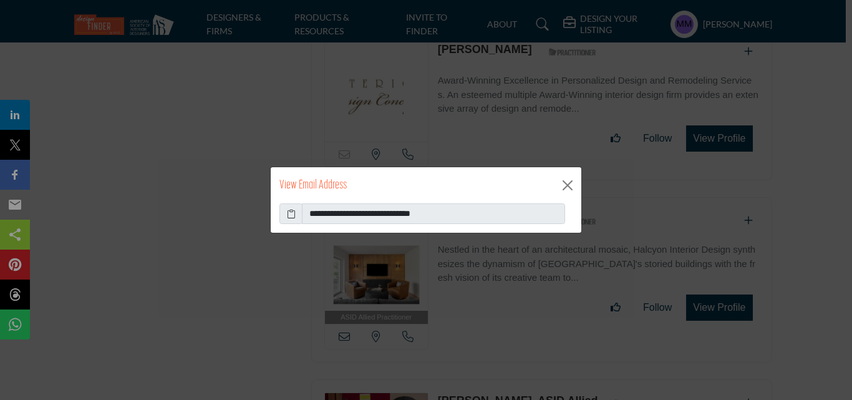
click at [289, 214] on icon at bounding box center [291, 213] width 9 height 13
click at [572, 184] on button "Close" at bounding box center [567, 185] width 19 height 19
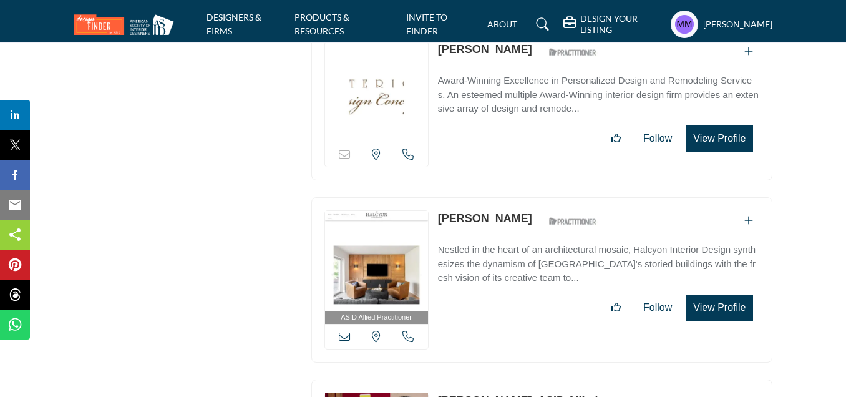
click at [408, 330] on icon at bounding box center [407, 335] width 11 height 11
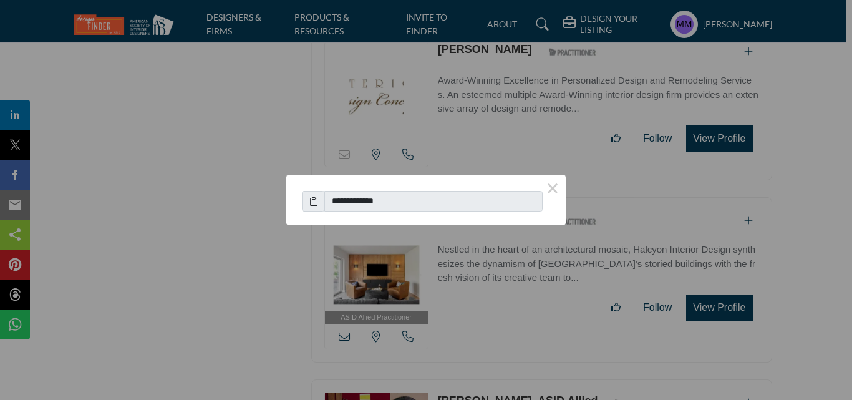
click at [312, 203] on icon at bounding box center [313, 201] width 9 height 13
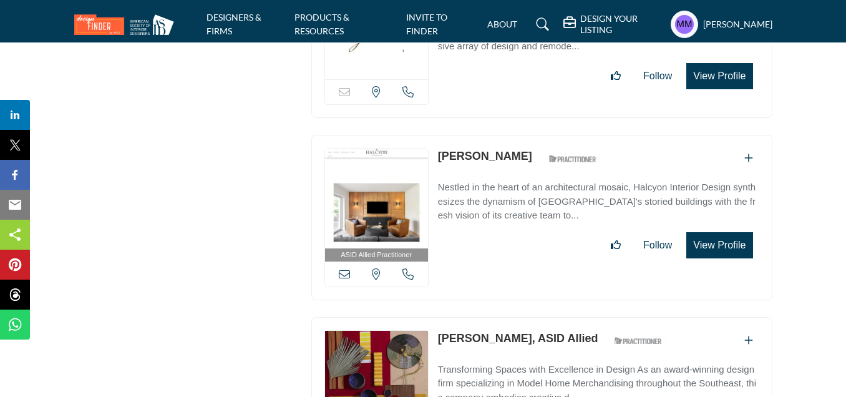
scroll to position [18020, 0]
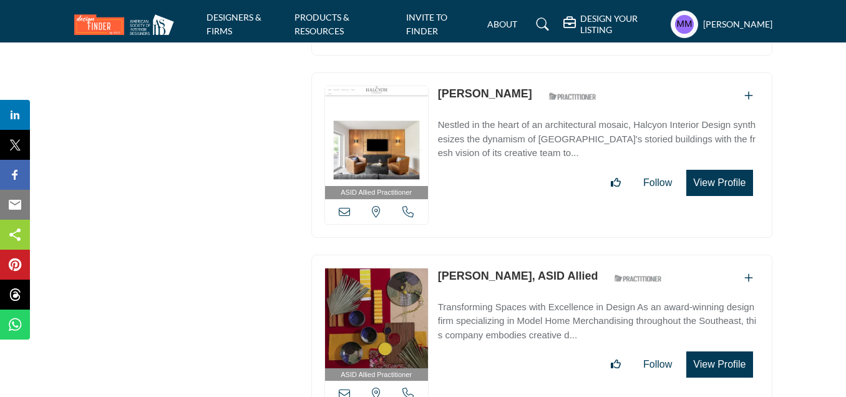
drag, startPoint x: 455, startPoint y: 202, endPoint x: 524, endPoint y: 213, distance: 70.0
click at [524, 254] on div "ASID Allied Practitioner ASID Allied Practitioners have successfully completed …" at bounding box center [541, 336] width 461 height 165
copy div "[US_STATE], [GEOGRAPHIC_DATA] [PERSON_NAME]"
click at [345, 387] on icon at bounding box center [344, 392] width 11 height 11
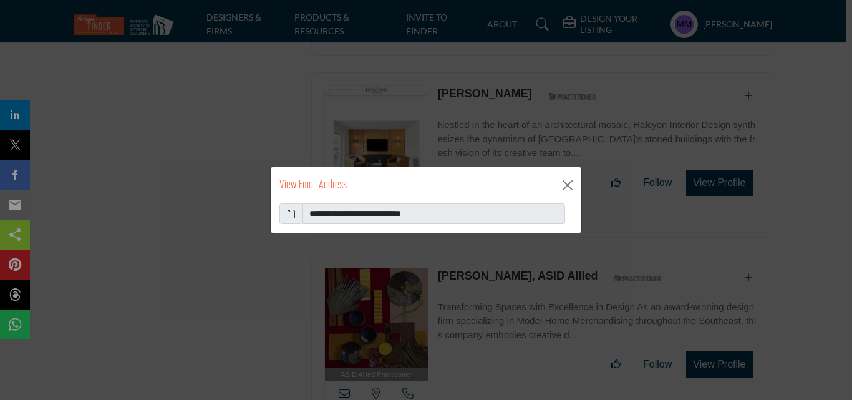
click at [292, 216] on icon at bounding box center [291, 213] width 9 height 13
click at [560, 181] on button "Close" at bounding box center [567, 185] width 19 height 19
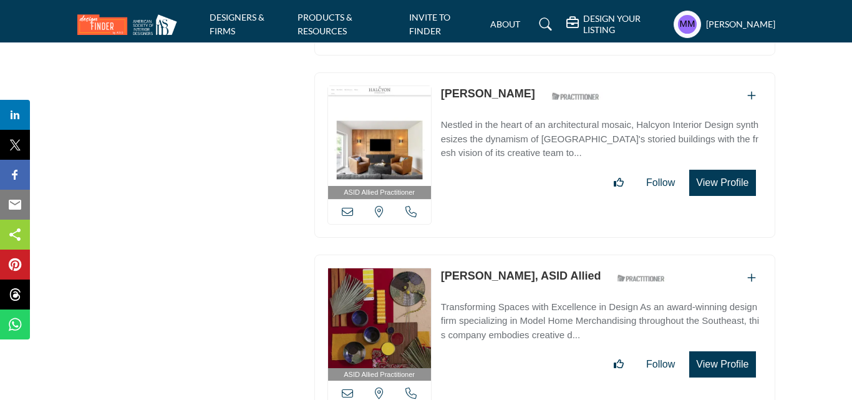
click at [405, 387] on icon at bounding box center [410, 392] width 11 height 11
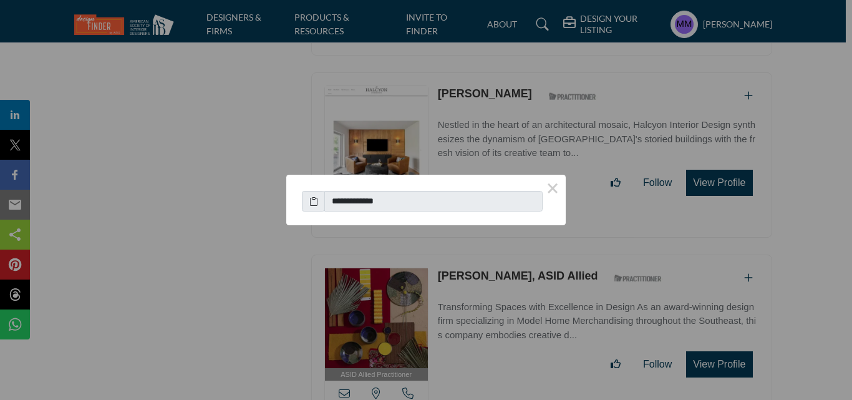
click at [313, 202] on icon at bounding box center [313, 201] width 9 height 13
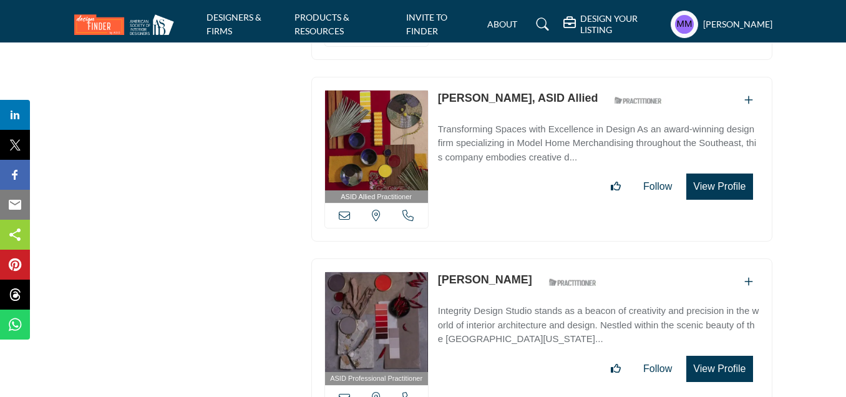
scroll to position [18207, 0]
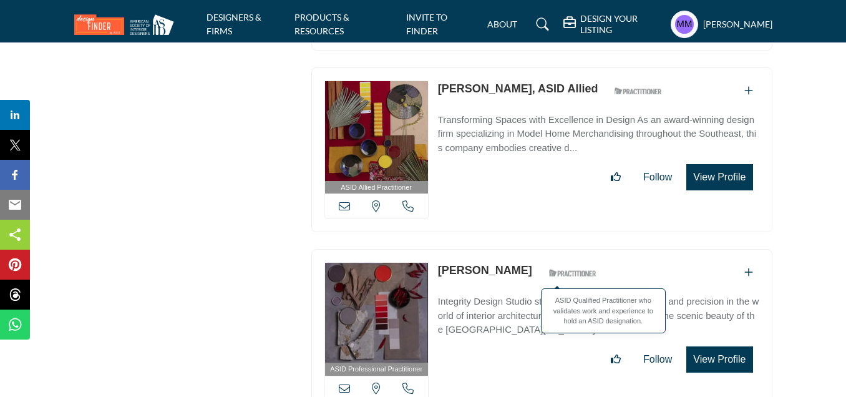
drag, startPoint x: 439, startPoint y: 200, endPoint x: 534, endPoint y: 205, distance: 95.6
click at [534, 262] on div "[PERSON_NAME] ASID Qualified Practitioner who validates work and experience to …" at bounding box center [520, 273] width 165 height 22
copy div "[PERSON_NAME]"
click at [344, 382] on icon at bounding box center [344, 387] width 11 height 11
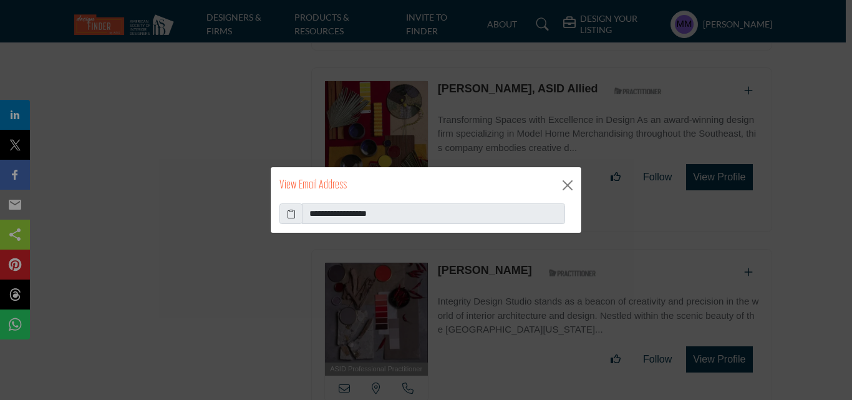
click at [292, 211] on icon at bounding box center [291, 213] width 9 height 13
click at [567, 185] on button "Close" at bounding box center [567, 185] width 19 height 19
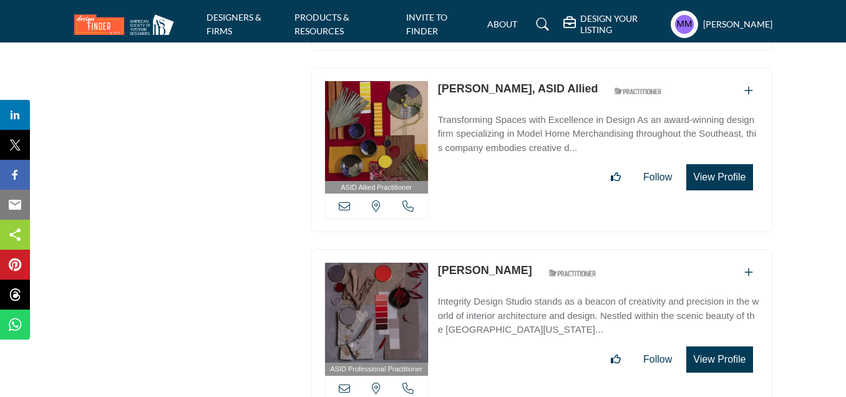
click at [409, 382] on icon at bounding box center [407, 387] width 11 height 11
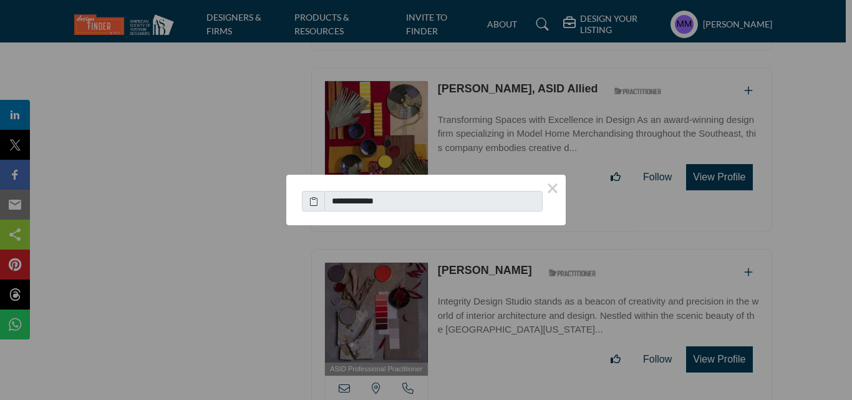
click at [312, 201] on icon at bounding box center [313, 201] width 9 height 13
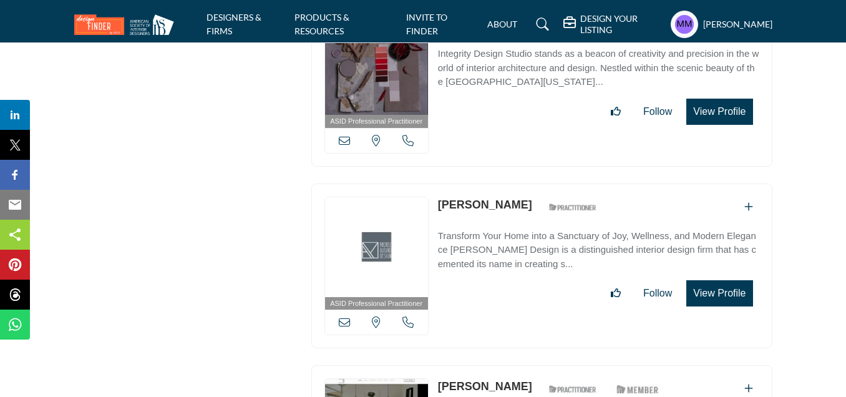
scroll to position [18457, 0]
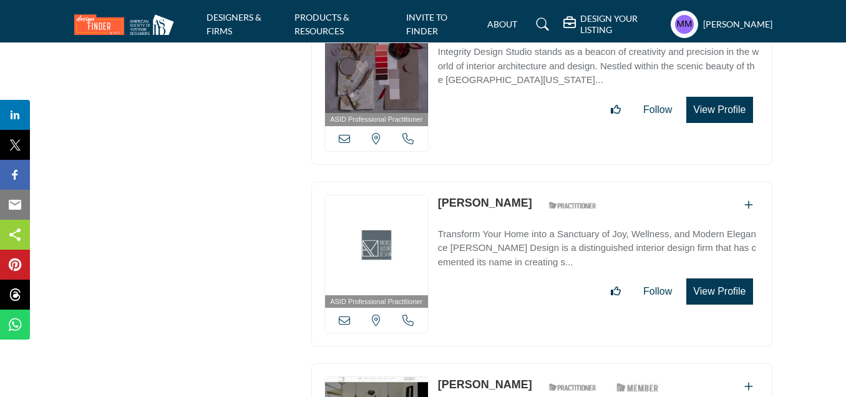
drag, startPoint x: 436, startPoint y: 128, endPoint x: 514, endPoint y: 128, distance: 77.9
click at [514, 181] on div "ASID Professional Practitioner ASID Professional Practitioners have successfull…" at bounding box center [541, 263] width 461 height 165
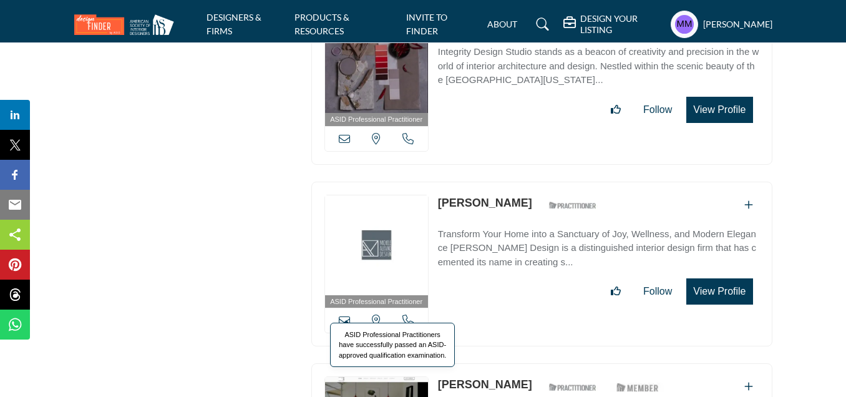
copy div "New York, USA Michele Alfano"
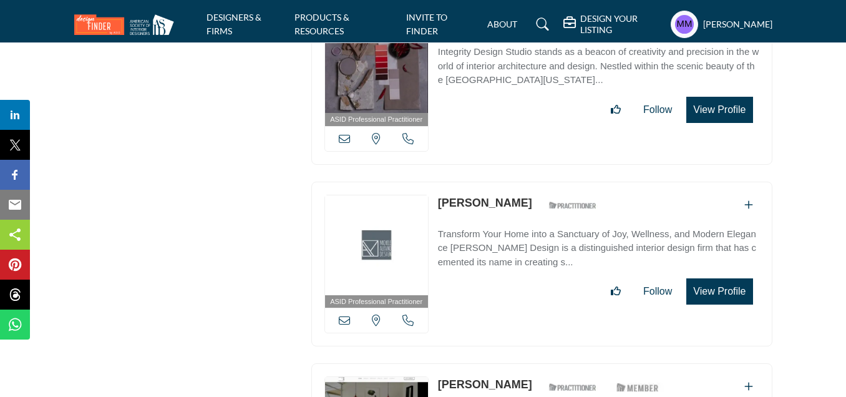
click at [345, 314] on icon at bounding box center [344, 319] width 11 height 11
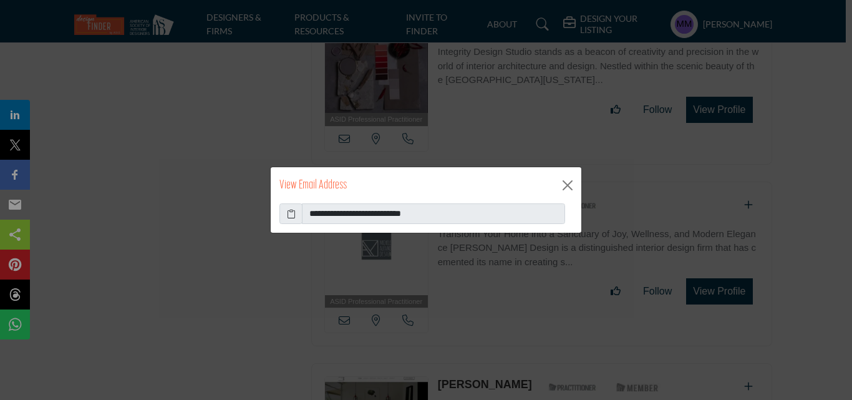
click at [293, 215] on icon at bounding box center [291, 213] width 9 height 13
click at [576, 182] on button "Close" at bounding box center [567, 185] width 19 height 19
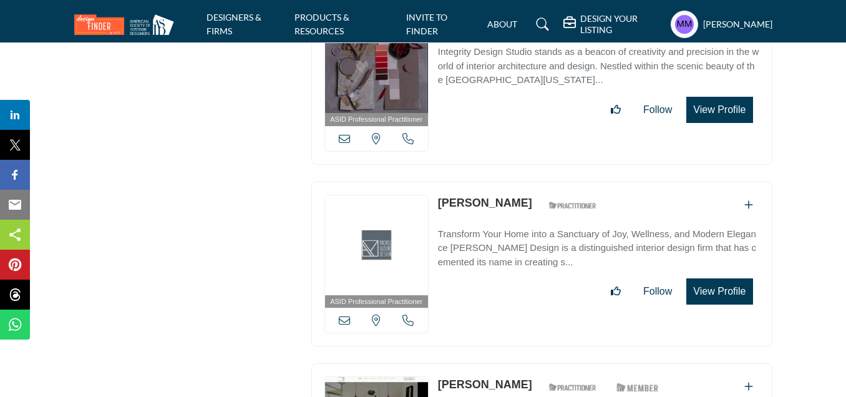
click at [407, 314] on icon at bounding box center [407, 319] width 11 height 11
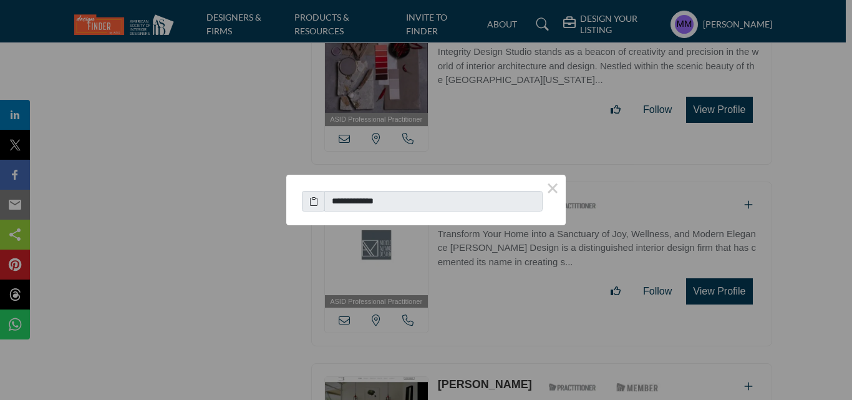
click at [315, 200] on icon at bounding box center [313, 201] width 9 height 13
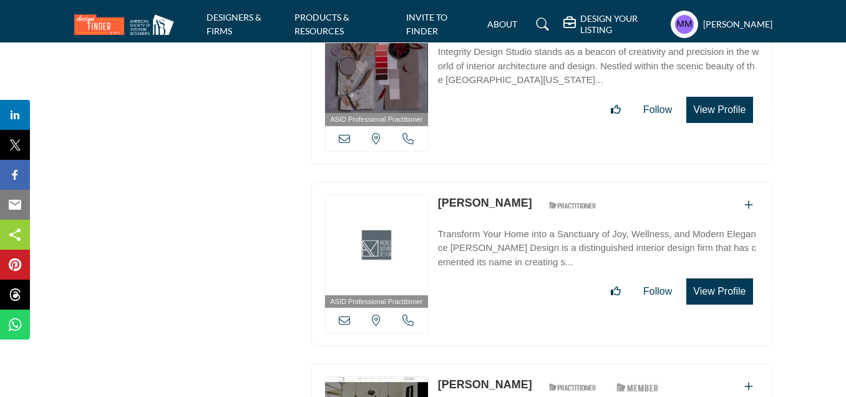
scroll to position [18581, 0]
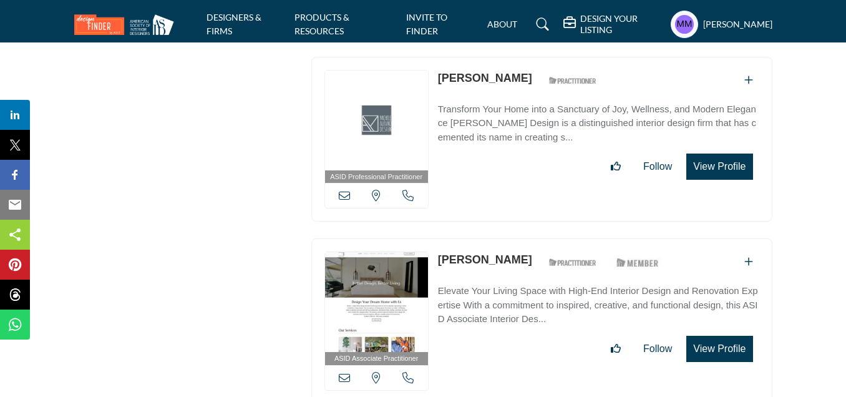
drag, startPoint x: 433, startPoint y: 182, endPoint x: 538, endPoint y: 188, distance: 104.9
click at [538, 238] on div "ASID Associate Practitioner ASID Associate Practitioners have a degree in any m…" at bounding box center [541, 320] width 461 height 165
click at [538, 251] on div "Christopher Obeji ASID Qualified Practitioner who validates work and experience…" at bounding box center [553, 262] width 231 height 22
drag, startPoint x: 436, startPoint y: 175, endPoint x: 535, endPoint y: 186, distance: 99.2
click at [535, 238] on div "ASID Associate Practitioner ASID Associate Practitioners have a degree in any m…" at bounding box center [541, 320] width 461 height 165
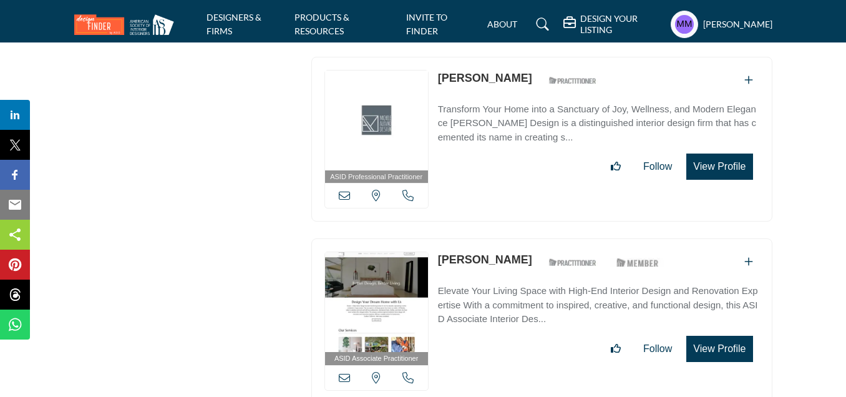
copy link "[PERSON_NAME]"
click at [535, 238] on div "ASID Associate Practitioner ASID Associate Practitioners have a degree in any m…" at bounding box center [541, 320] width 461 height 165
drag, startPoint x: 345, startPoint y: 311, endPoint x: 54, endPoint y: 6, distance: 421.2
click at [345, 372] on icon at bounding box center [344, 377] width 11 height 11
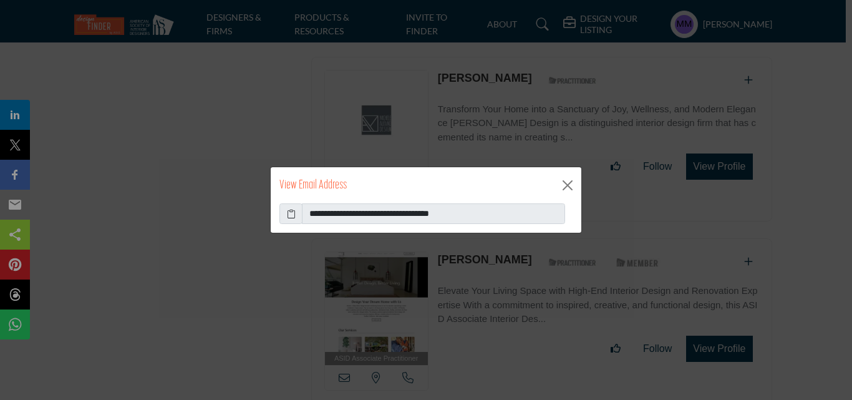
click at [294, 214] on icon at bounding box center [291, 213] width 9 height 13
click at [567, 183] on button "Close" at bounding box center [567, 185] width 19 height 19
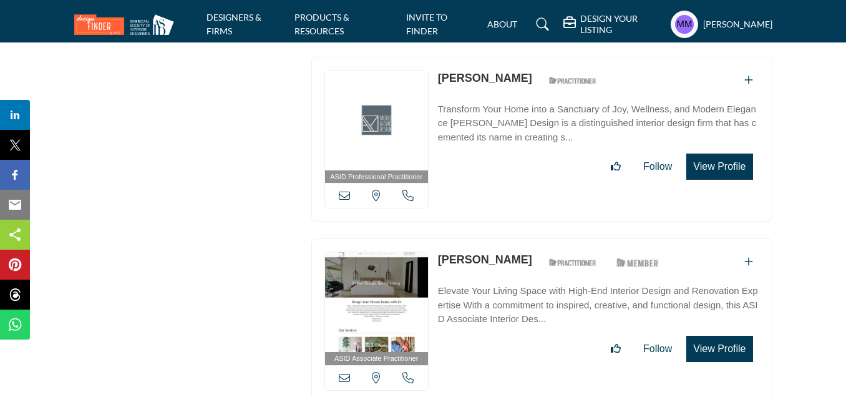
click at [407, 372] on icon at bounding box center [407, 377] width 11 height 11
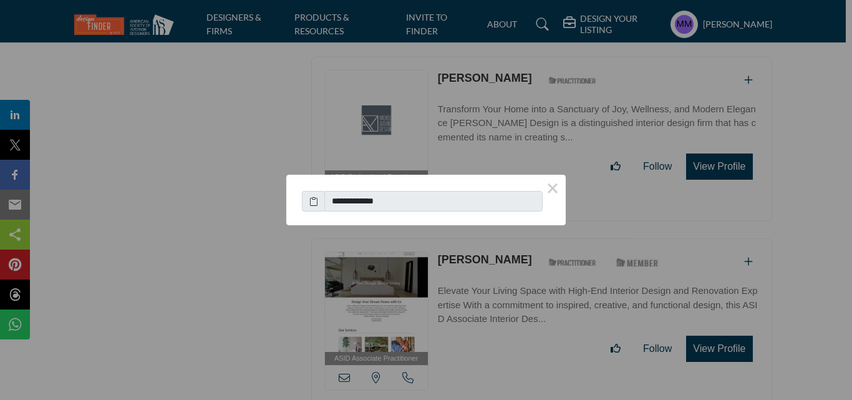
click at [317, 205] on icon at bounding box center [313, 201] width 9 height 13
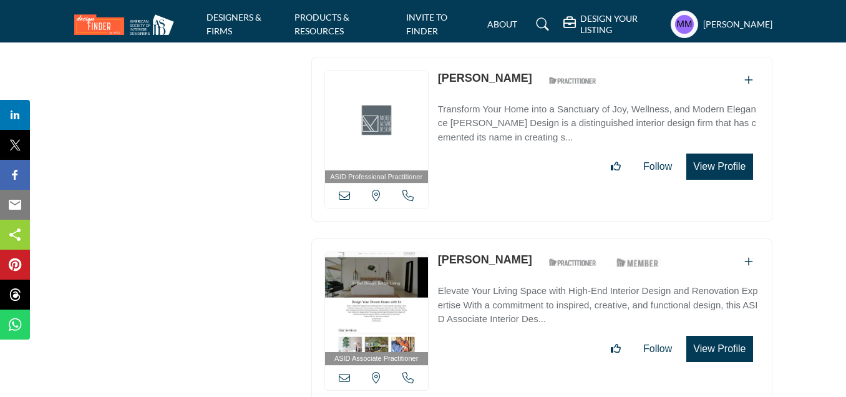
scroll to position [18706, 0]
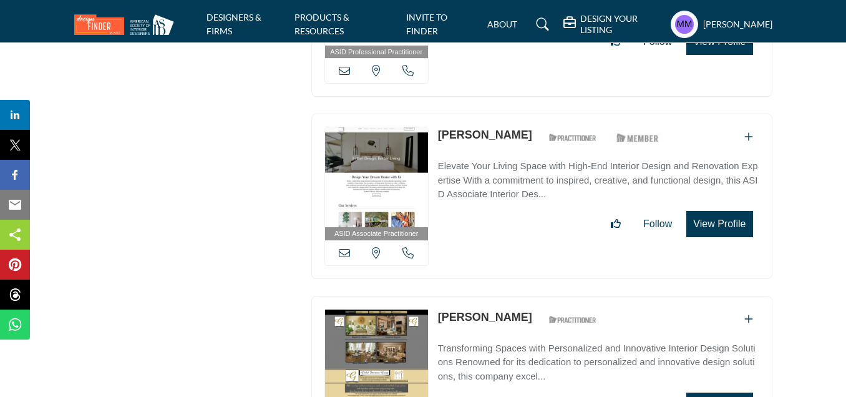
drag, startPoint x: 437, startPoint y: 244, endPoint x: 554, endPoint y: 248, distance: 117.3
click at [554, 309] on div "Phyllis Burke Russell ASID Qualified Practitioner who validates work and experi…" at bounding box center [520, 320] width 165 height 22
copy link "[PERSON_NAME]"
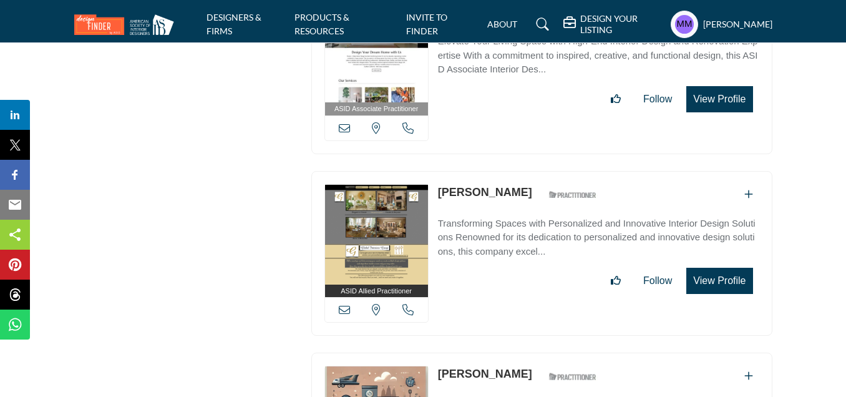
click at [344, 304] on icon at bounding box center [344, 309] width 11 height 11
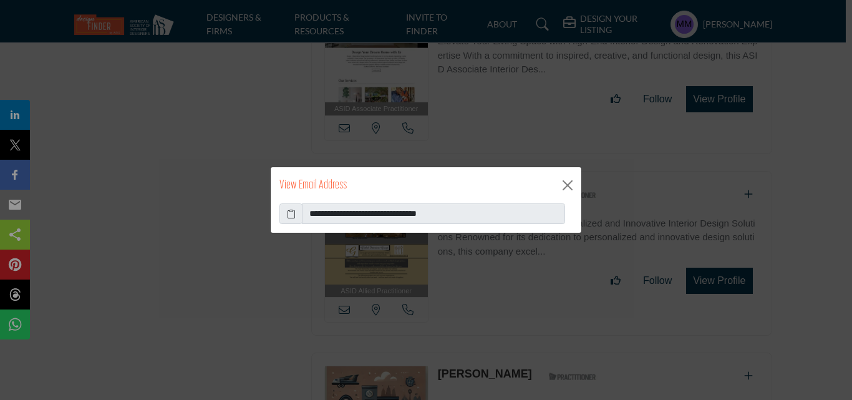
click at [295, 215] on icon at bounding box center [291, 213] width 9 height 13
click at [567, 183] on button "Close" at bounding box center [567, 185] width 19 height 19
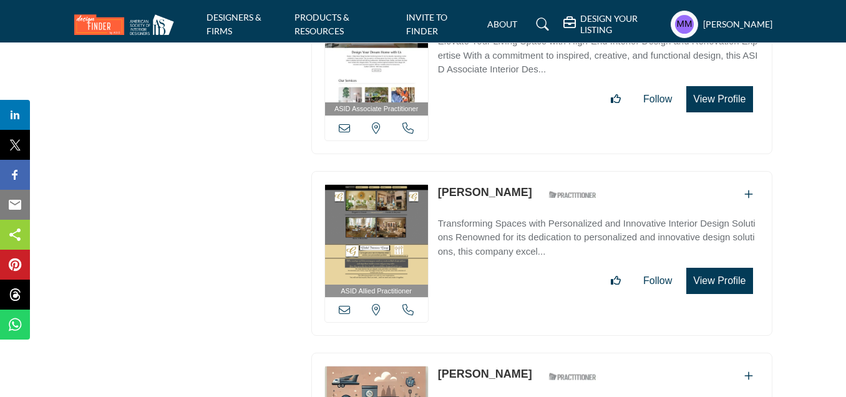
click at [412, 304] on icon at bounding box center [407, 309] width 11 height 11
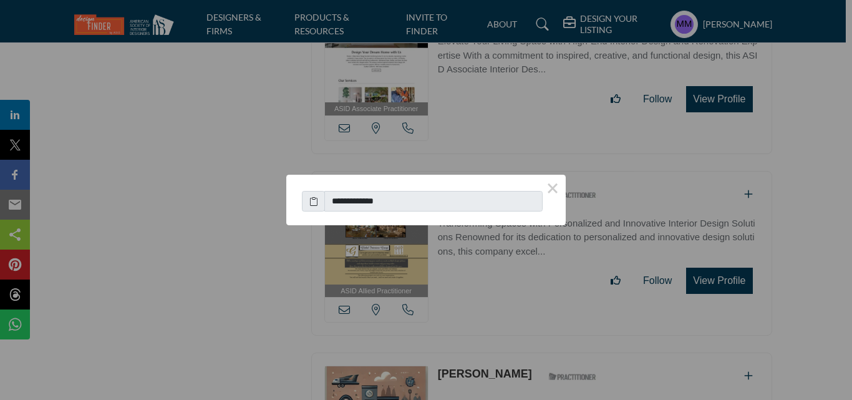
click at [314, 201] on icon at bounding box center [313, 201] width 9 height 13
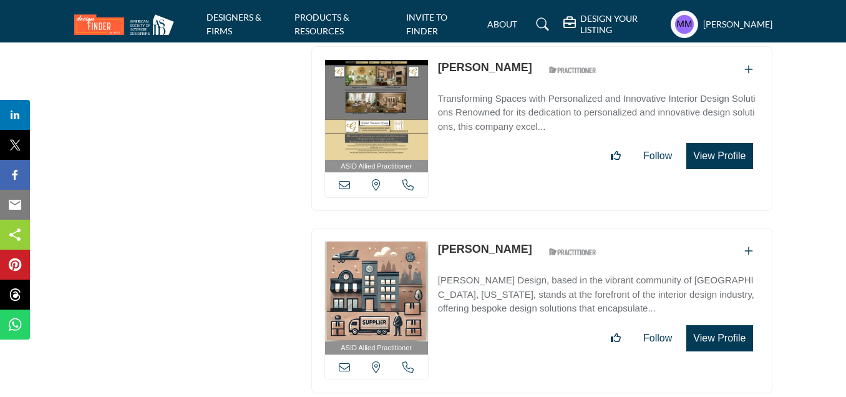
scroll to position [18955, 0]
drag, startPoint x: 437, startPoint y: 167, endPoint x: 528, endPoint y: 175, distance: 90.7
click at [528, 228] on div "ASID Allied Practitioner ASID Allied Practitioners have successfully completed …" at bounding box center [541, 310] width 461 height 165
copy div "[PERSON_NAME]"
click at [344, 361] on icon at bounding box center [344, 366] width 11 height 11
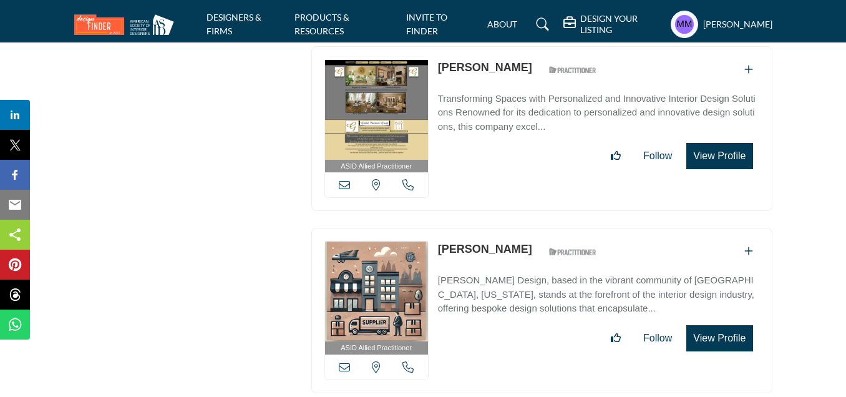
click at [0, 0] on div at bounding box center [0, 0] width 0 height 0
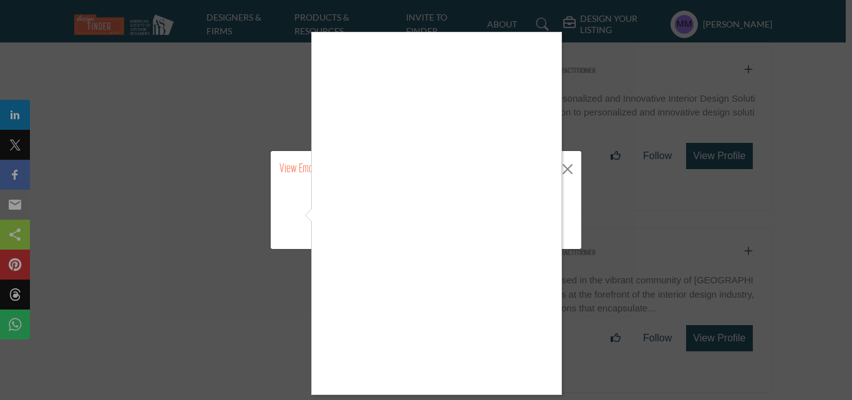
click at [564, 145] on div at bounding box center [426, 200] width 852 height 400
click at [566, 168] on div at bounding box center [426, 200] width 852 height 400
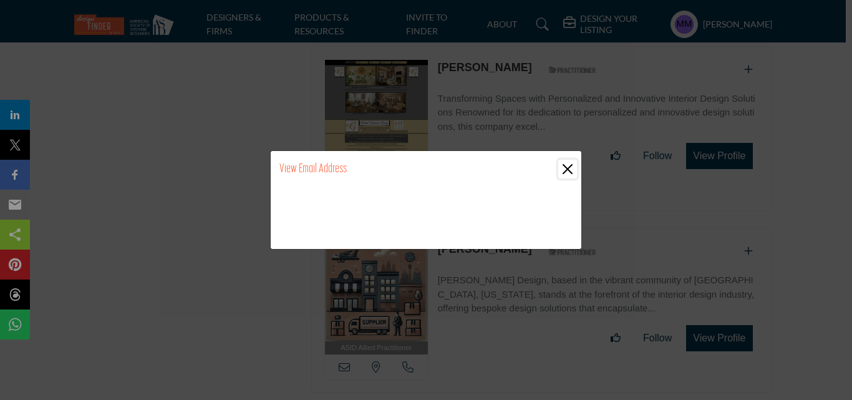
click at [566, 163] on button "Close" at bounding box center [567, 169] width 19 height 19
